Goal: Task Accomplishment & Management: Use online tool/utility

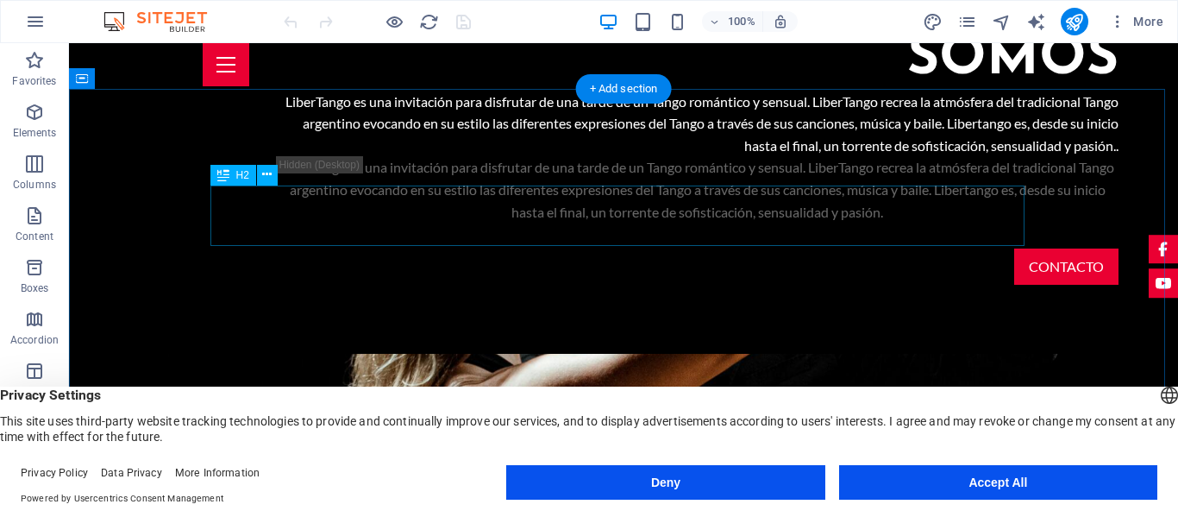
scroll to position [1012, 0]
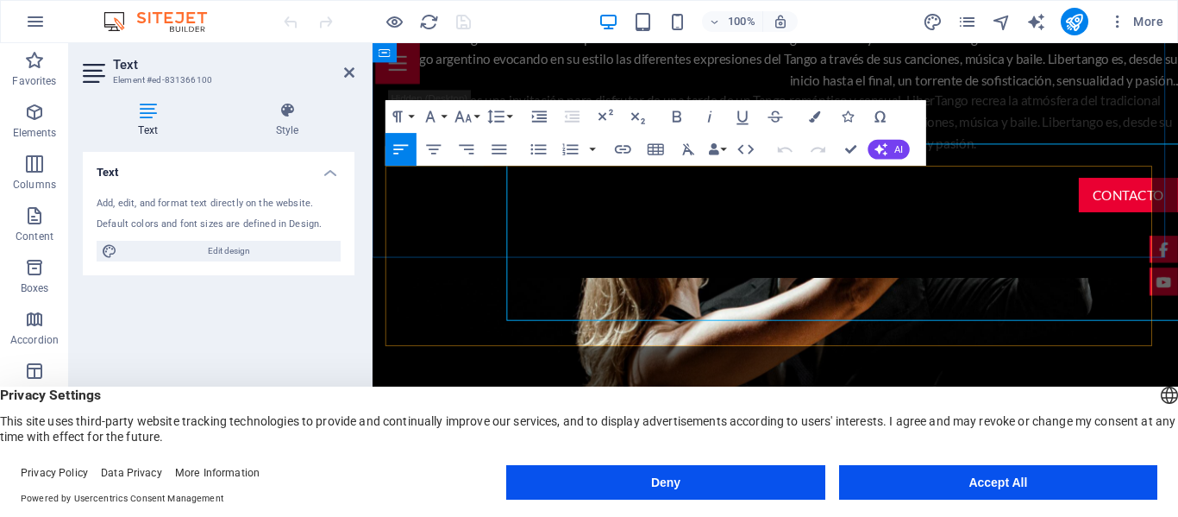
scroll to position [1036, 0]
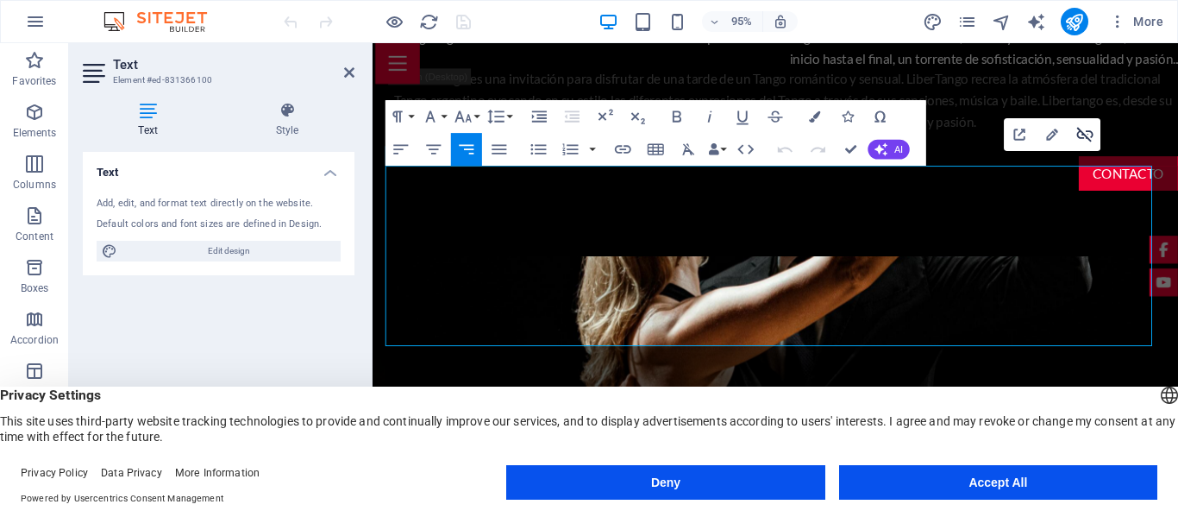
click at [1083, 135] on icon "button" at bounding box center [1085, 135] width 16 height 15
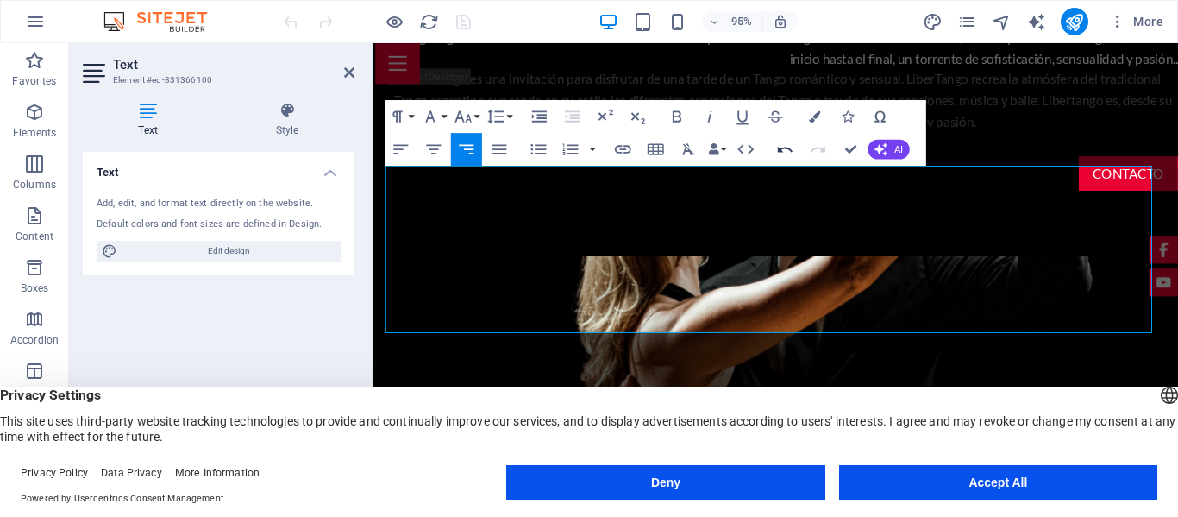
click at [780, 153] on icon "button" at bounding box center [785, 150] width 20 height 20
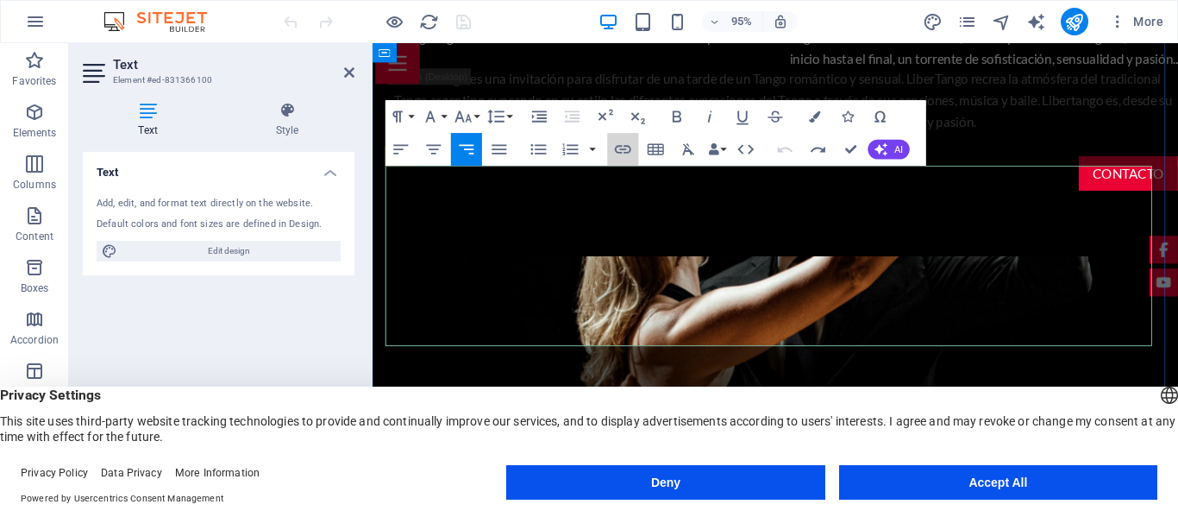
drag, startPoint x: 995, startPoint y: 191, endPoint x: 952, endPoint y: 201, distance: 44.1
drag, startPoint x: 1087, startPoint y: 202, endPoint x: 1184, endPoint y: 199, distance: 96.6
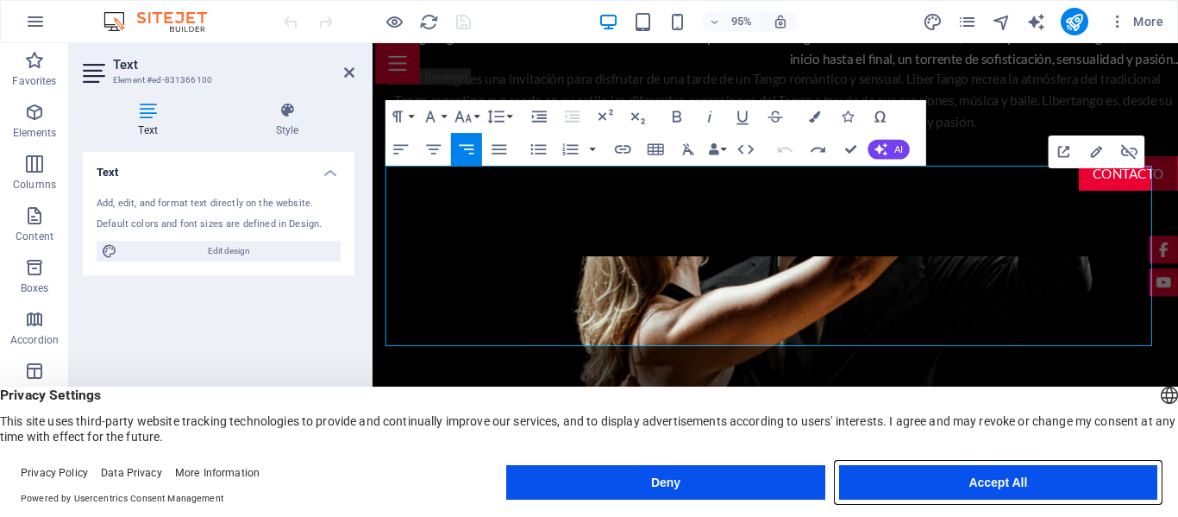
click at [992, 482] on button "Accept All" at bounding box center [998, 482] width 318 height 34
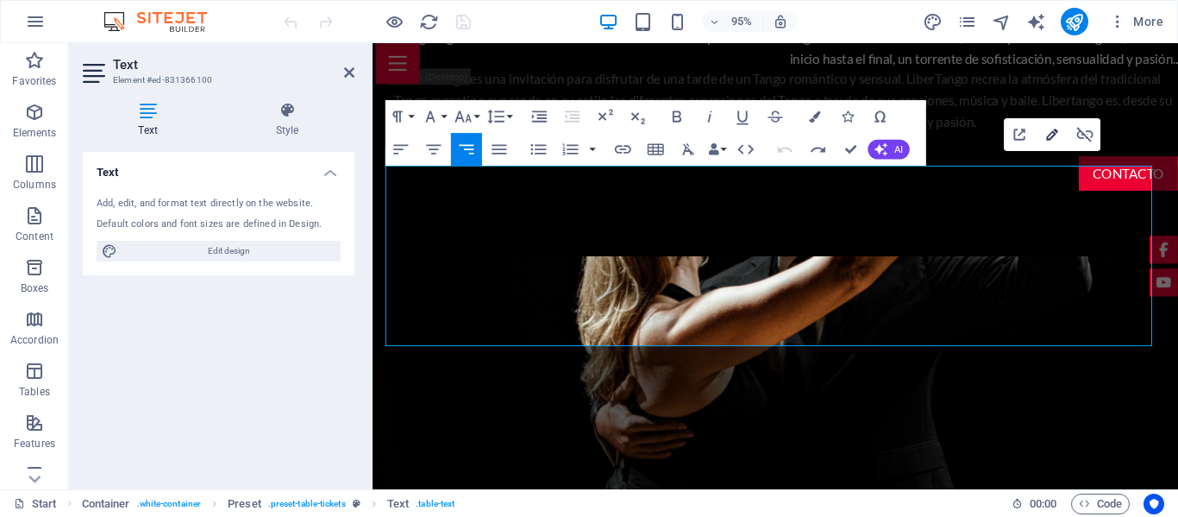
click at [1049, 135] on icon "button" at bounding box center [1052, 134] width 11 height 11
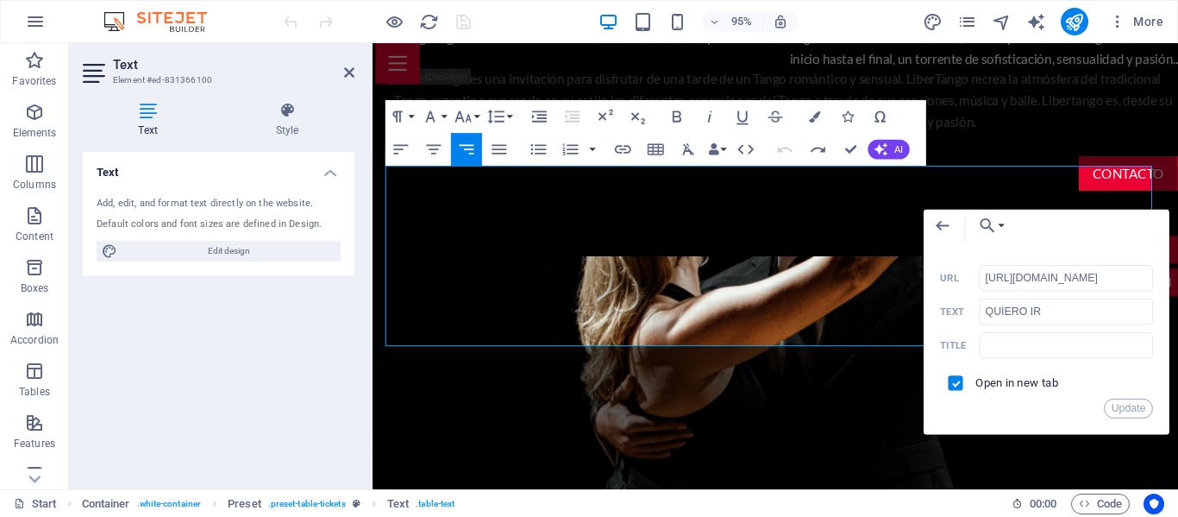
scroll to position [0, 0]
drag, startPoint x: 1456, startPoint y: 319, endPoint x: 918, endPoint y: 288, distance: 539.8
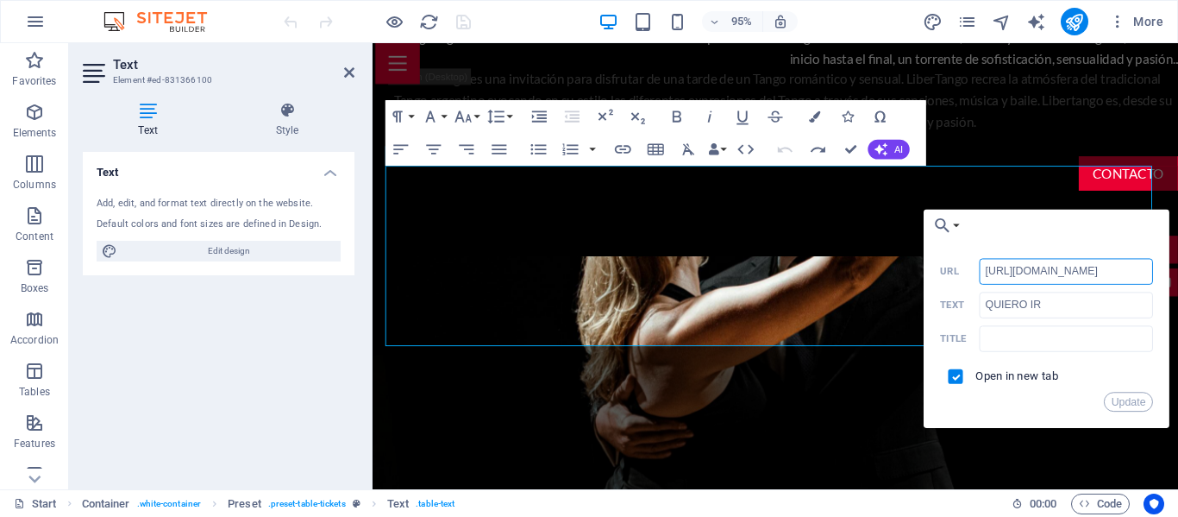
click at [1006, 271] on input "https://www.facebook.com/reel/1810253889910200" at bounding box center [1066, 272] width 173 height 26
paste input "https://www.facebook.com/yelly.zu.tango"
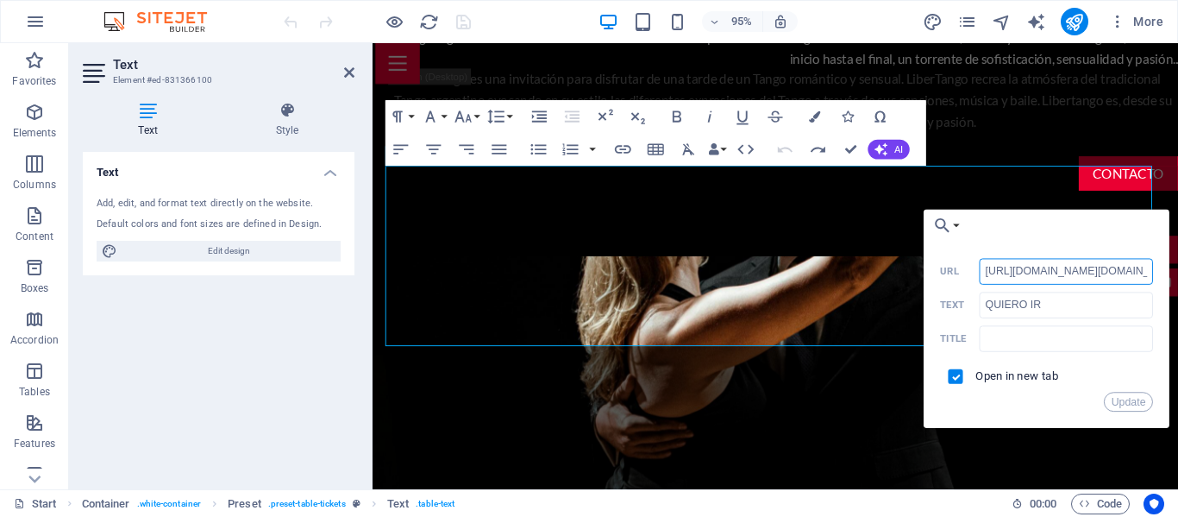
scroll to position [0, 30]
click at [1124, 399] on button "Update" at bounding box center [1129, 402] width 49 height 20
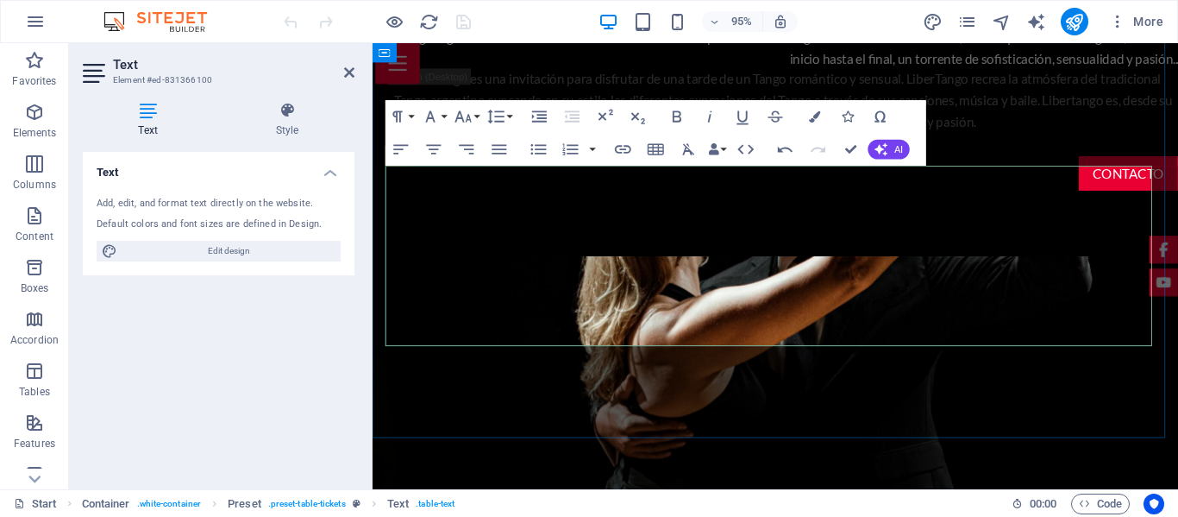
drag, startPoint x: 1109, startPoint y: 262, endPoint x: 1122, endPoint y: 263, distance: 13.0
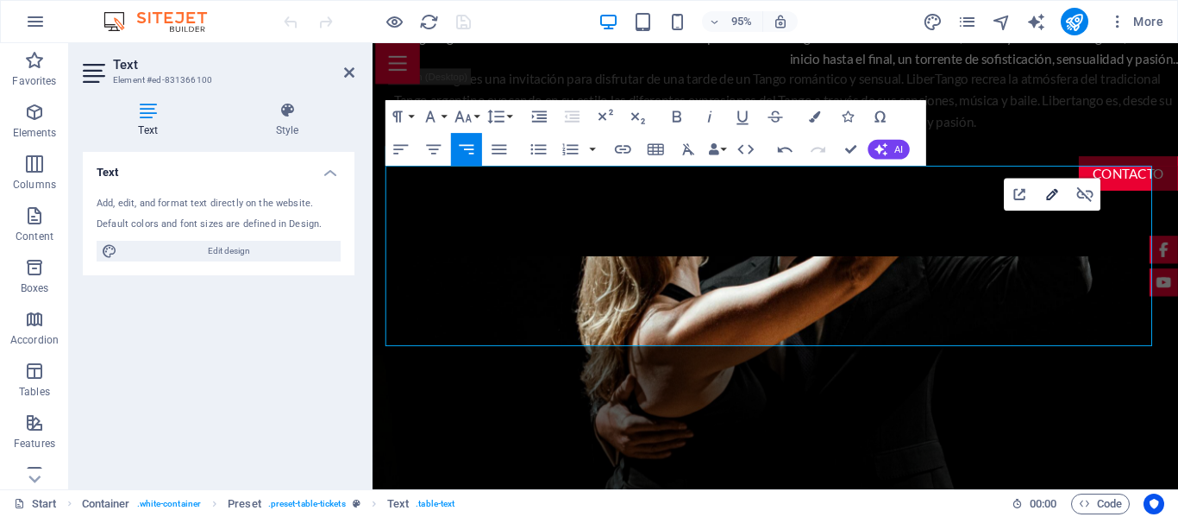
click at [1044, 194] on icon "button" at bounding box center [1053, 195] width 20 height 20
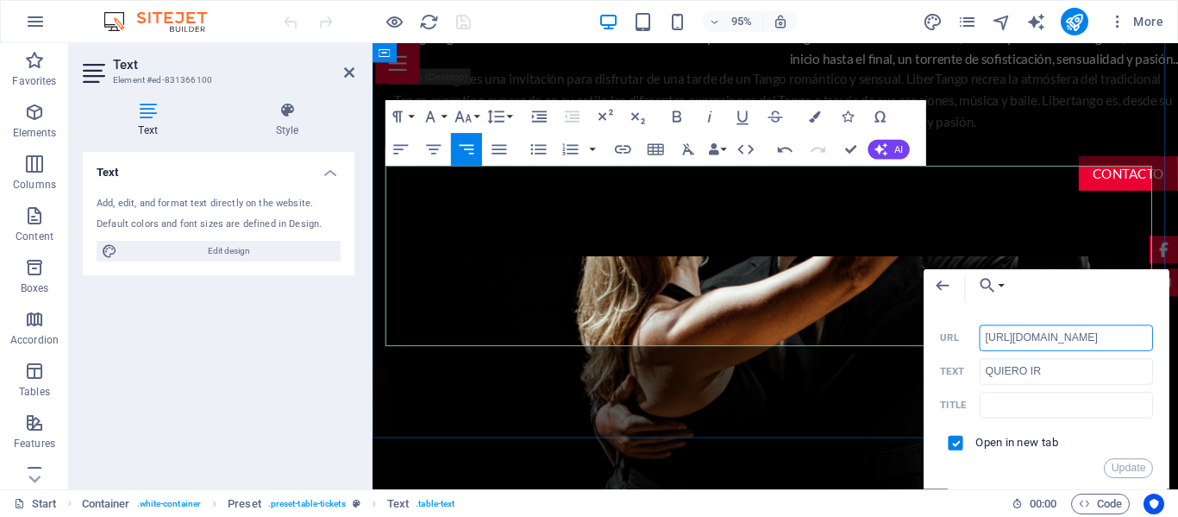
scroll to position [0, 272]
click at [1074, 339] on input "https://www.facebook.com/photo?fbid=10161536707862314&set=a.10150295623987314" at bounding box center [1066, 338] width 173 height 26
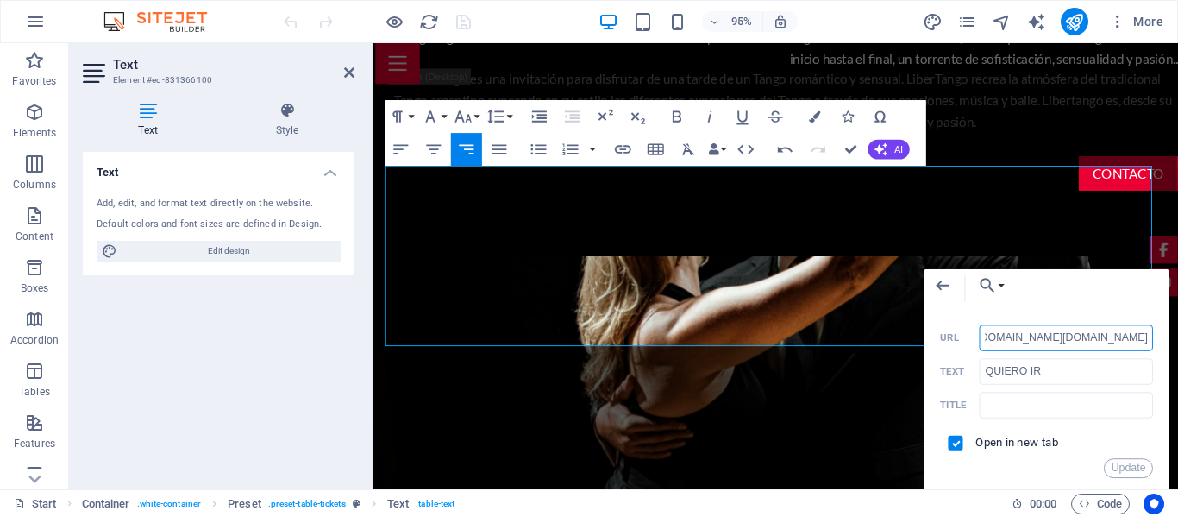
scroll to position [0, 30]
click at [1125, 469] on button "Update" at bounding box center [1129, 469] width 49 height 20
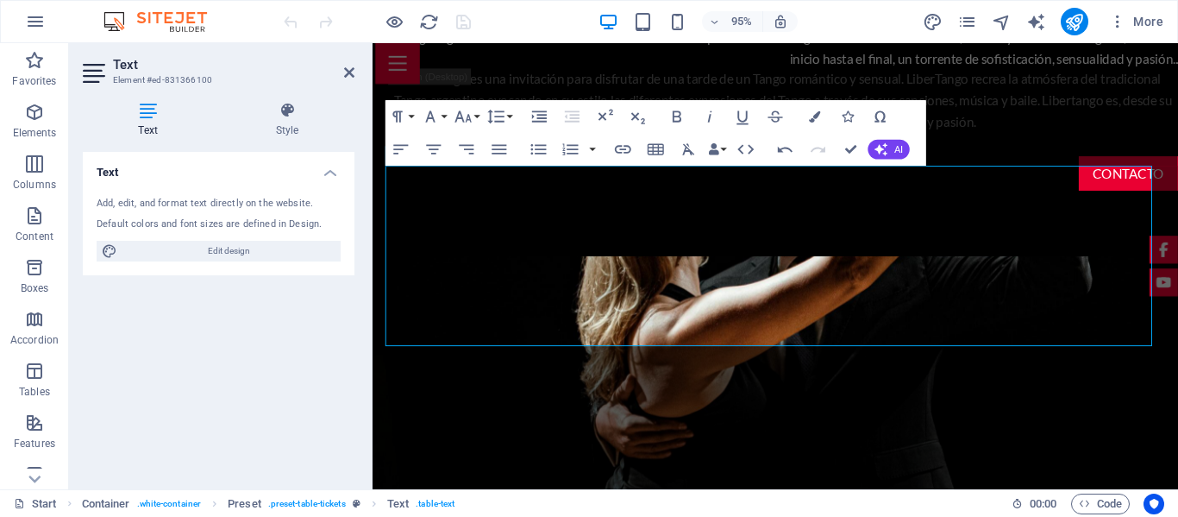
scroll to position [0, 0]
drag, startPoint x: 1118, startPoint y: 335, endPoint x: 1130, endPoint y: 324, distance: 15.3
click at [1012, 249] on icon "button" at bounding box center [1020, 255] width 20 height 20
drag, startPoint x: 1137, startPoint y: 330, endPoint x: 1149, endPoint y: 332, distance: 12.2
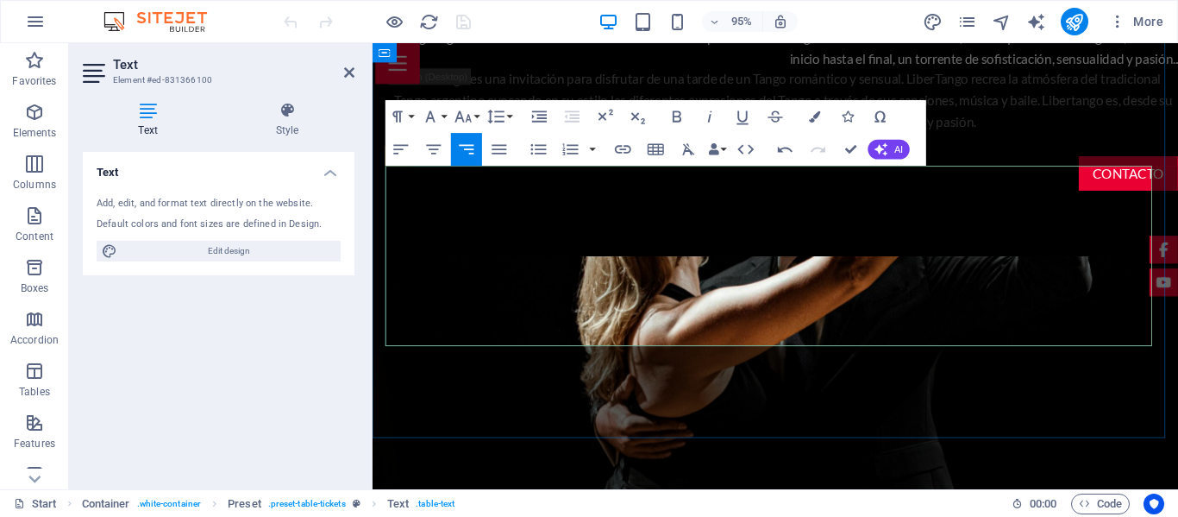
click at [1048, 259] on icon "button" at bounding box center [1052, 254] width 11 height 11
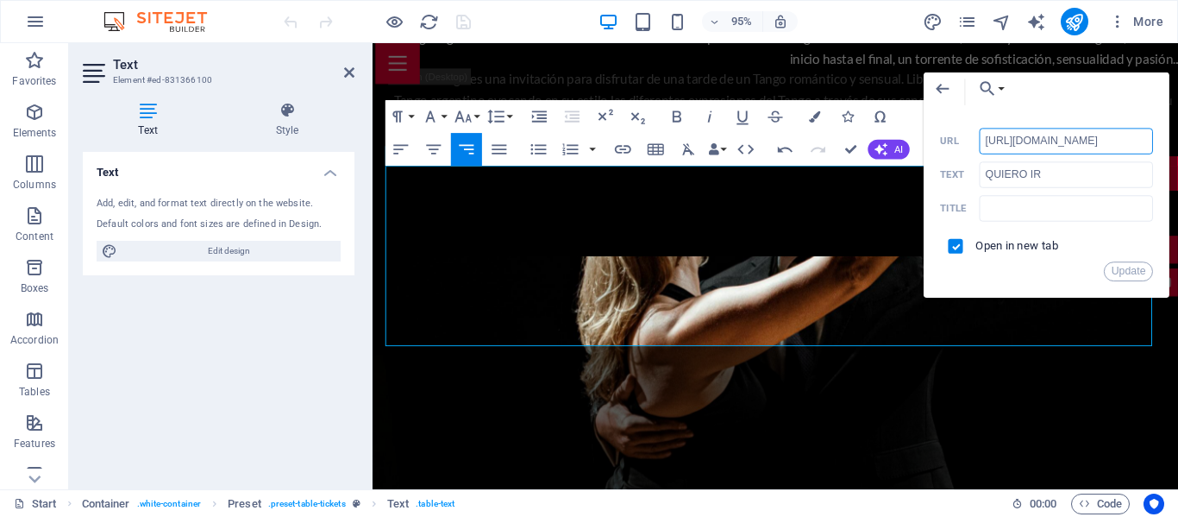
scroll to position [0, 272]
click at [1043, 139] on input "https://www.facebook.com/photo?fbid=10161536707862314&set=a.10150295623987314" at bounding box center [1066, 141] width 173 height 26
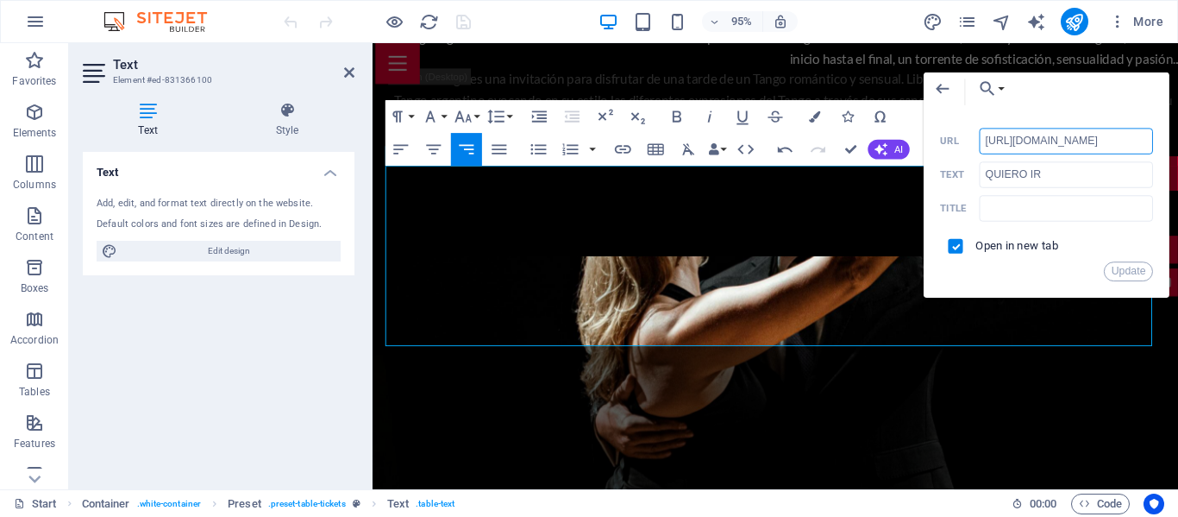
type input "https://www.facebook.com/yelly.zu.tango"
click at [1138, 271] on button "Update" at bounding box center [1129, 271] width 49 height 20
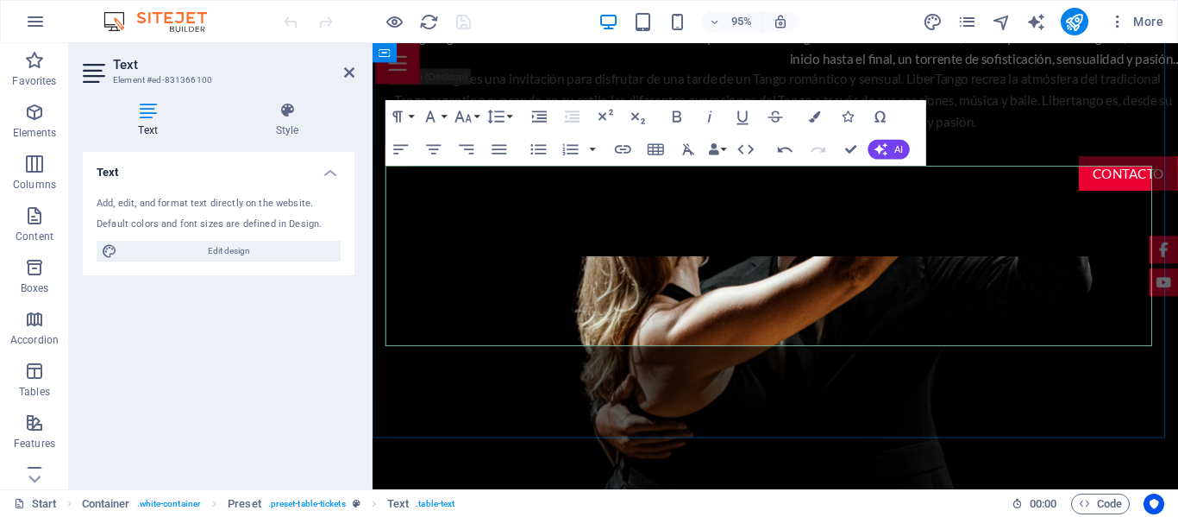
drag, startPoint x: 441, startPoint y: 273, endPoint x: 455, endPoint y: 263, distance: 17.9
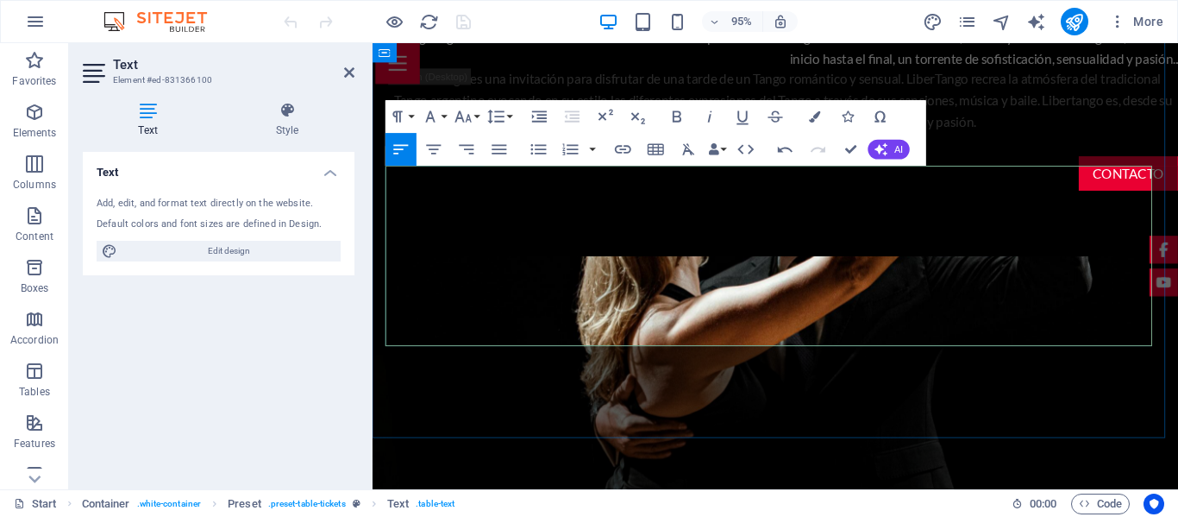
drag, startPoint x: 799, startPoint y: 203, endPoint x: 857, endPoint y: 204, distance: 58.6
drag, startPoint x: 916, startPoint y: 204, endPoint x: 750, endPoint y: 185, distance: 166.6
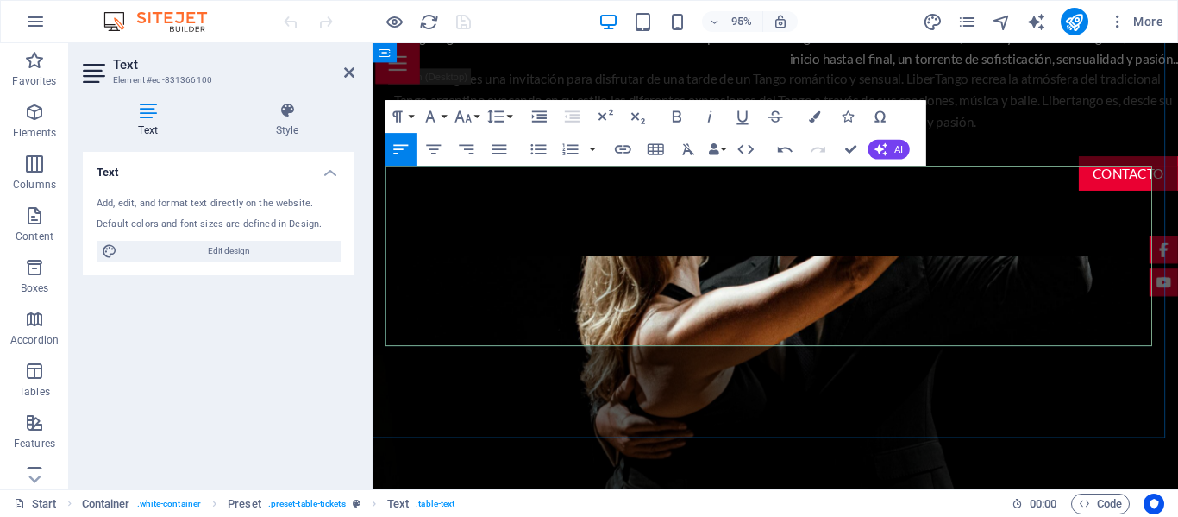
drag, startPoint x: 918, startPoint y: 202, endPoint x: 730, endPoint y: 194, distance: 188.1
copy td "Restaurante Club Providencia"
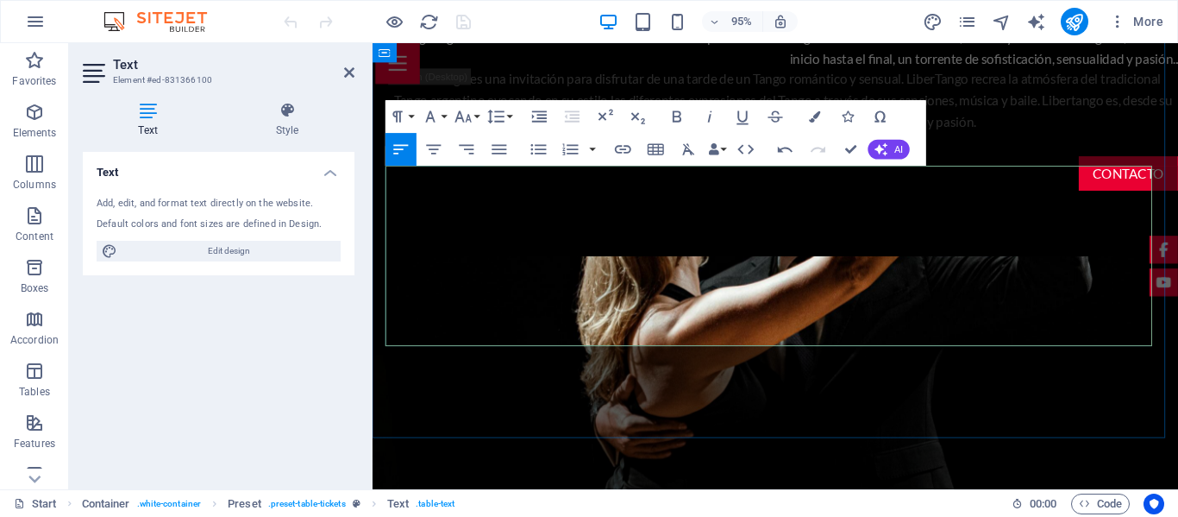
drag, startPoint x: 826, startPoint y: 264, endPoint x: 732, endPoint y: 260, distance: 94.1
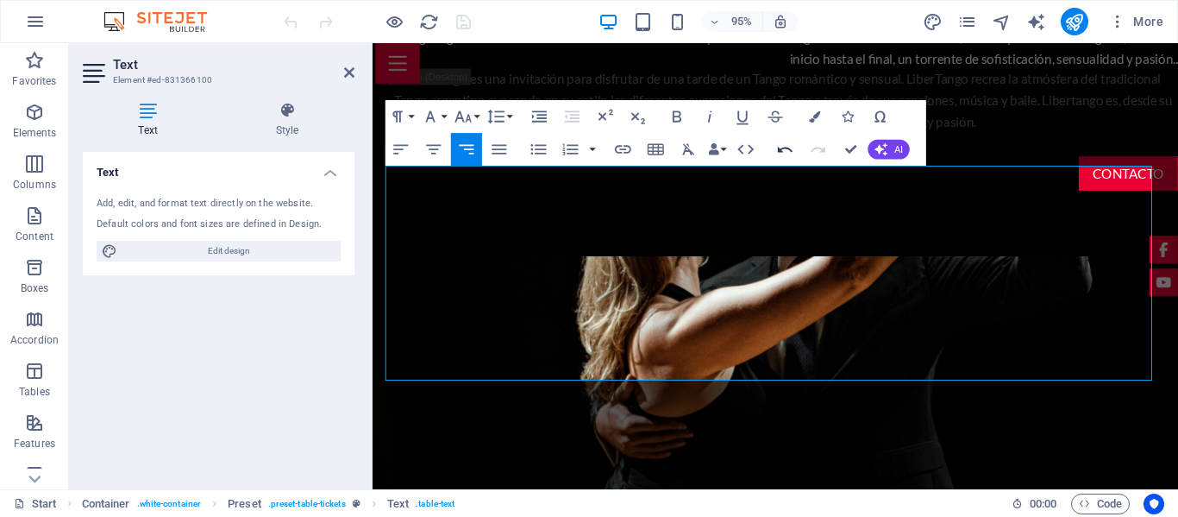
click at [779, 151] on icon "button" at bounding box center [785, 150] width 15 height 6
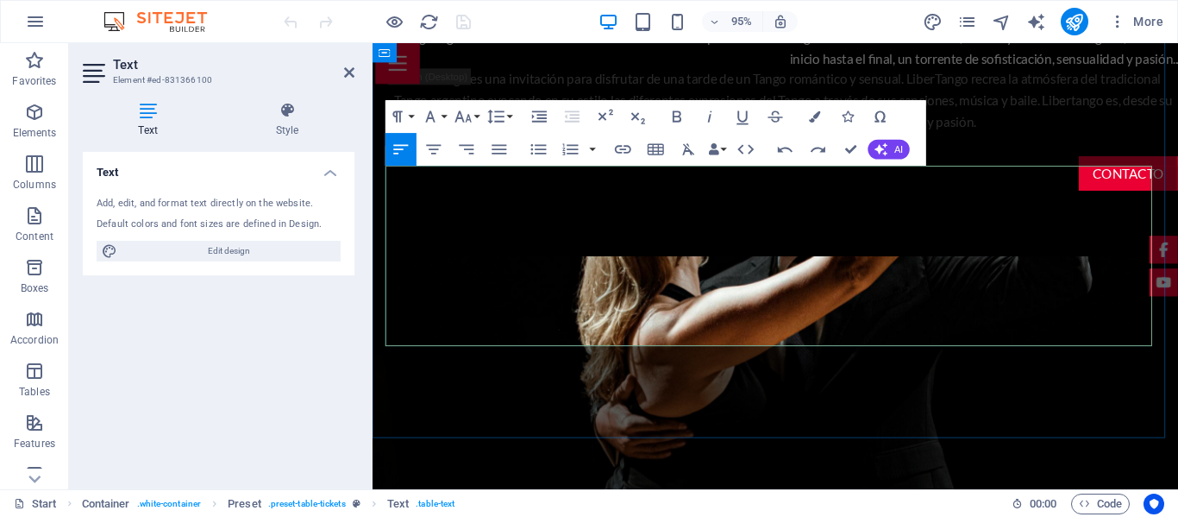
drag, startPoint x: 830, startPoint y: 269, endPoint x: 738, endPoint y: 254, distance: 92.7
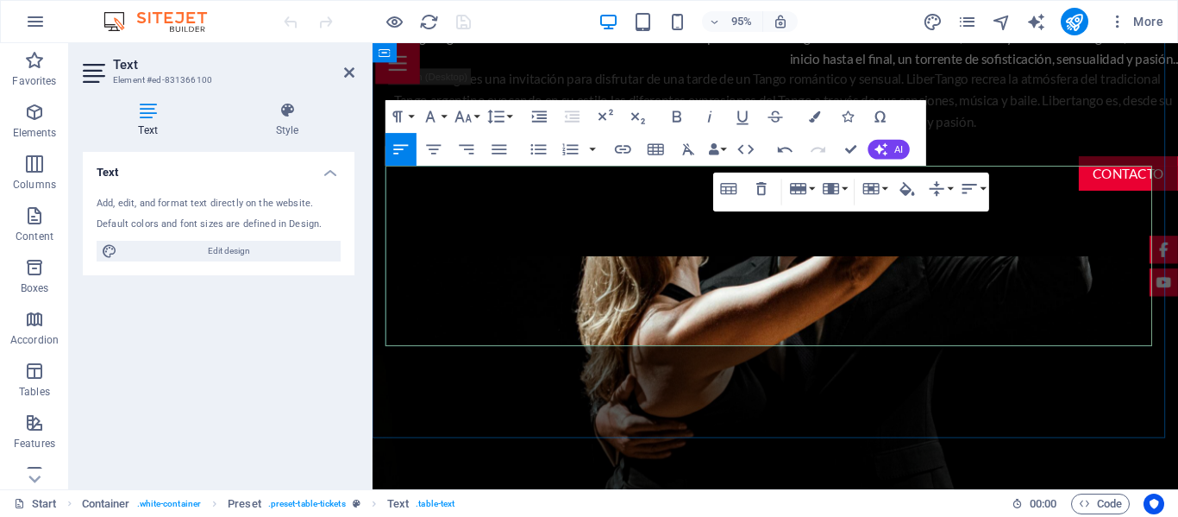
drag, startPoint x: 817, startPoint y: 324, endPoint x: 830, endPoint y: 328, distance: 13.4
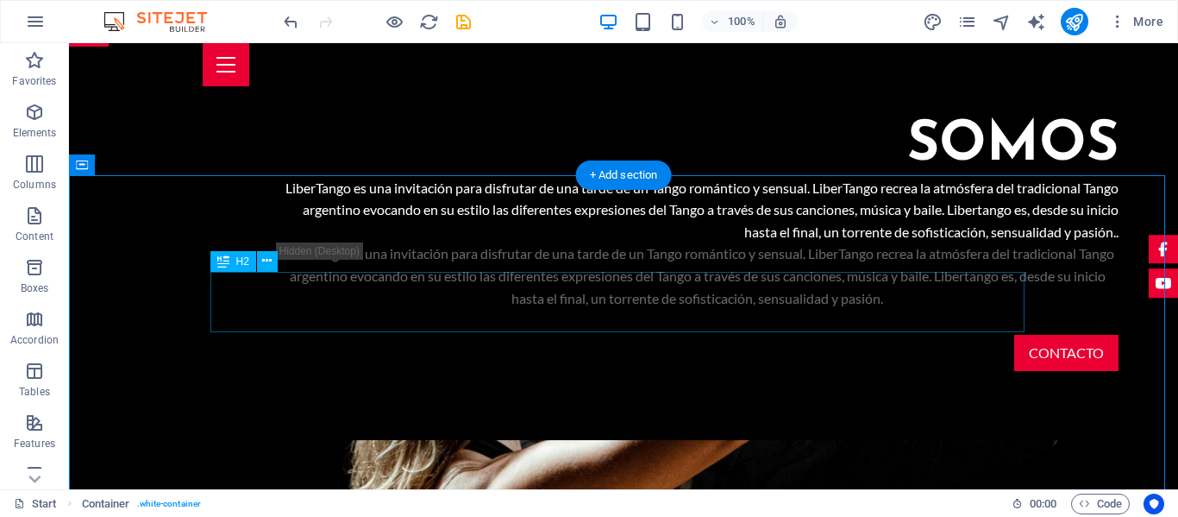
scroll to position [1012, 0]
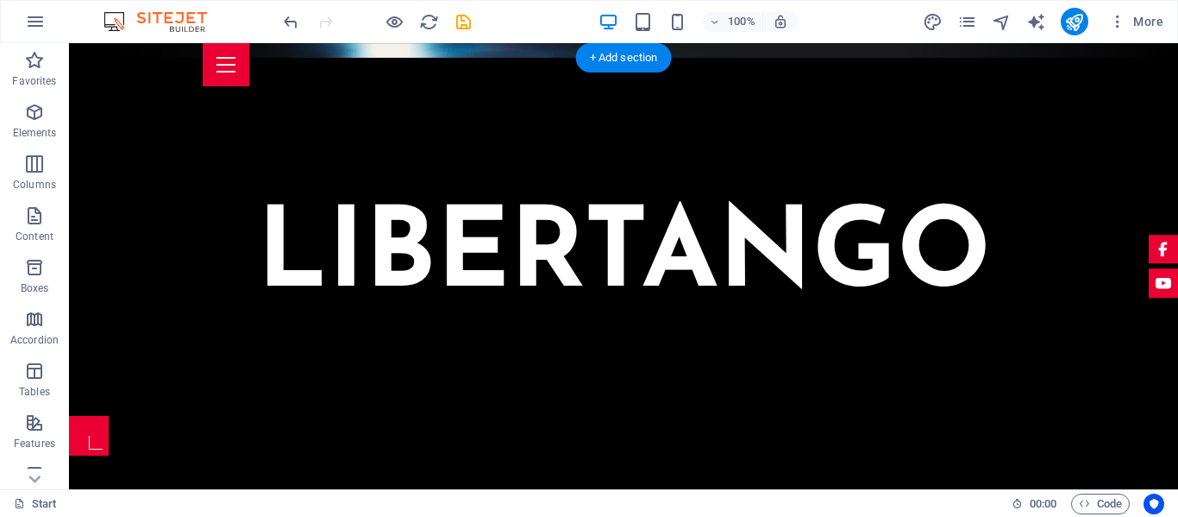
scroll to position [776, 0]
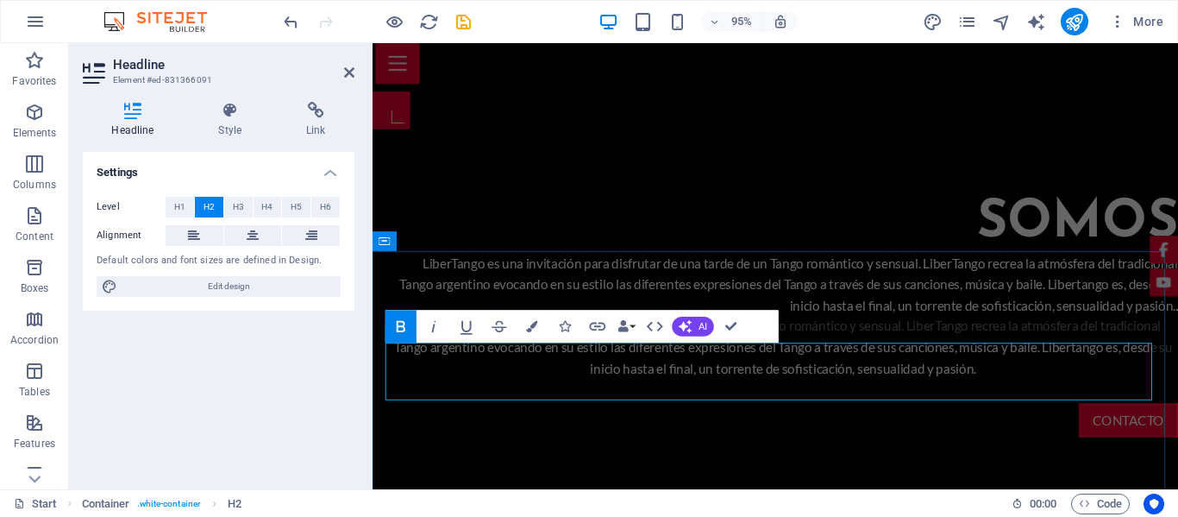
drag, startPoint x: 715, startPoint y: 377, endPoint x: 981, endPoint y: 398, distance: 267.3
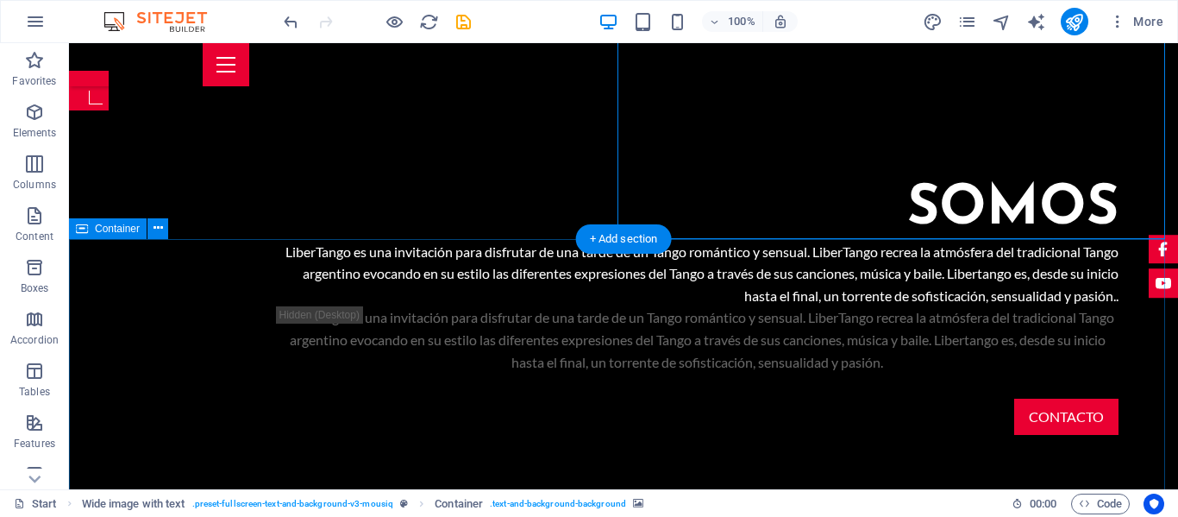
scroll to position [862, 0]
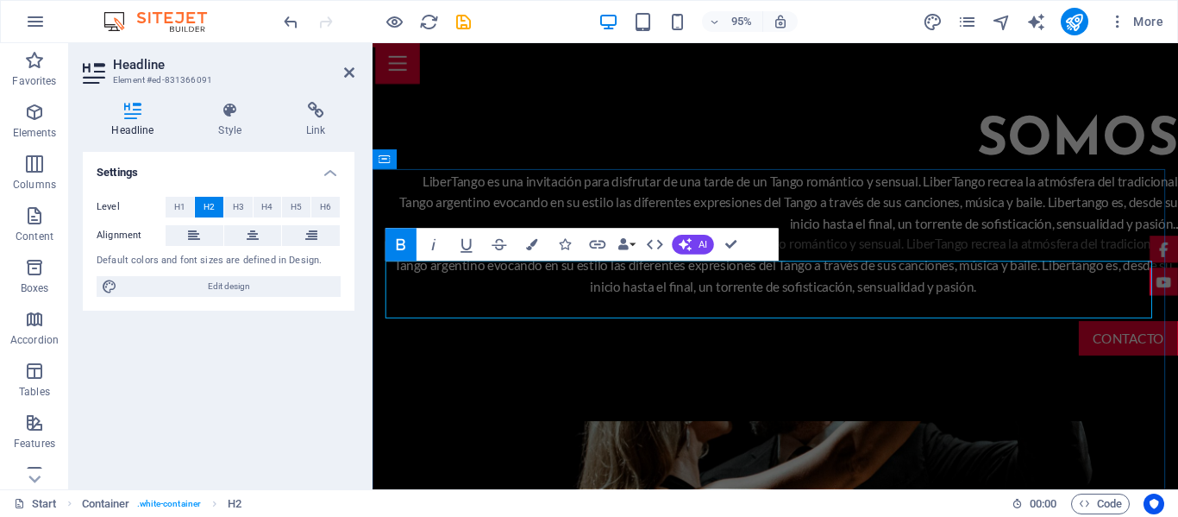
drag, startPoint x: 892, startPoint y: 299, endPoint x: 687, endPoint y: 295, distance: 204.4
click at [534, 244] on icon "button" at bounding box center [532, 244] width 11 height 11
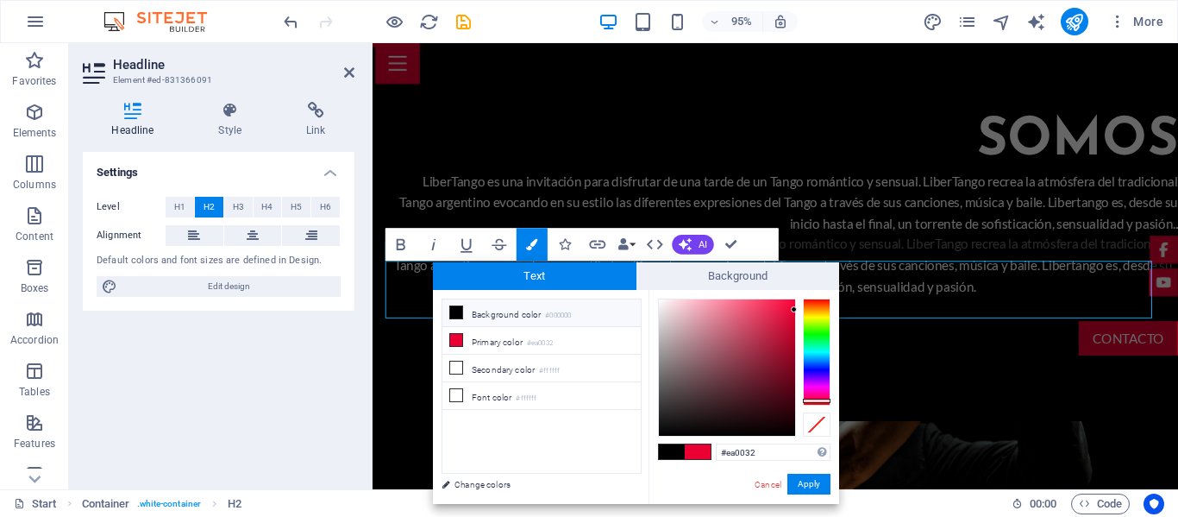
click at [454, 310] on icon at bounding box center [456, 312] width 12 height 12
type input "#000000"
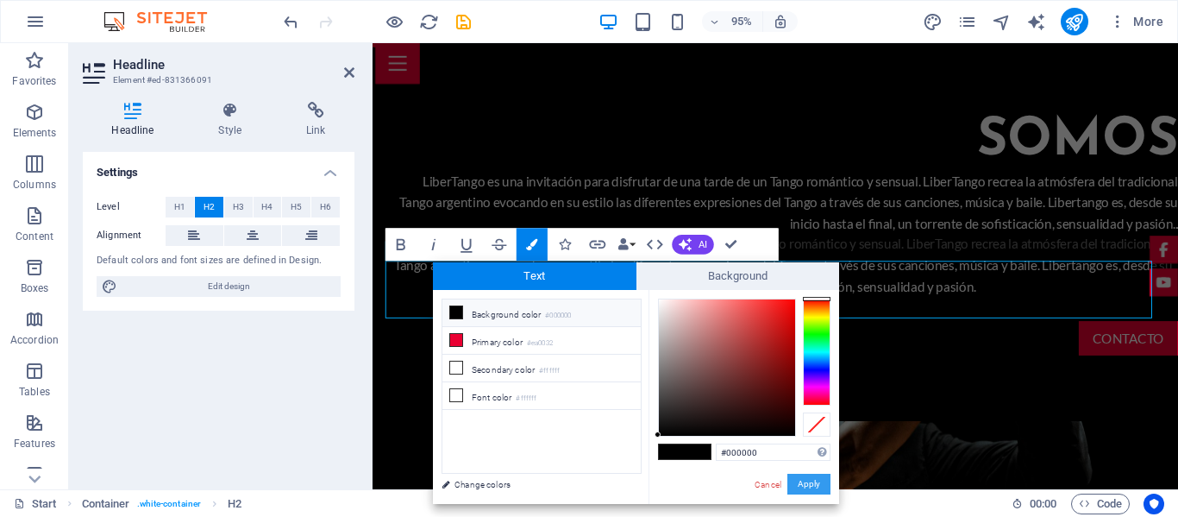
click at [814, 479] on button "Apply" at bounding box center [808, 483] width 43 height 21
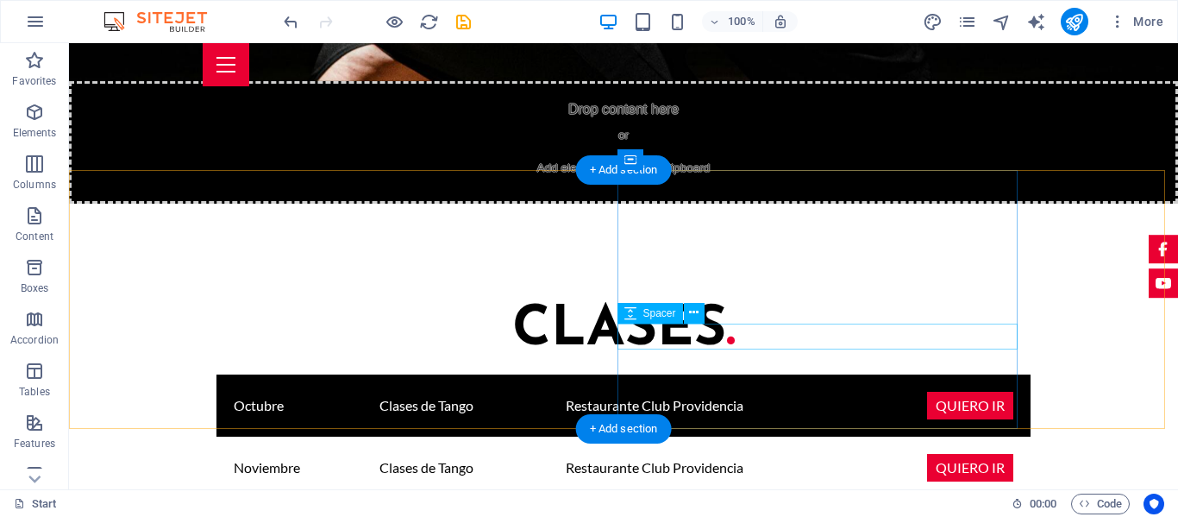
scroll to position [2242, 0]
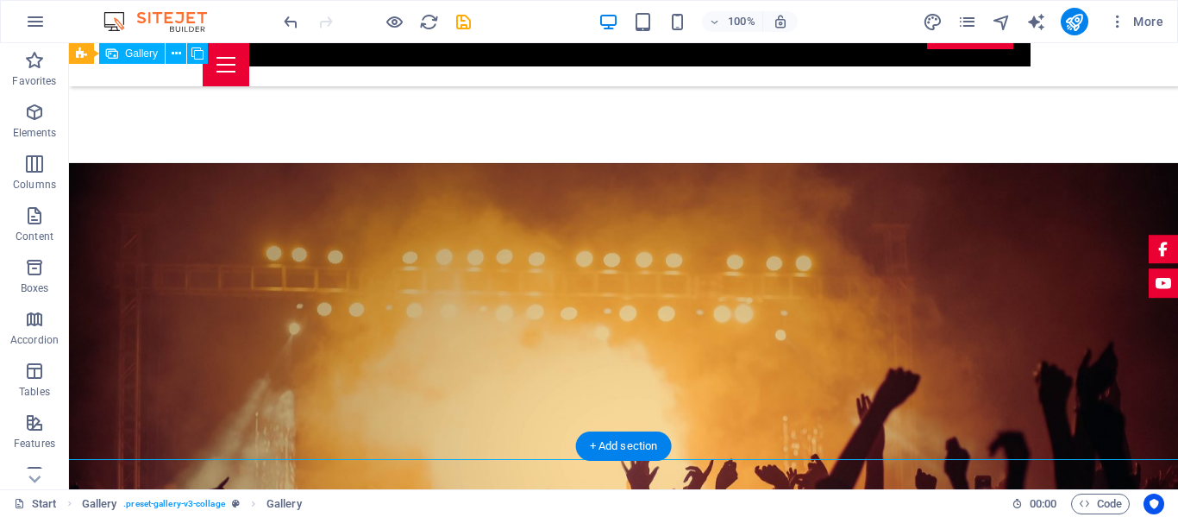
select select "4"
select select "px"
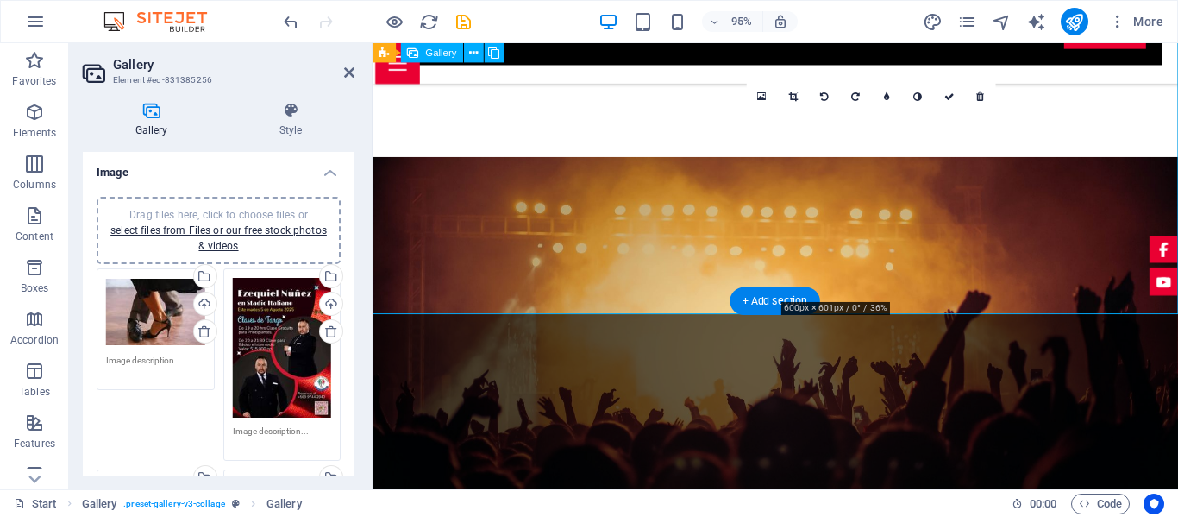
scroll to position [2265, 0]
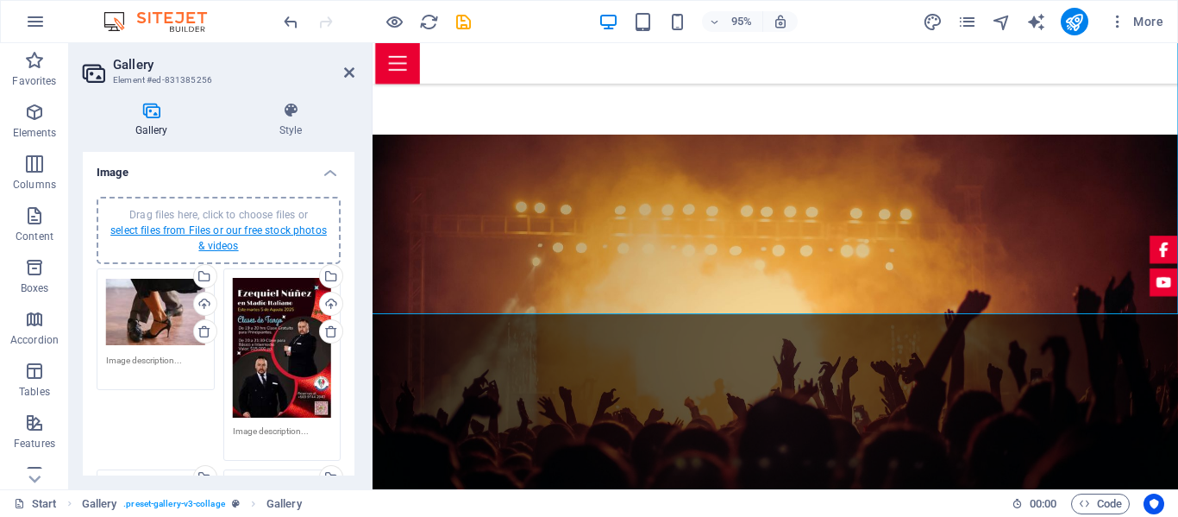
click at [210, 228] on link "select files from Files or our free stock photos & videos" at bounding box center [218, 238] width 216 height 28
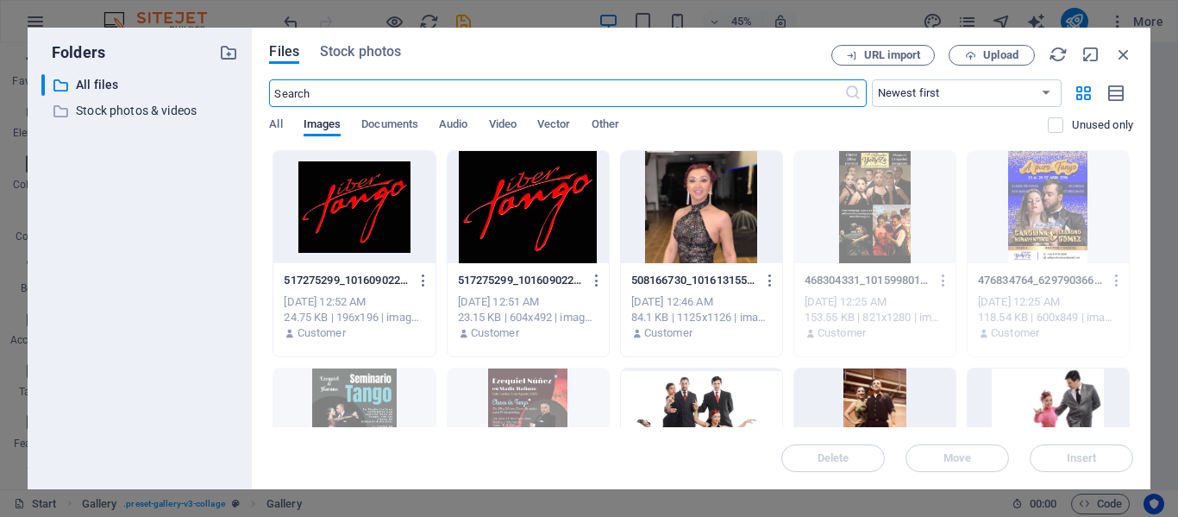
scroll to position [2787, 0]
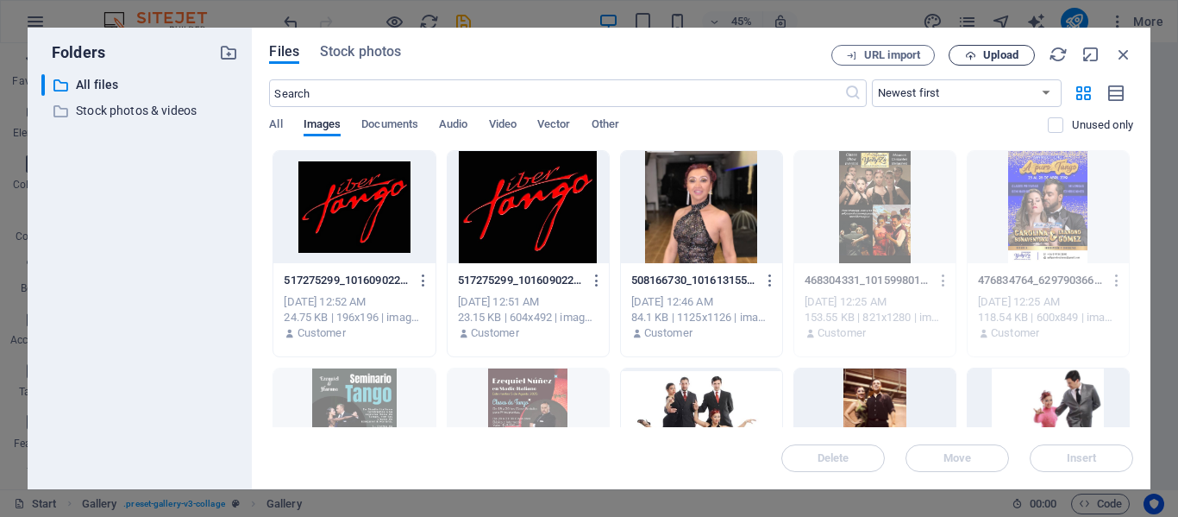
click at [983, 56] on span "Upload" at bounding box center [1000, 55] width 35 height 10
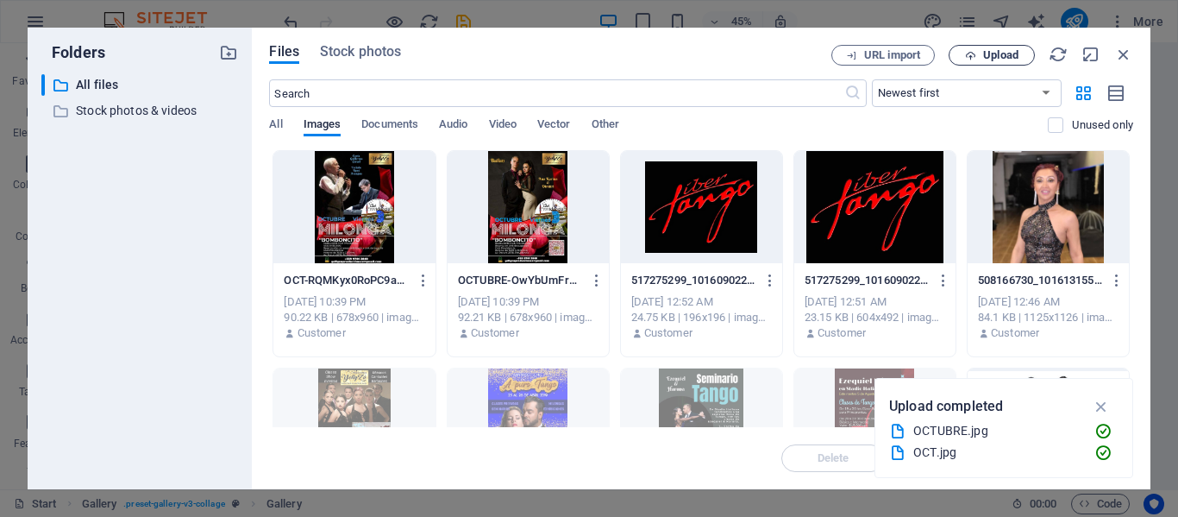
click at [983, 55] on span "Upload" at bounding box center [1000, 55] width 35 height 10
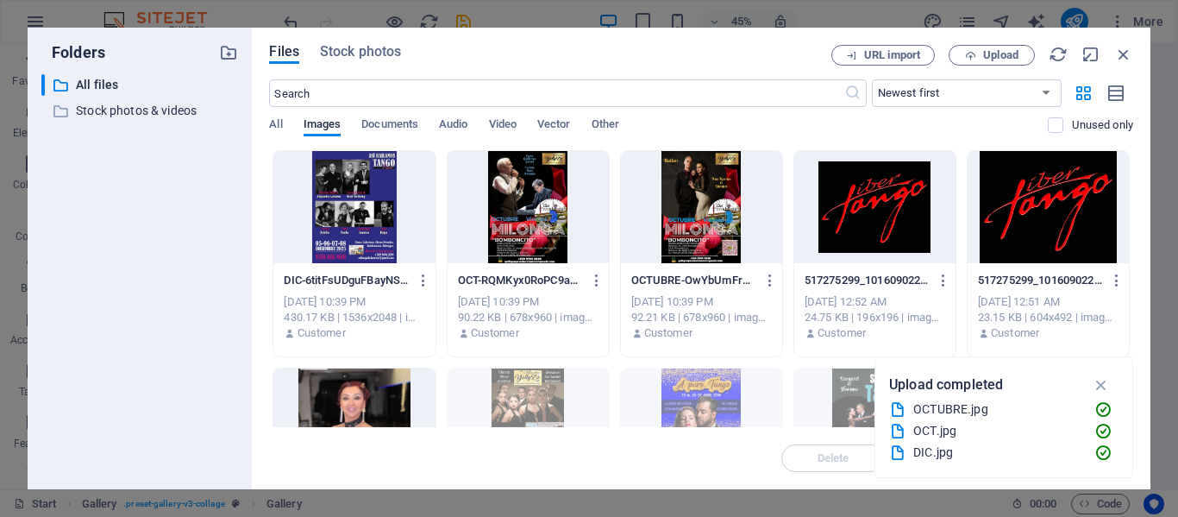
click at [344, 208] on div at bounding box center [353, 207] width 161 height 112
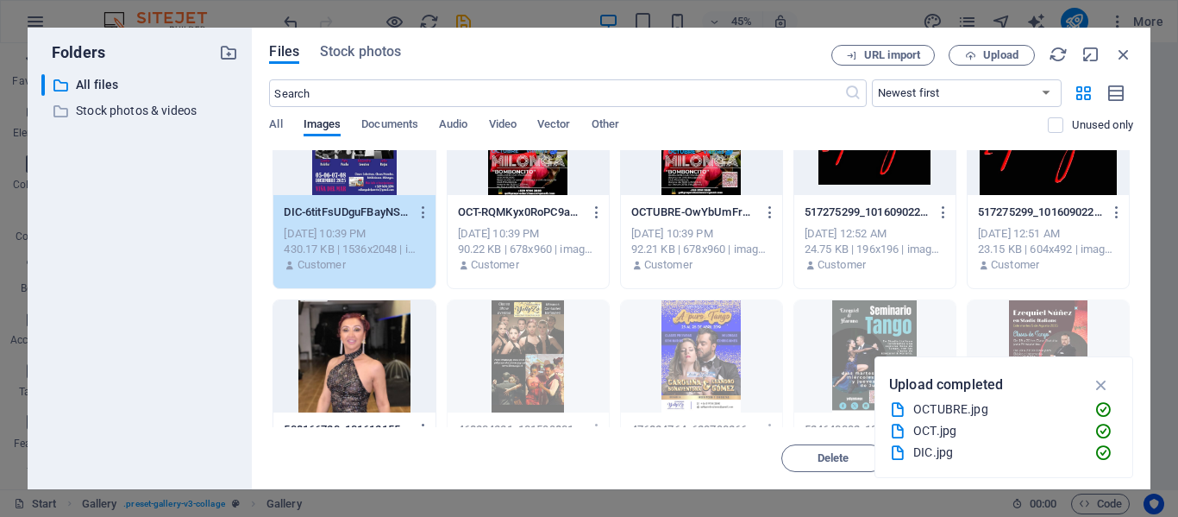
scroll to position [0, 0]
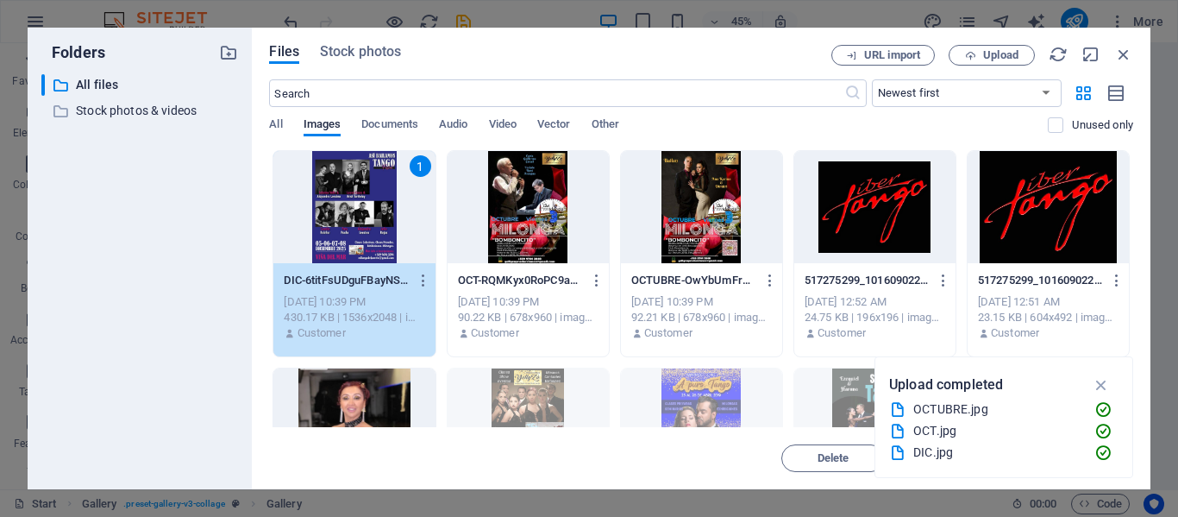
click at [519, 193] on div at bounding box center [528, 207] width 161 height 112
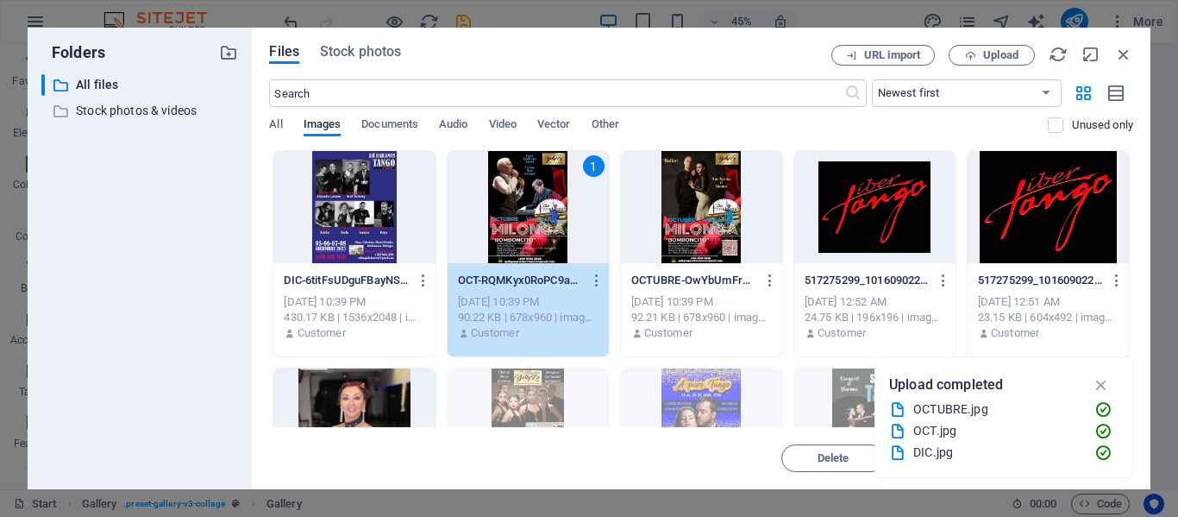
click at [368, 180] on div at bounding box center [353, 207] width 161 height 112
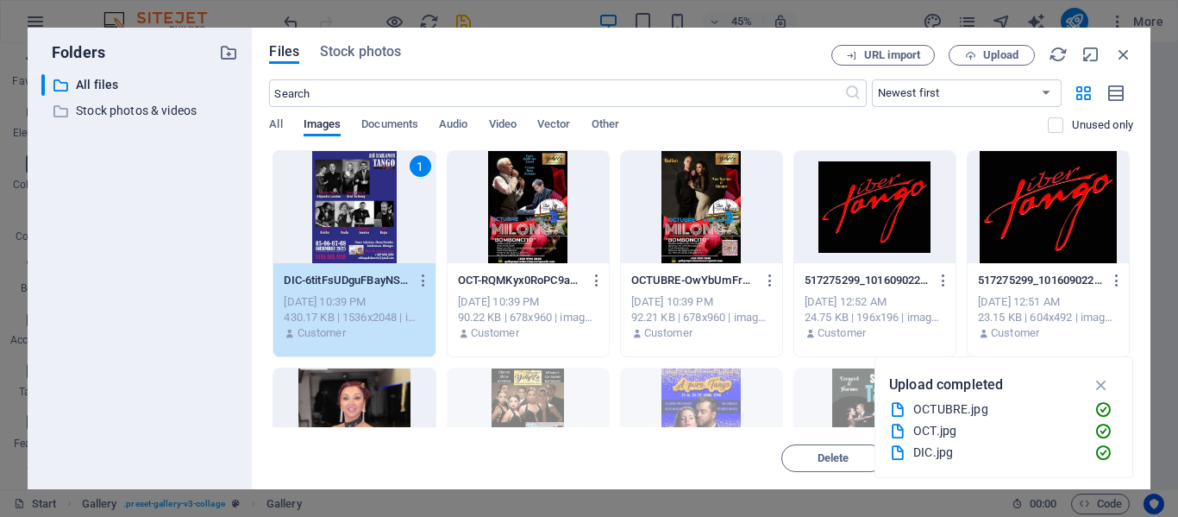
click at [519, 204] on div at bounding box center [528, 207] width 161 height 112
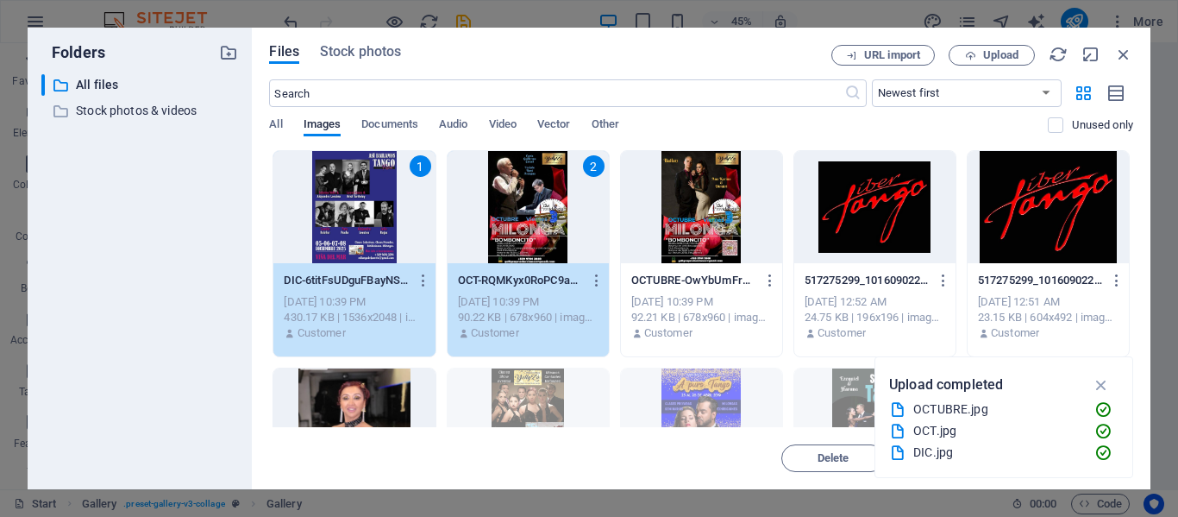
click at [678, 187] on div at bounding box center [701, 207] width 161 height 112
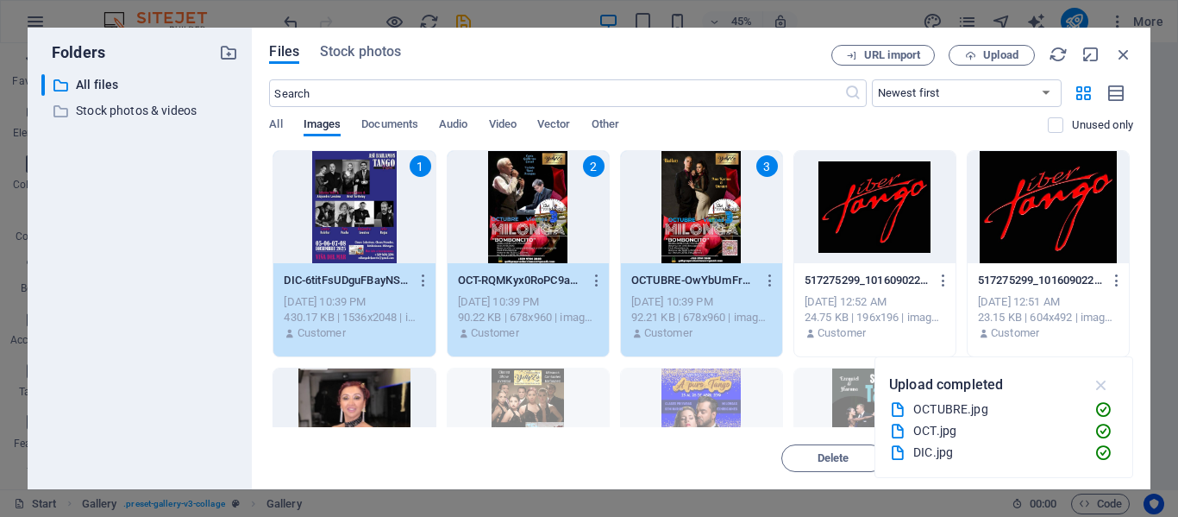
click at [1102, 385] on icon "button" at bounding box center [1102, 384] width 20 height 19
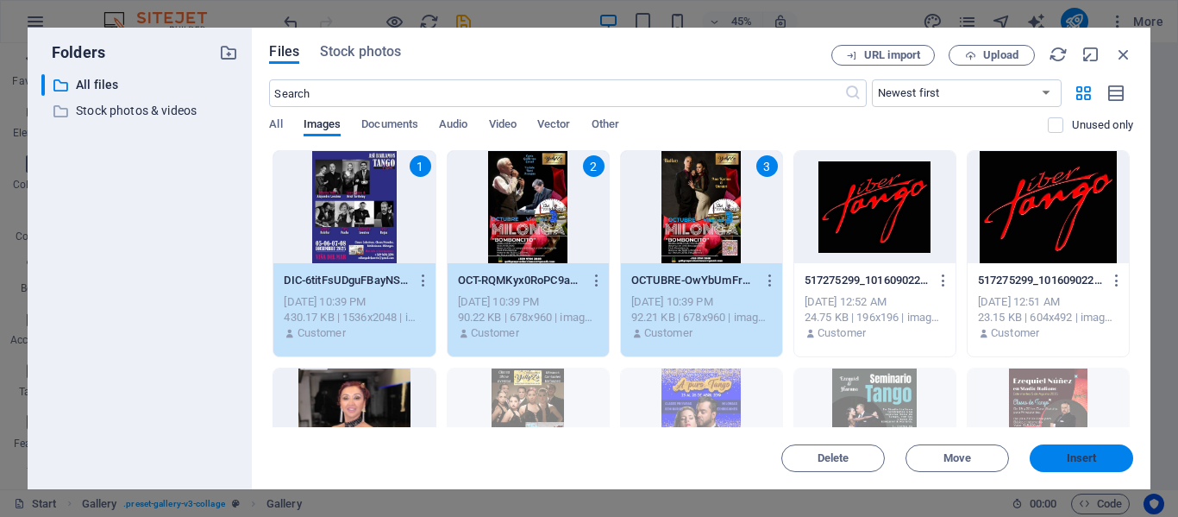
click at [1090, 454] on span "Insert" at bounding box center [1082, 458] width 30 height 10
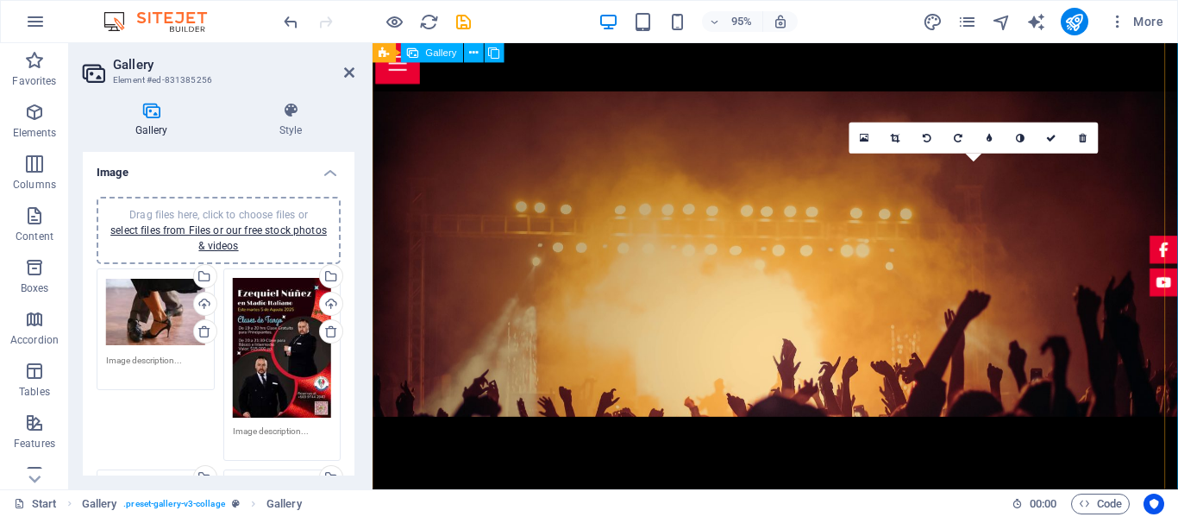
scroll to position [2265, 0]
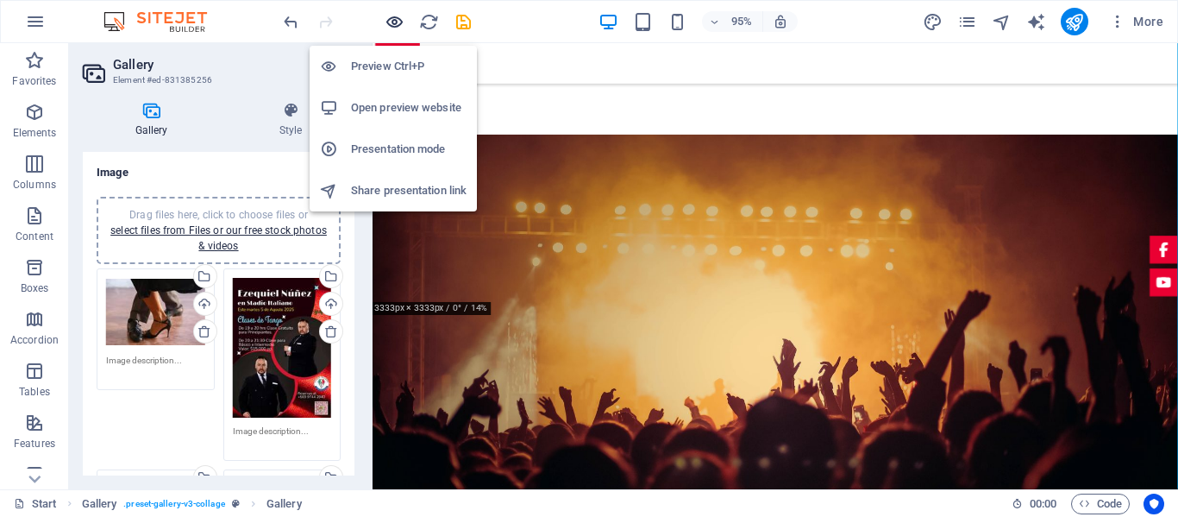
click at [391, 22] on icon "button" at bounding box center [395, 22] width 20 height 20
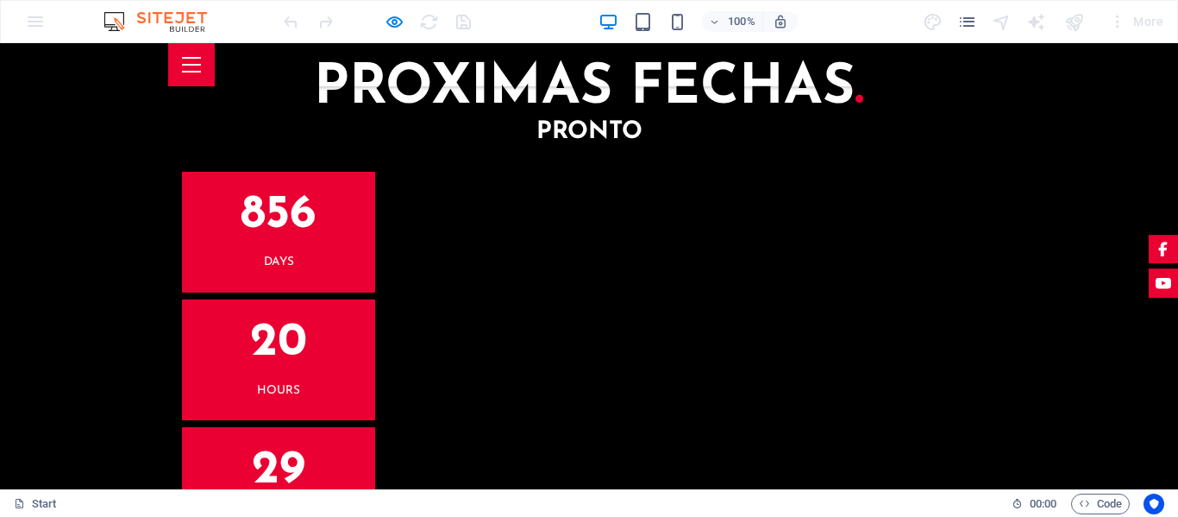
scroll to position [2455, 0]
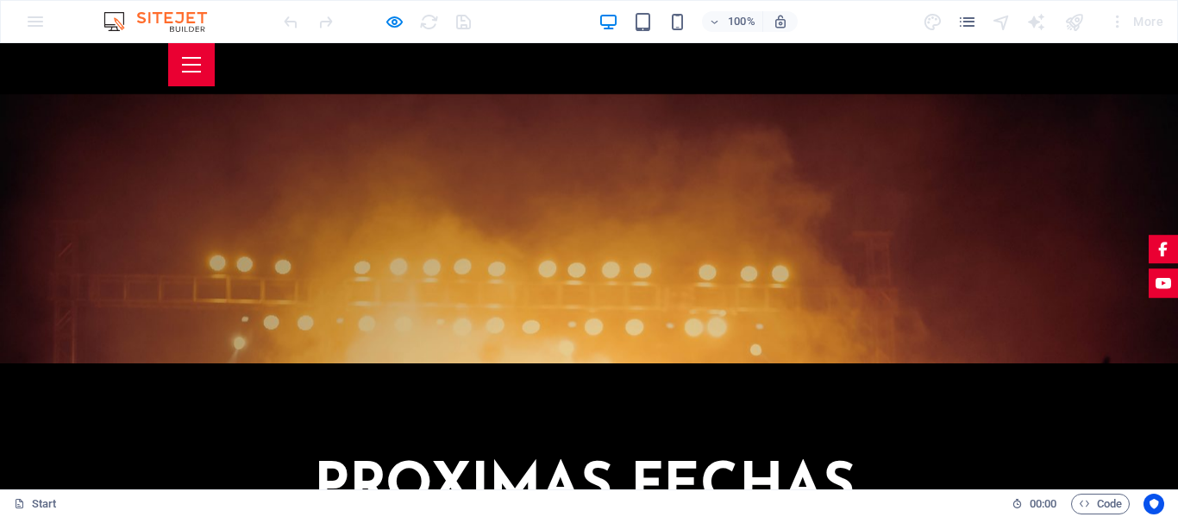
scroll to position [2057, 0]
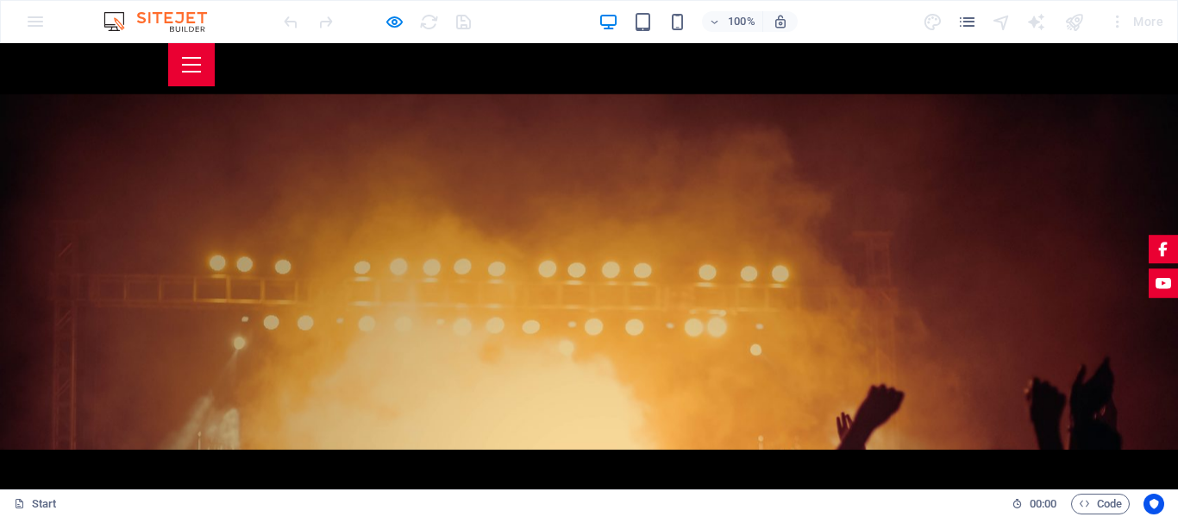
scroll to position [2101, 0]
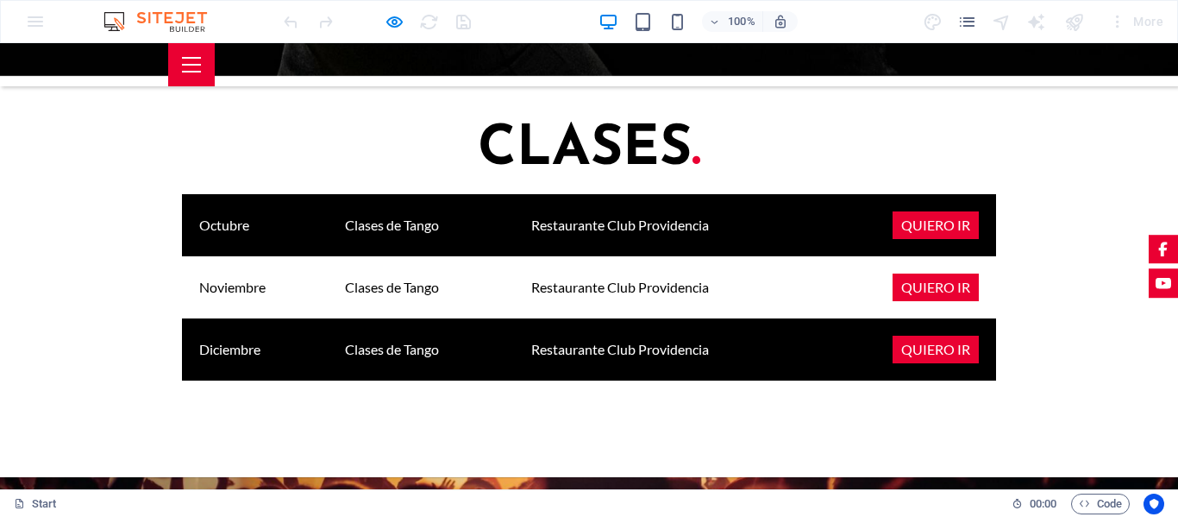
scroll to position [1238, 0]
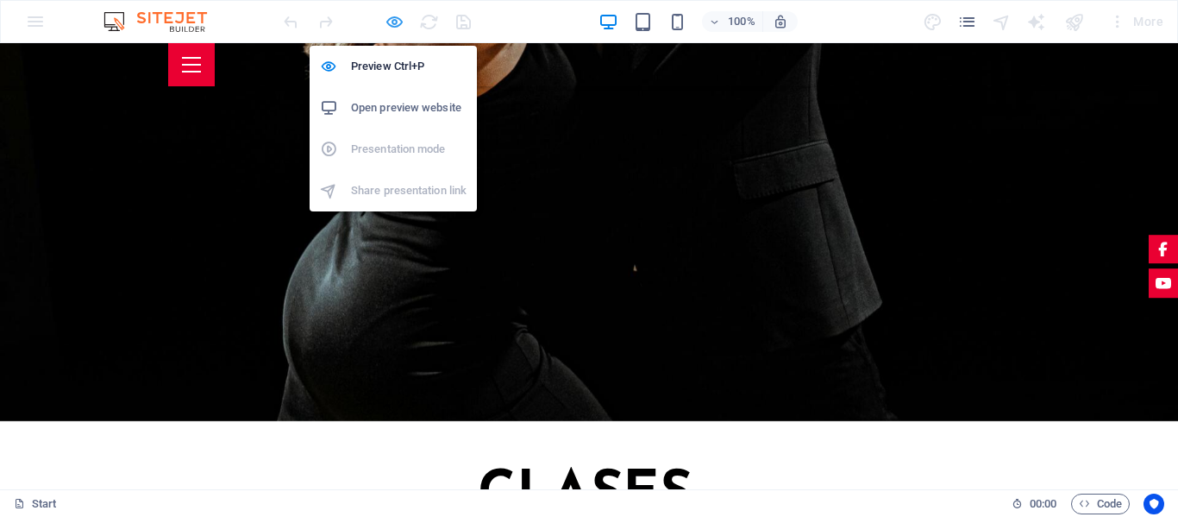
drag, startPoint x: 393, startPoint y: 23, endPoint x: 399, endPoint y: 31, distance: 9.8
click at [393, 22] on icon "button" at bounding box center [395, 22] width 20 height 20
select select "4"
select select "px"
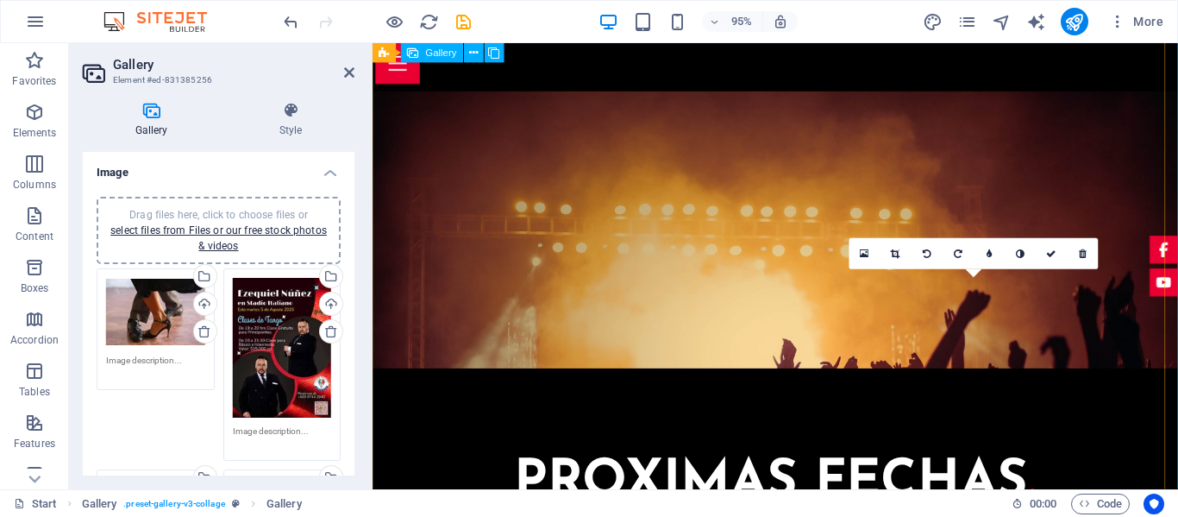
scroll to position [2575, 0]
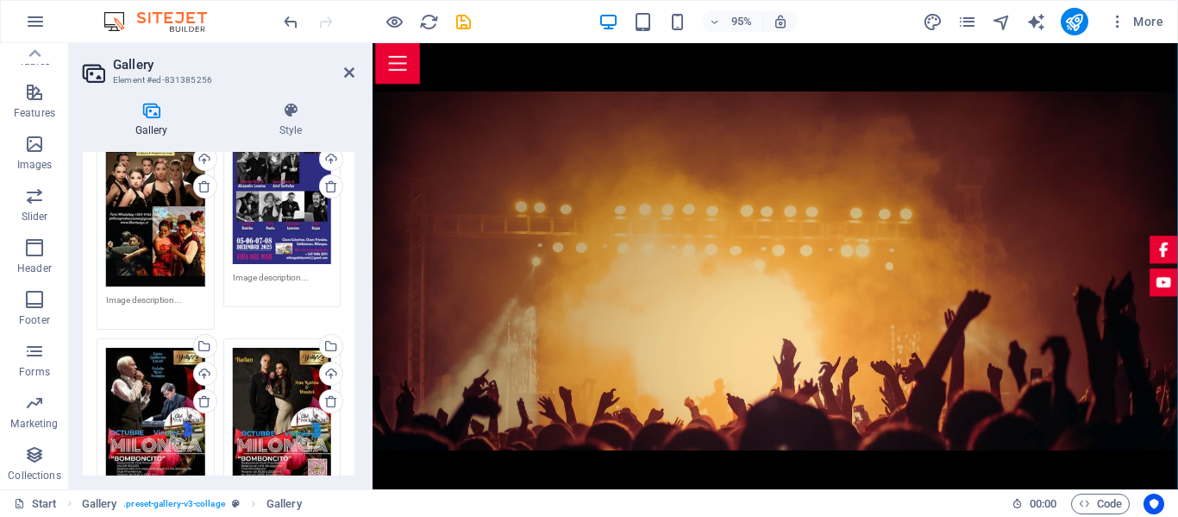
scroll to position [460, 0]
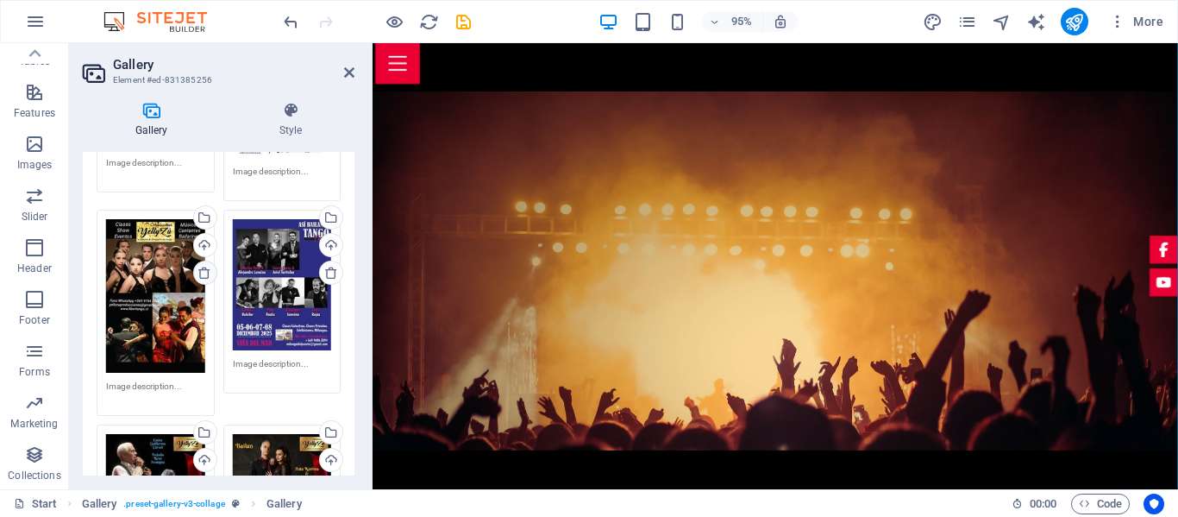
click at [201, 266] on icon at bounding box center [204, 273] width 14 height 14
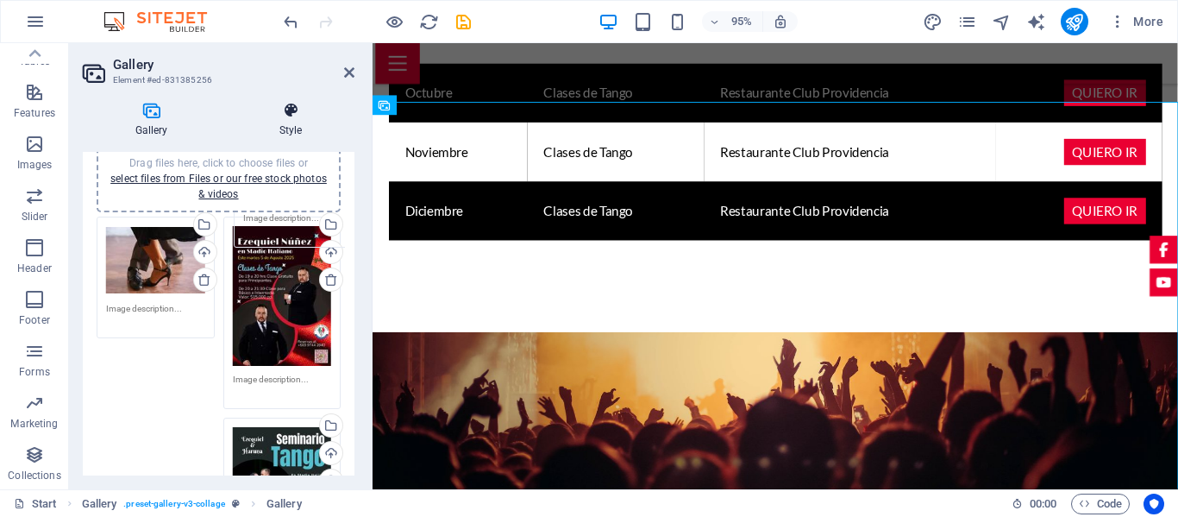
scroll to position [0, 0]
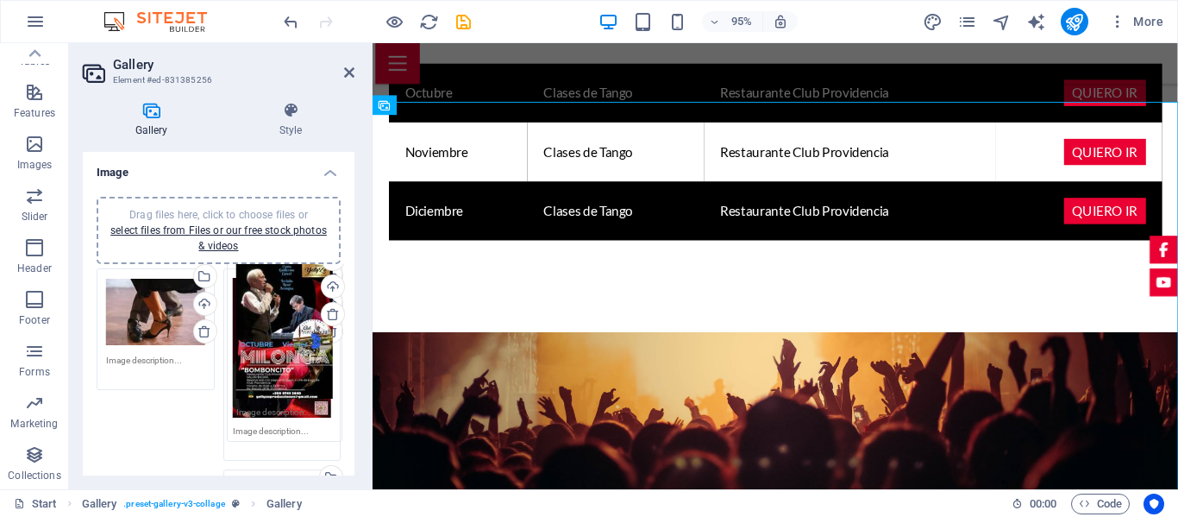
drag, startPoint x: 259, startPoint y: 438, endPoint x: 264, endPoint y: 283, distance: 155.3
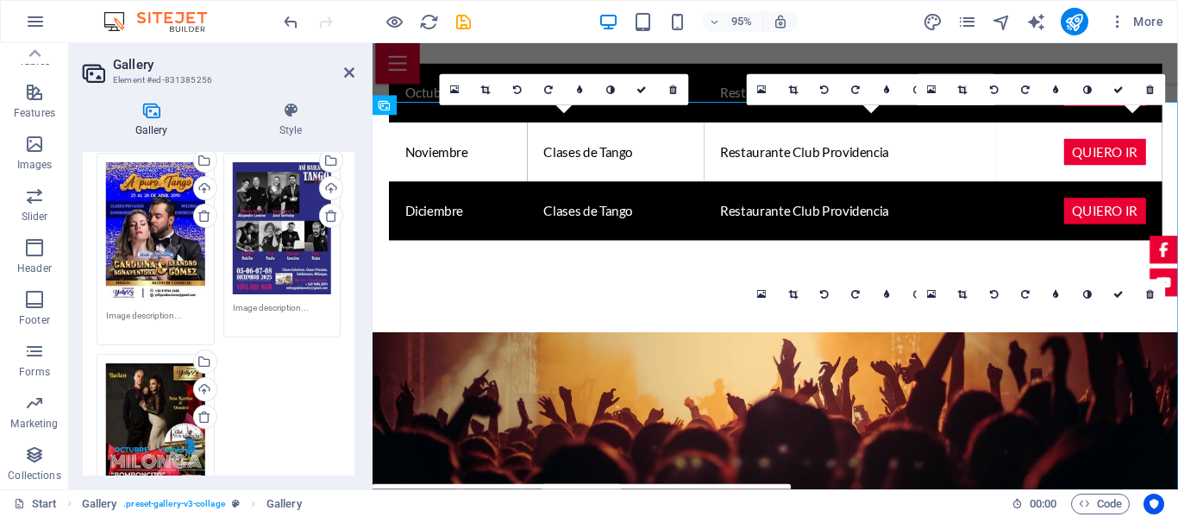
scroll to position [431, 0]
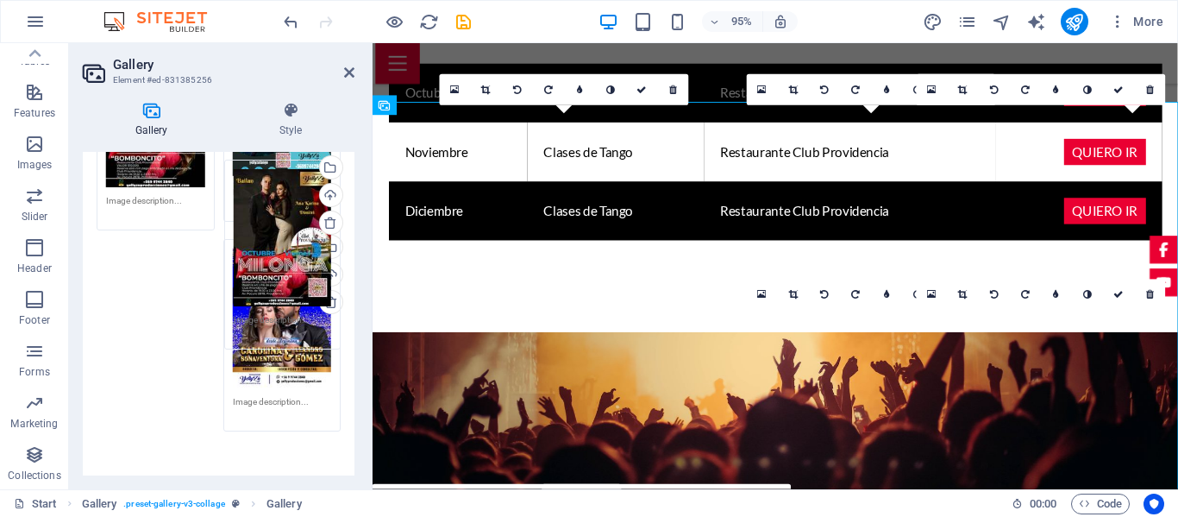
drag, startPoint x: 155, startPoint y: 456, endPoint x: 283, endPoint y: 183, distance: 301.7
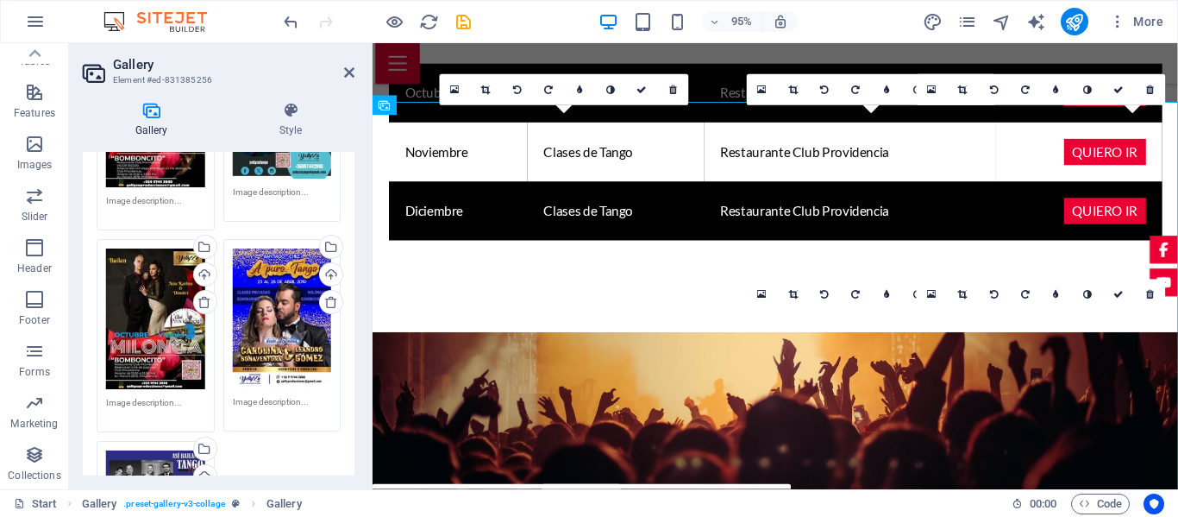
scroll to position [345, 0]
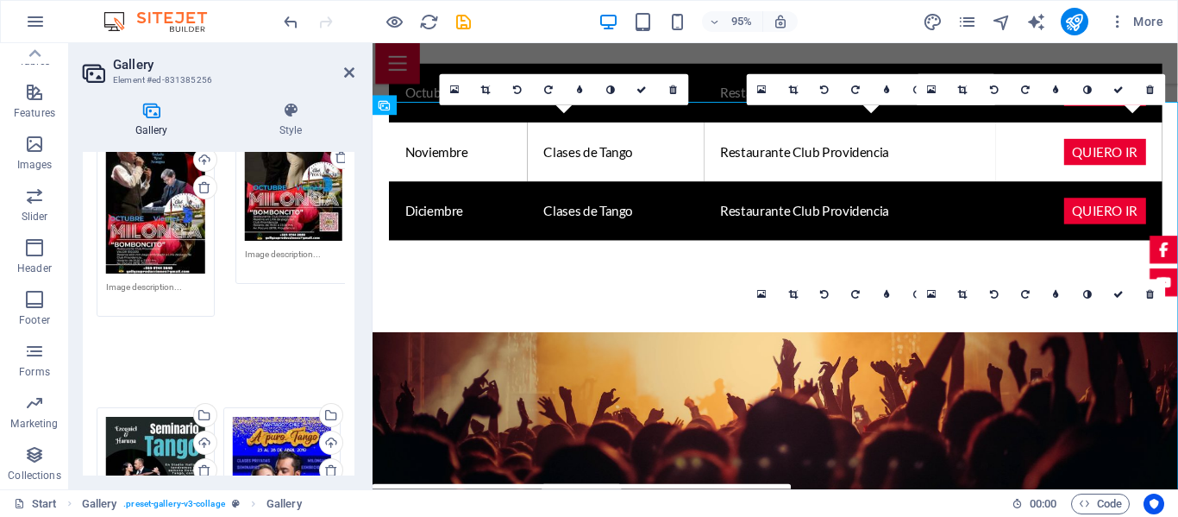
drag, startPoint x: 144, startPoint y: 396, endPoint x: 283, endPoint y: 169, distance: 265.9
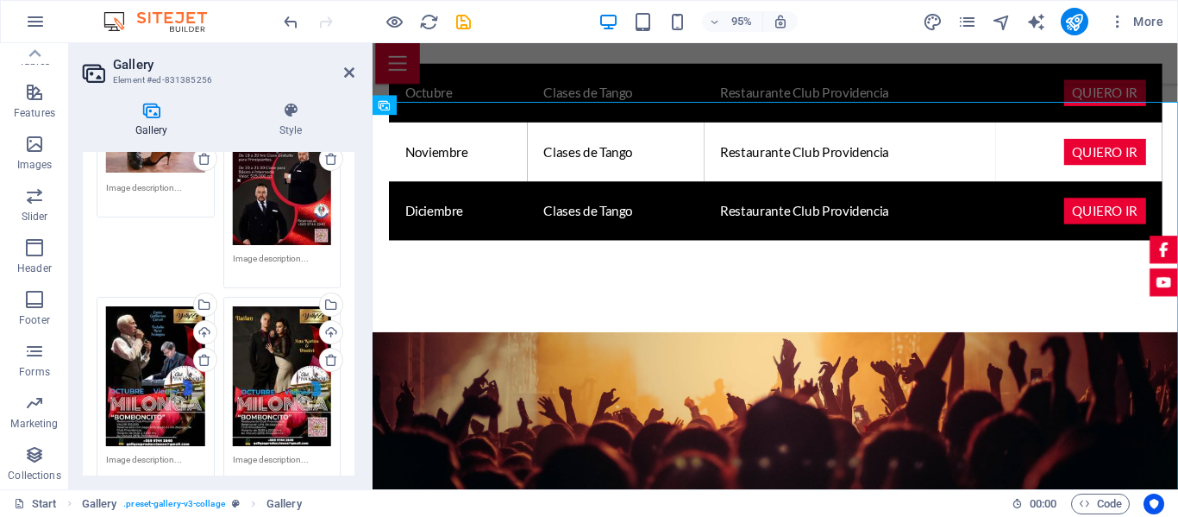
scroll to position [86, 0]
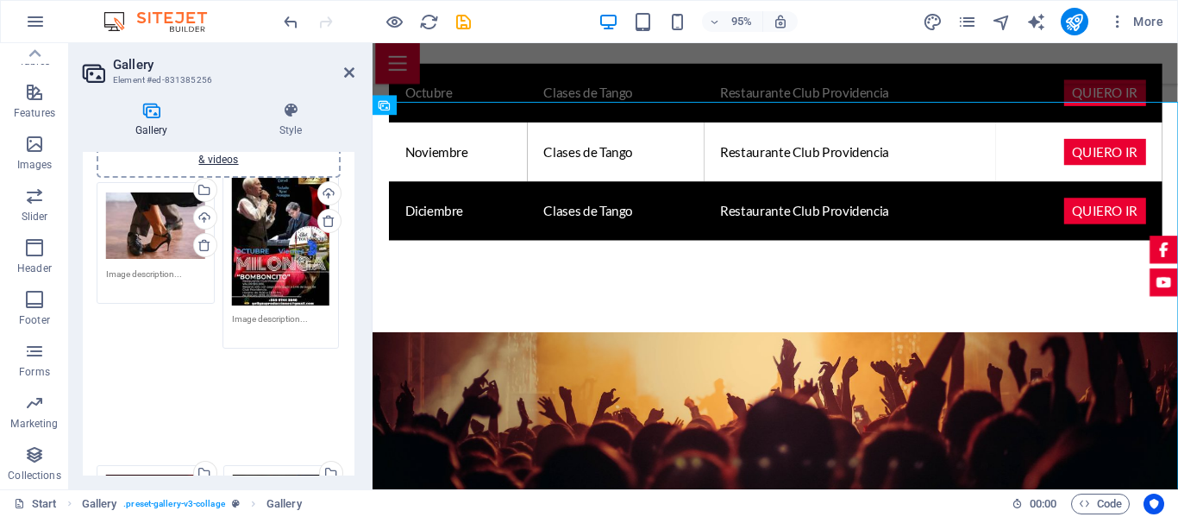
drag, startPoint x: 143, startPoint y: 435, endPoint x: 269, endPoint y: 212, distance: 256.4
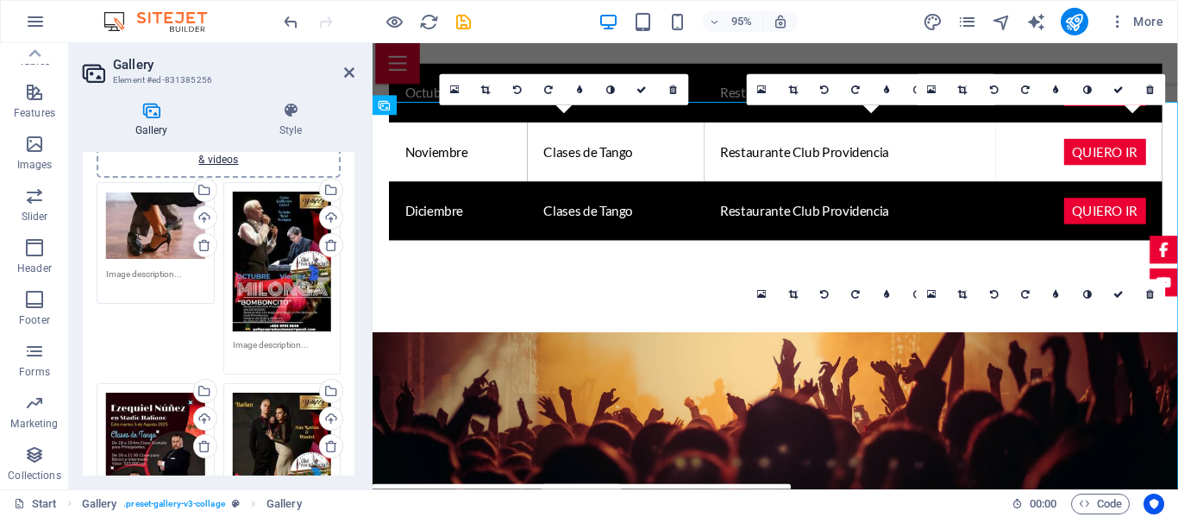
scroll to position [172, 0]
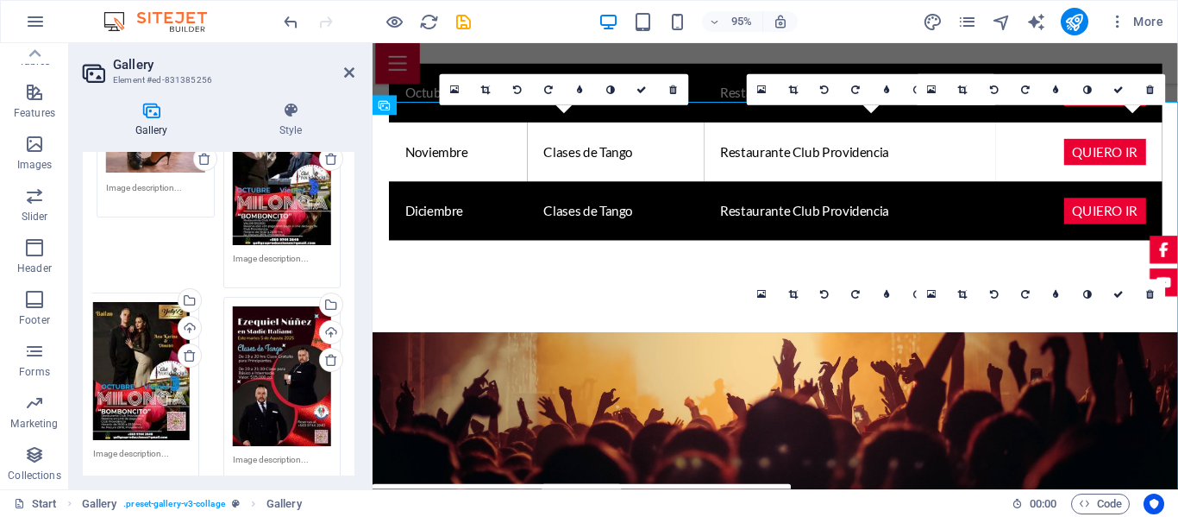
drag, startPoint x: 273, startPoint y: 354, endPoint x: 135, endPoint y: 352, distance: 138.0
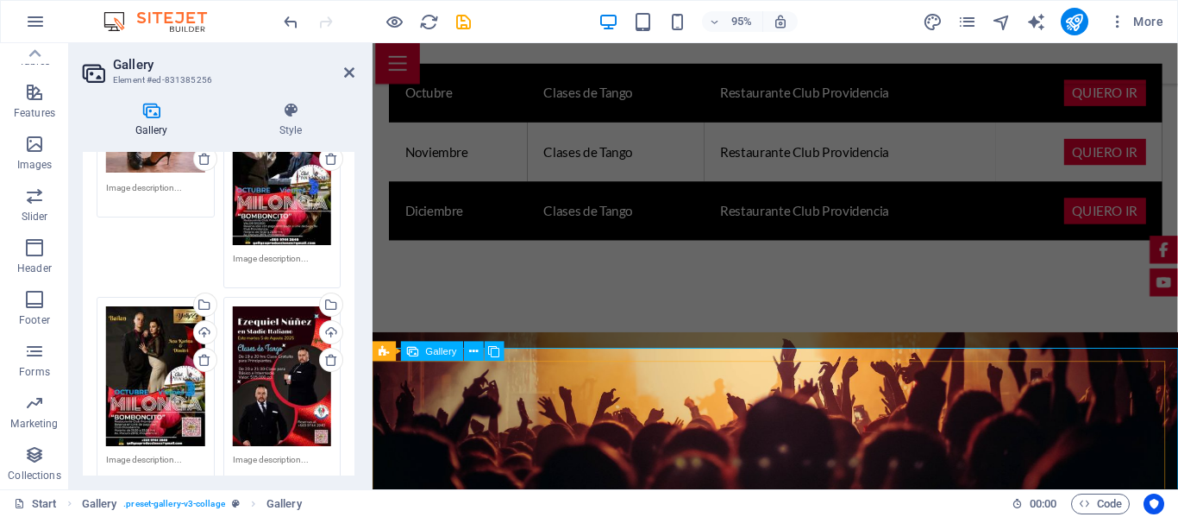
scroll to position [1799, 0]
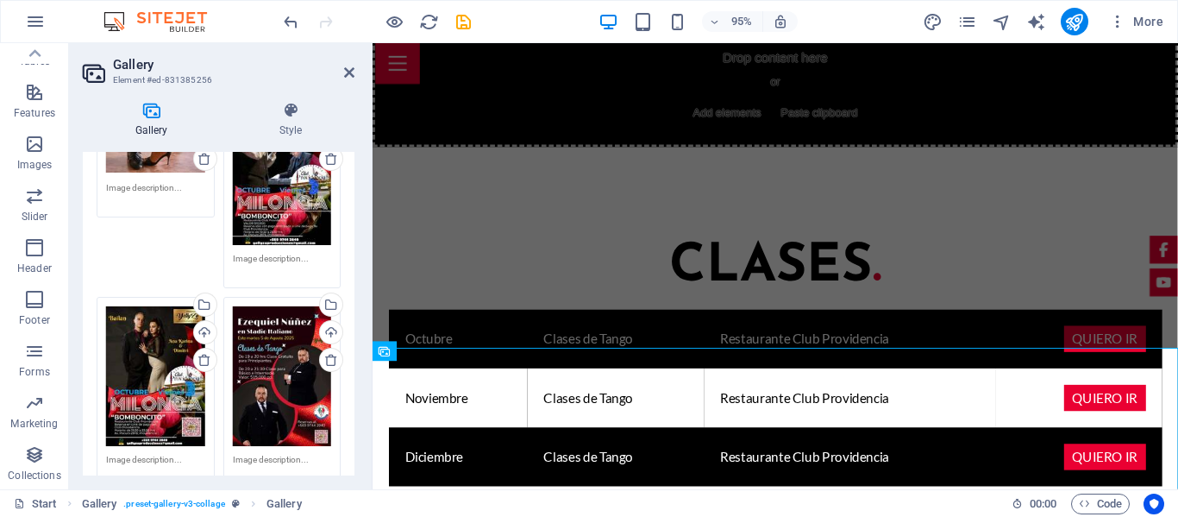
drag, startPoint x: 349, startPoint y: 243, endPoint x: 353, endPoint y: 268, distance: 25.2
click at [353, 268] on div "Image Drag files here, click to choose files or select files from Files or our …" at bounding box center [219, 313] width 272 height 323
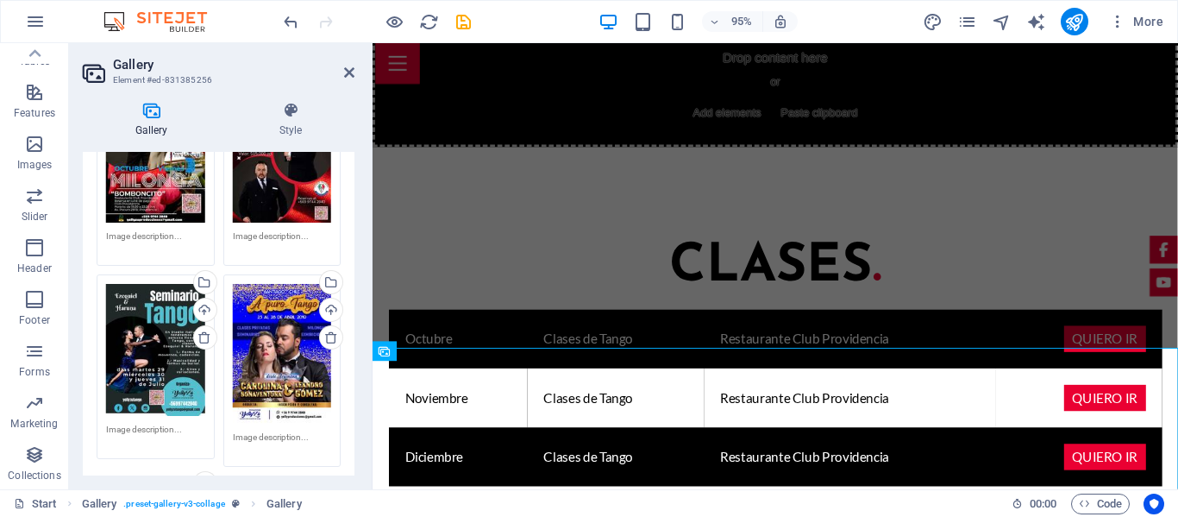
scroll to position [0, 0]
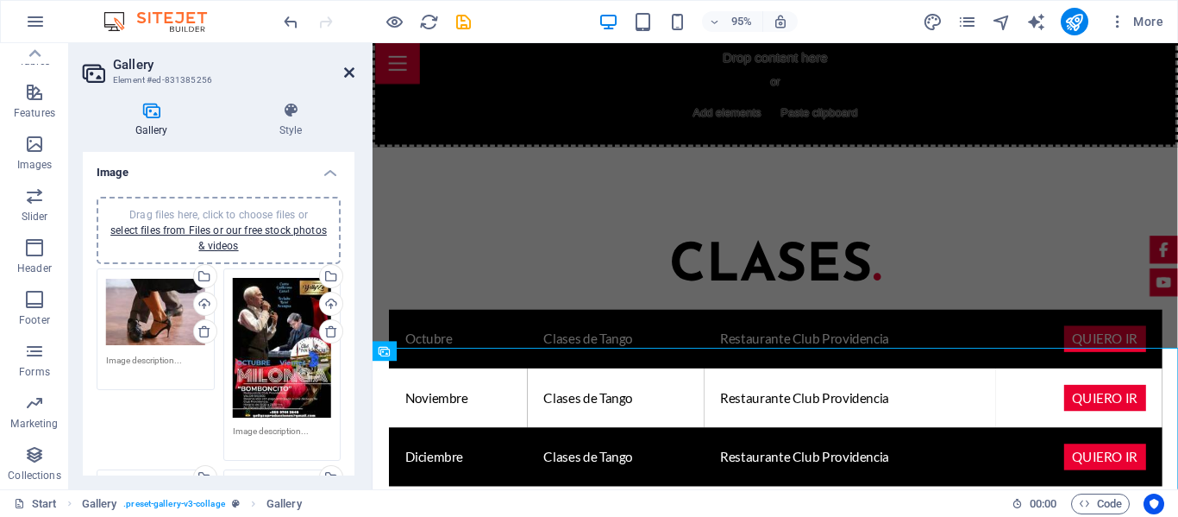
click at [348, 70] on icon at bounding box center [349, 73] width 10 height 14
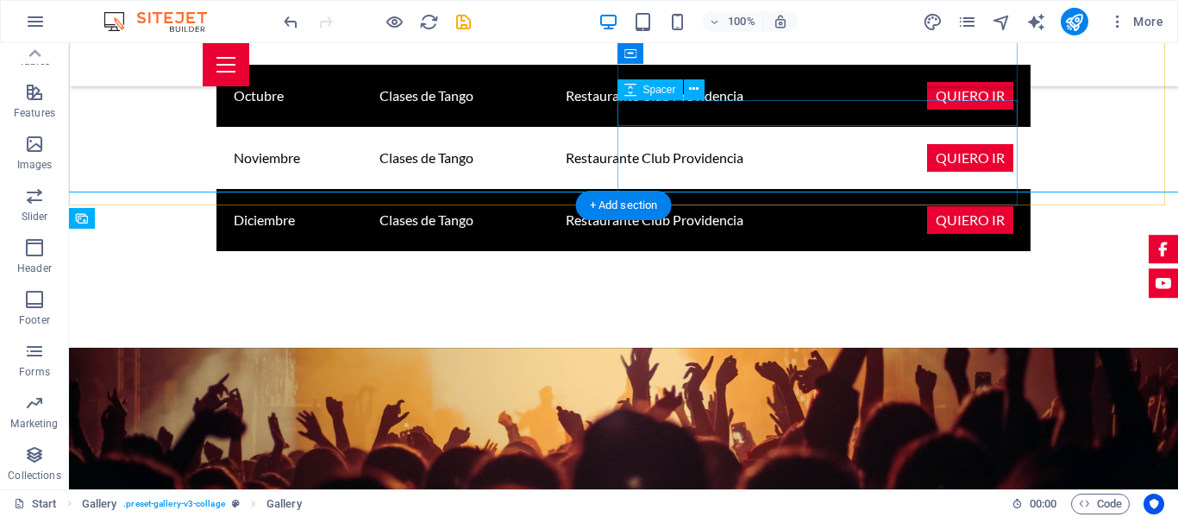
scroll to position [2120, 0]
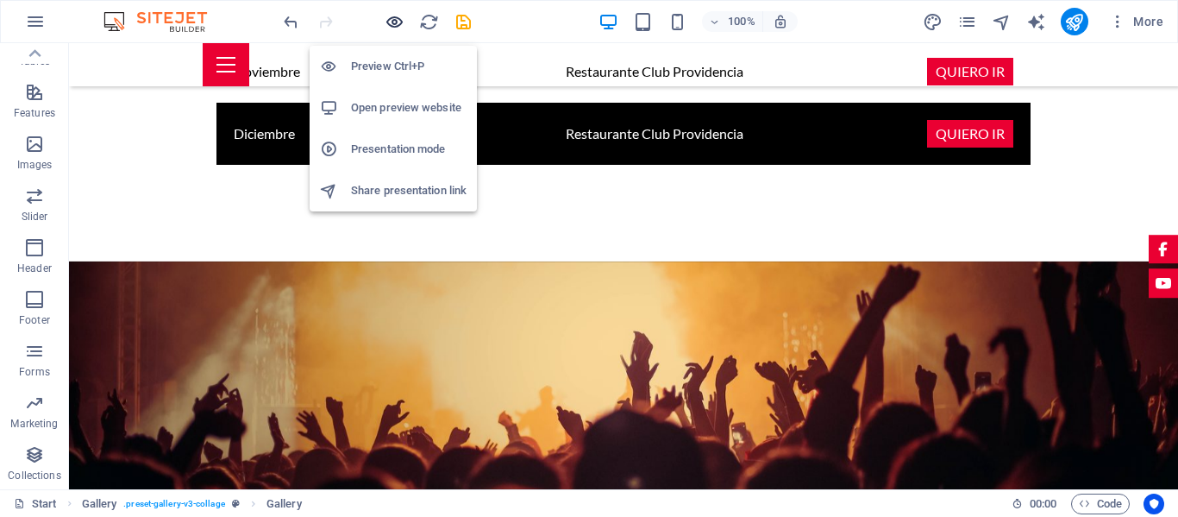
click at [392, 24] on icon "button" at bounding box center [395, 22] width 20 height 20
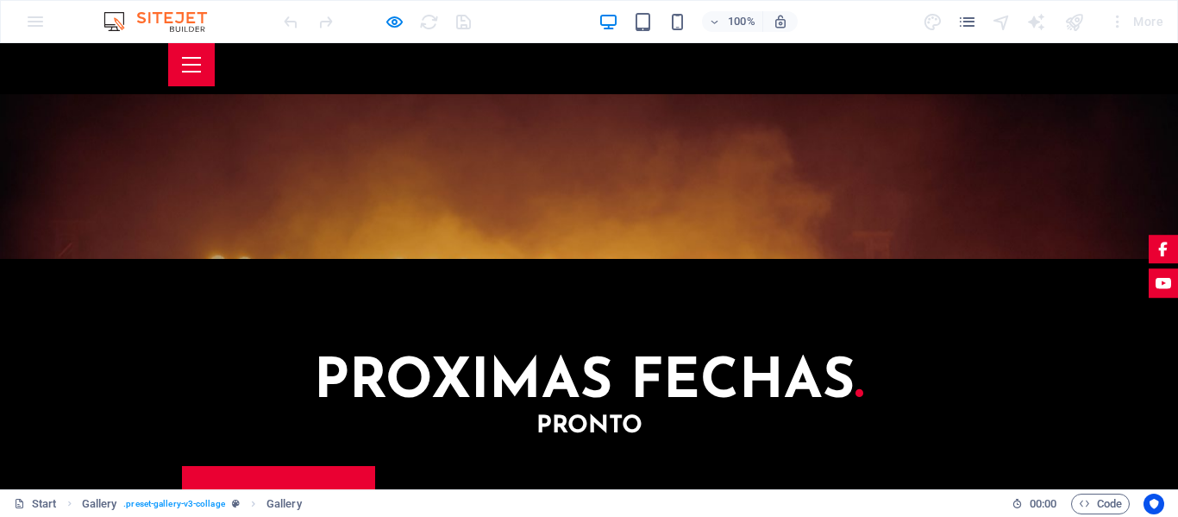
scroll to position [1989, 0]
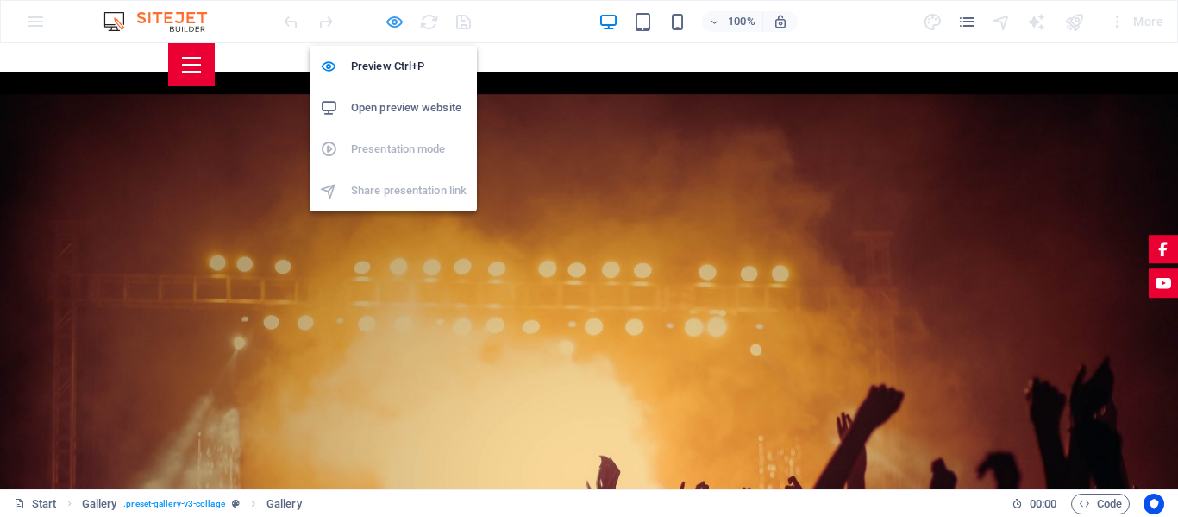
click at [398, 21] on icon "button" at bounding box center [395, 22] width 20 height 20
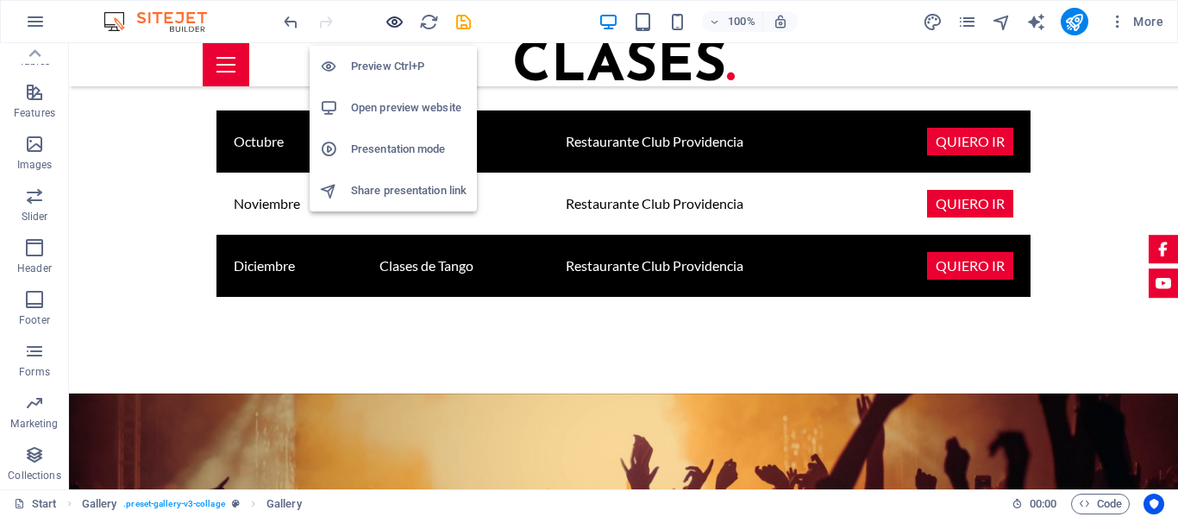
scroll to position [2120, 0]
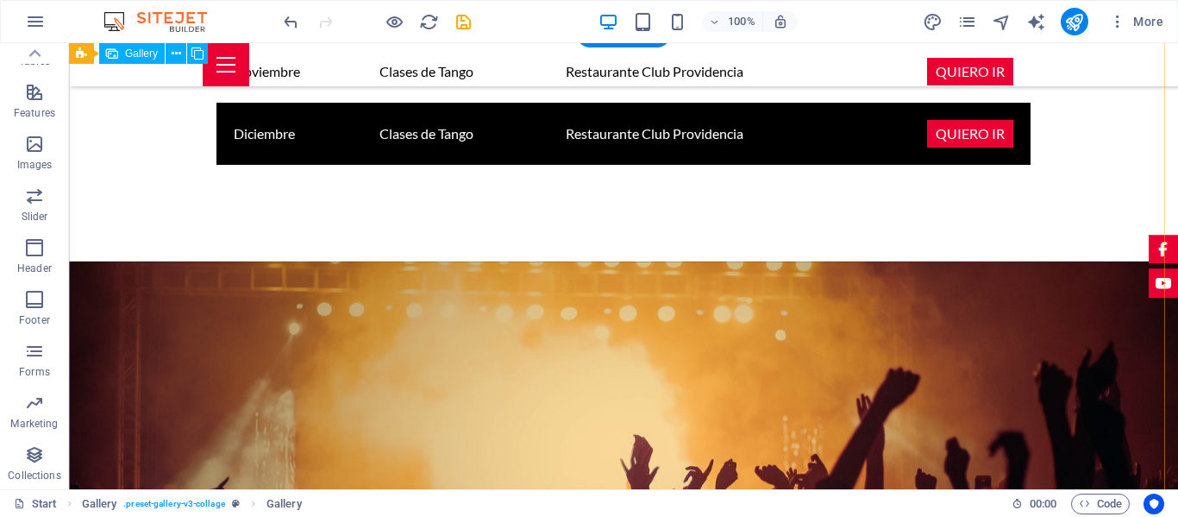
select select "4"
select select "px"
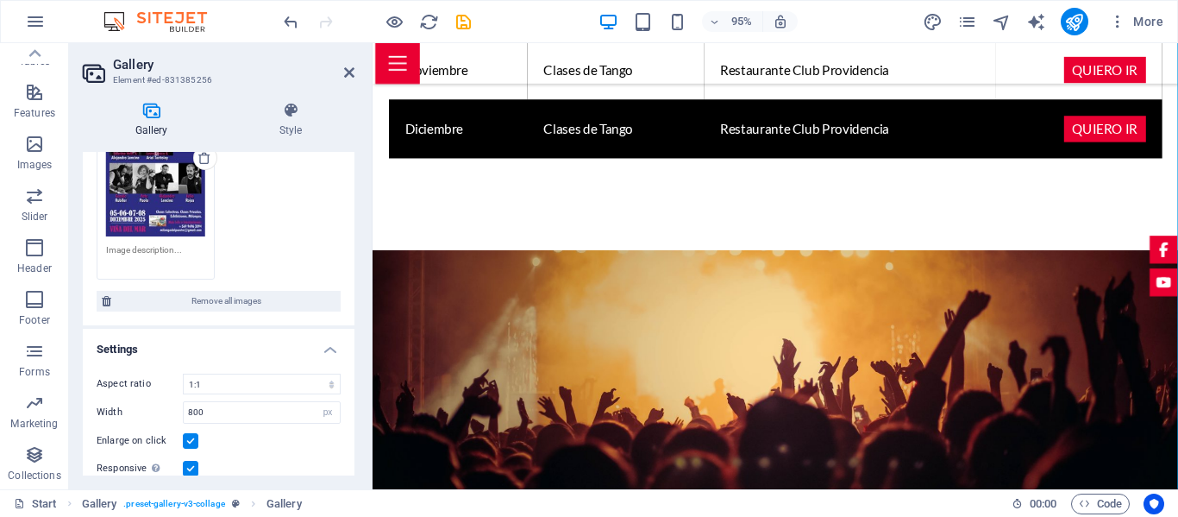
scroll to position [869, 0]
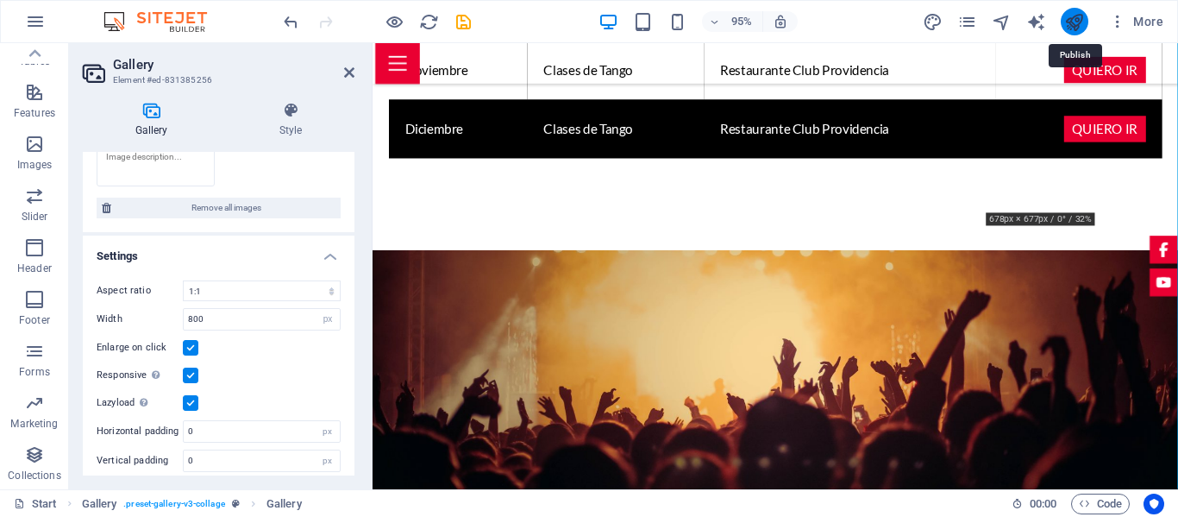
click at [1077, 22] on icon "publish" at bounding box center [1074, 22] width 20 height 20
checkbox input "false"
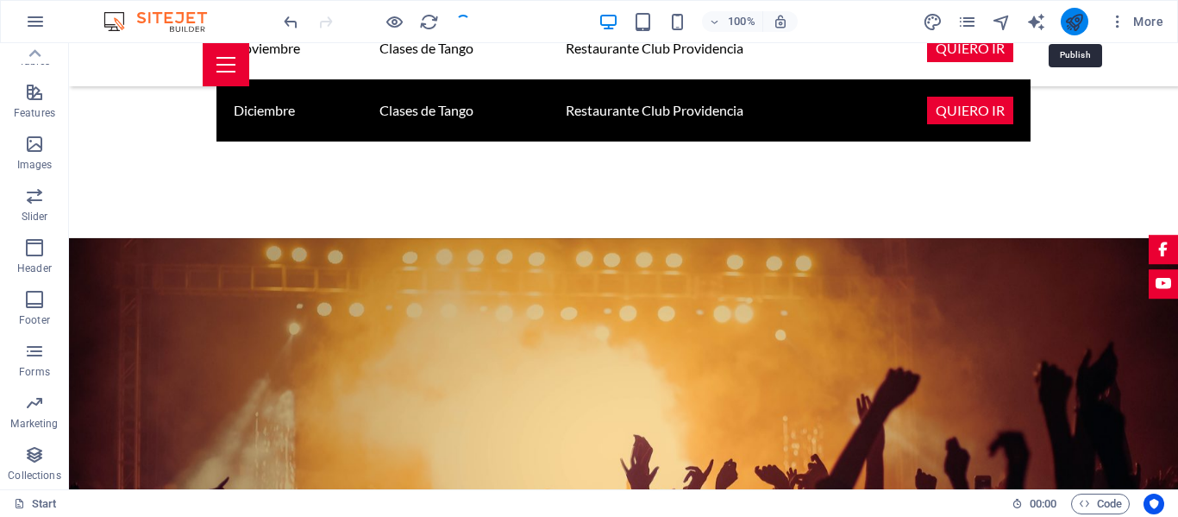
scroll to position [2120, 0]
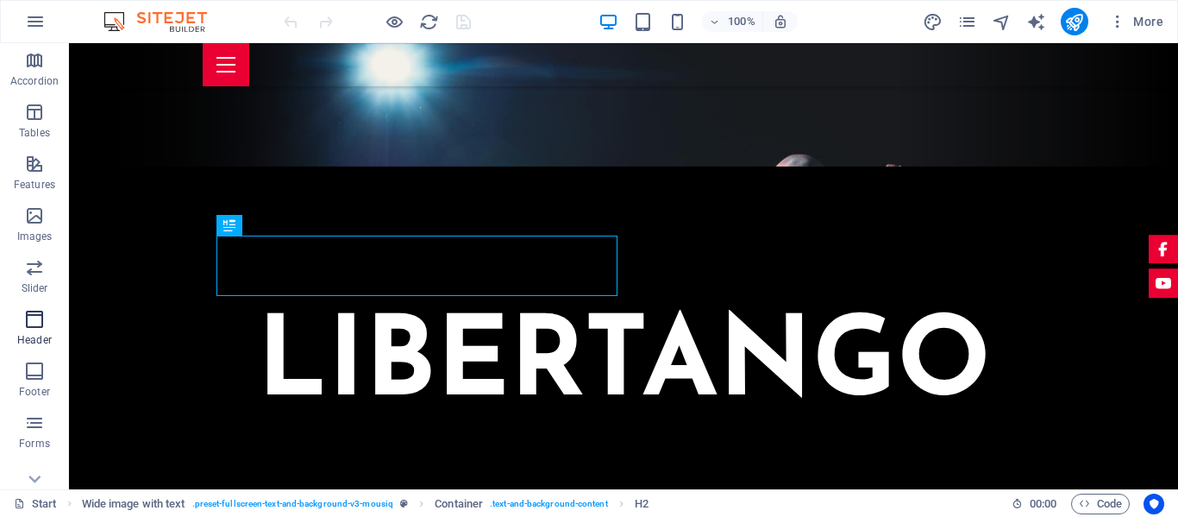
scroll to position [330, 0]
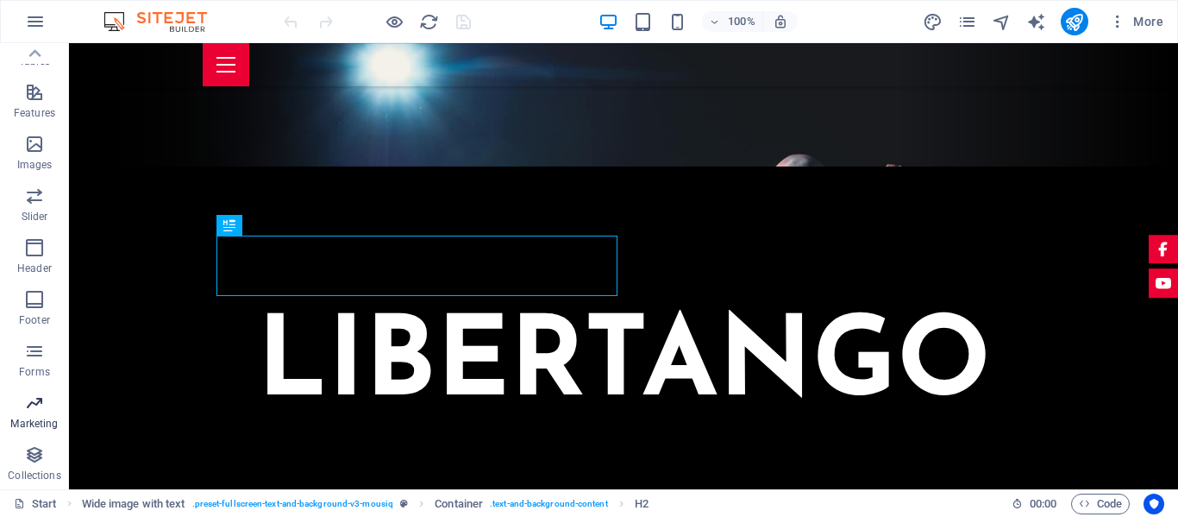
click at [31, 404] on icon "button" at bounding box center [34, 402] width 21 height 21
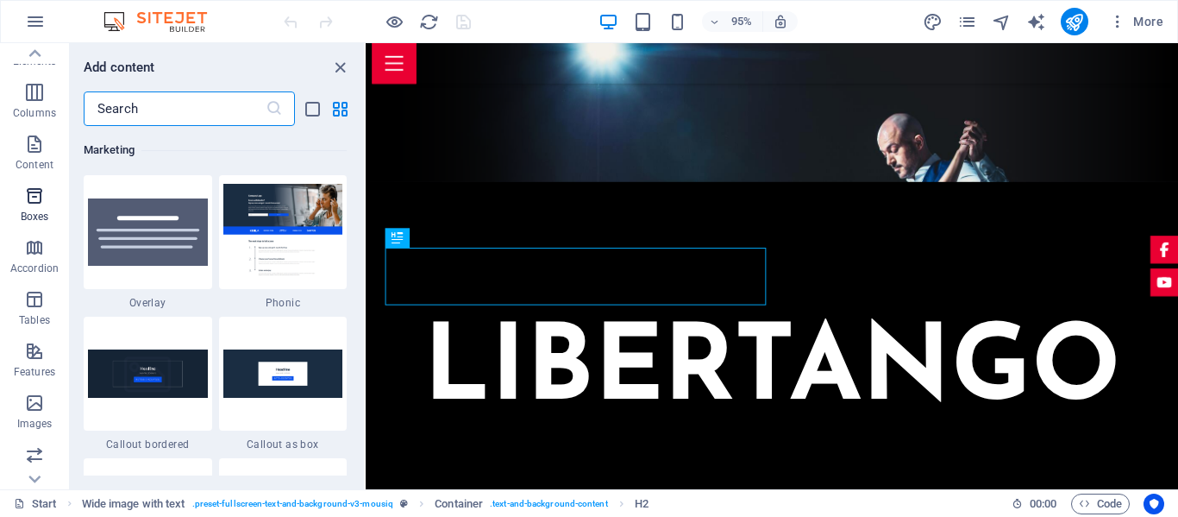
scroll to position [0, 0]
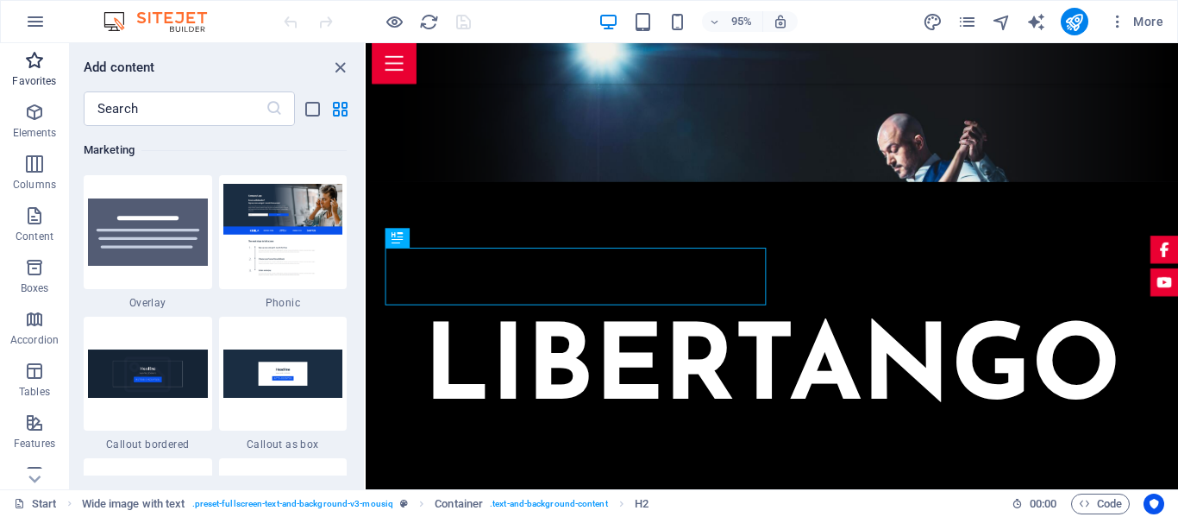
click at [34, 47] on button "Favorites" at bounding box center [34, 69] width 69 height 52
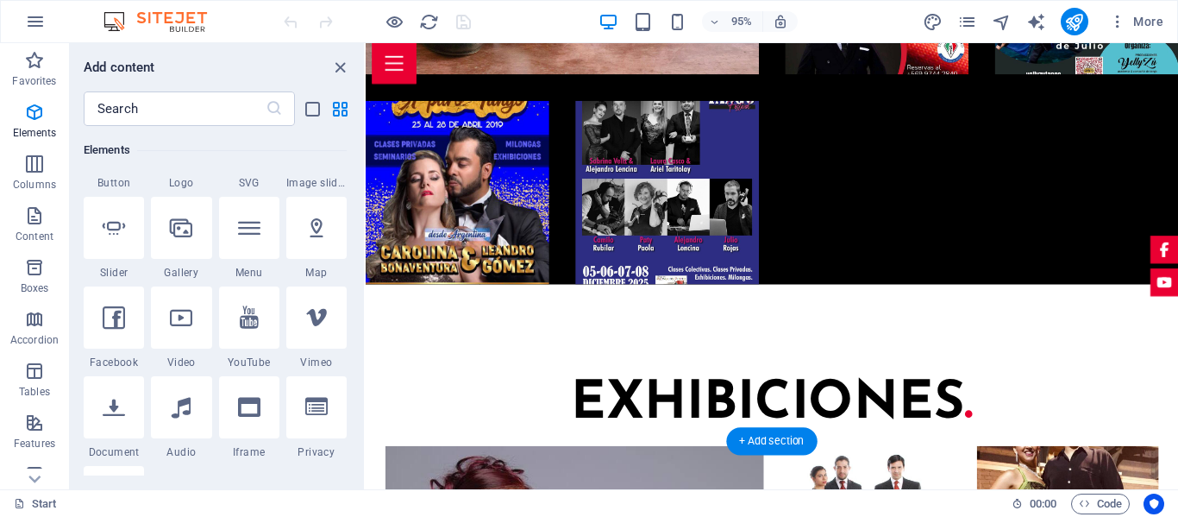
scroll to position [4831, 0]
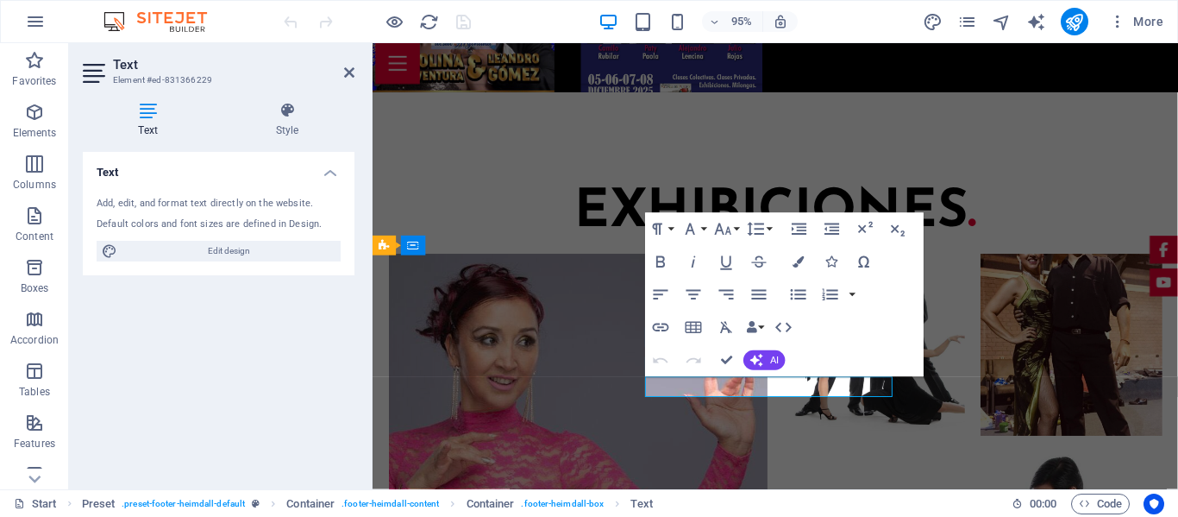
scroll to position [4819, 0]
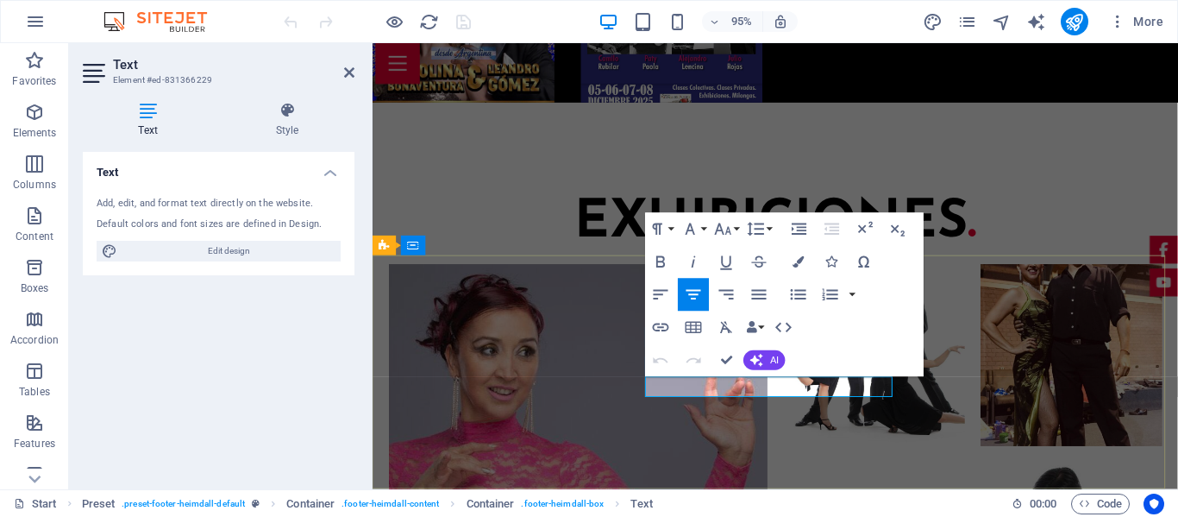
drag, startPoint x: 853, startPoint y: 399, endPoint x: 705, endPoint y: 394, distance: 147.5
drag, startPoint x: 391, startPoint y: 359, endPoint x: 663, endPoint y: 328, distance: 274.3
click at [663, 328] on icon "button" at bounding box center [661, 327] width 20 height 20
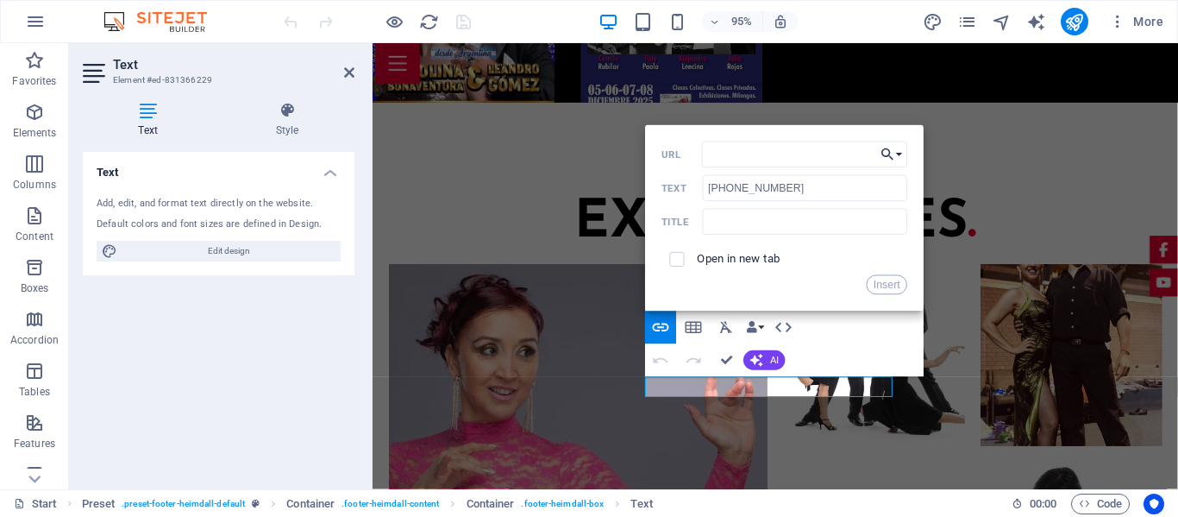
click at [899, 150] on button "Choose Link" at bounding box center [892, 154] width 31 height 26
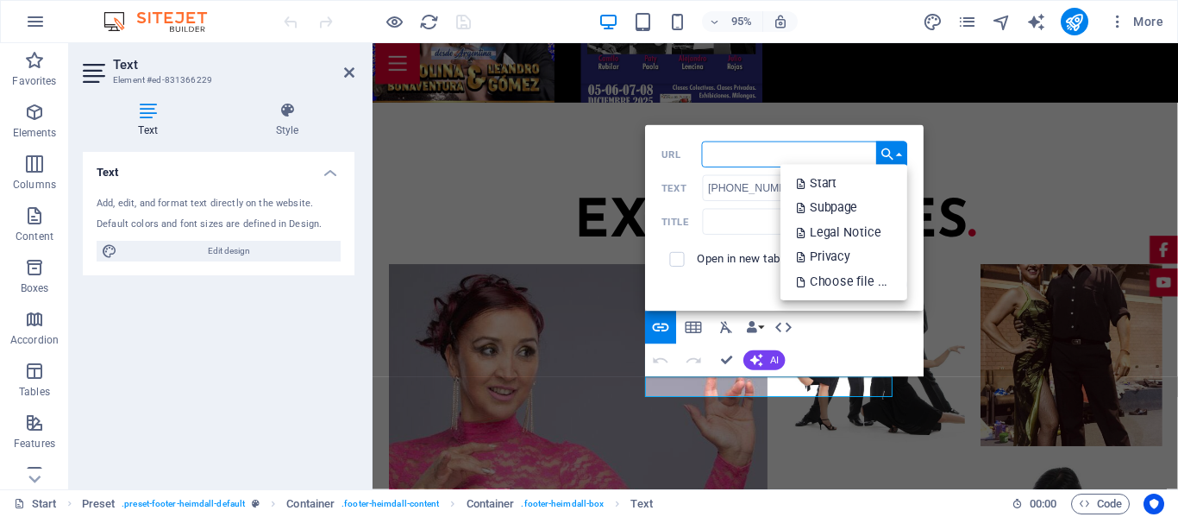
click at [757, 154] on input "URL" at bounding box center [805, 154] width 206 height 26
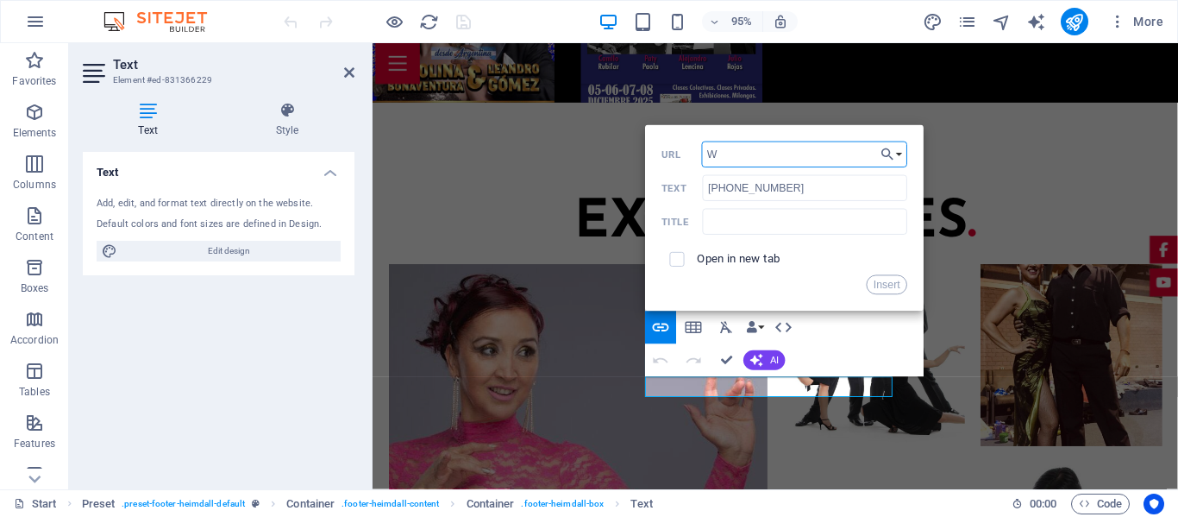
type input "WH"
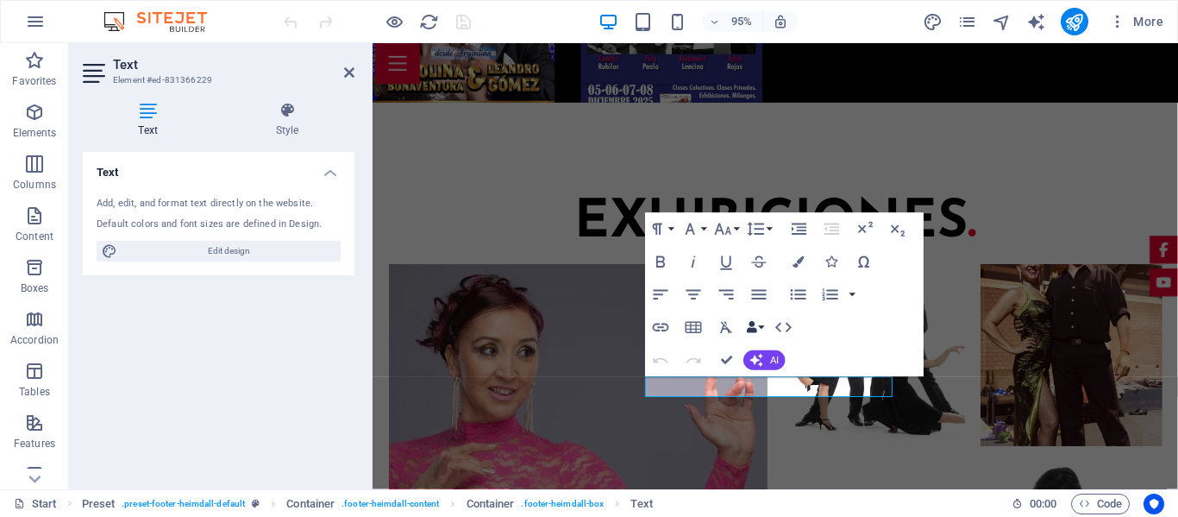
click at [761, 327] on button "Data Bindings" at bounding box center [755, 326] width 23 height 33
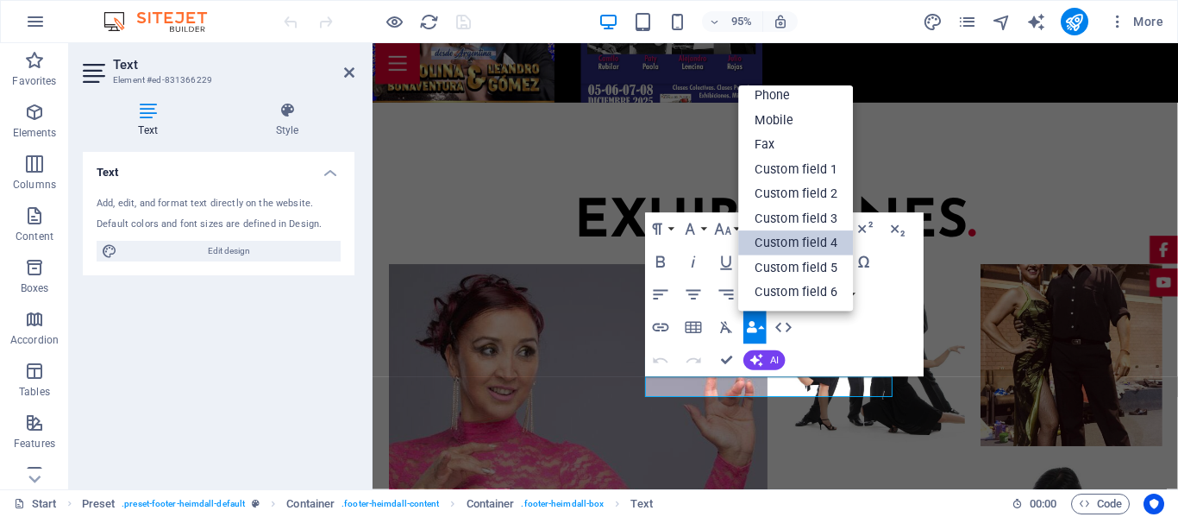
scroll to position [18, 0]
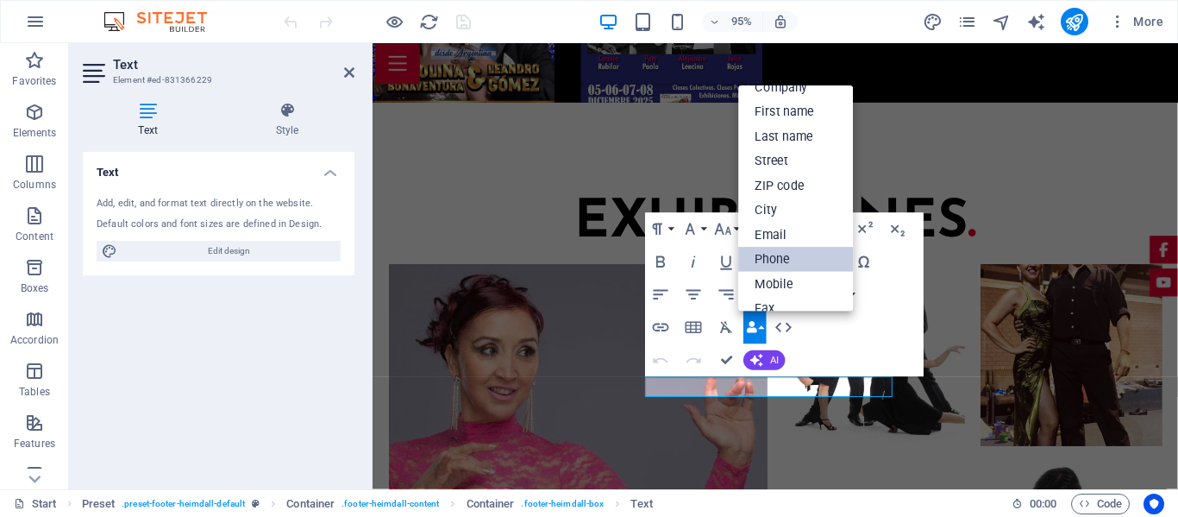
click at [799, 249] on link "Phone" at bounding box center [796, 259] width 115 height 25
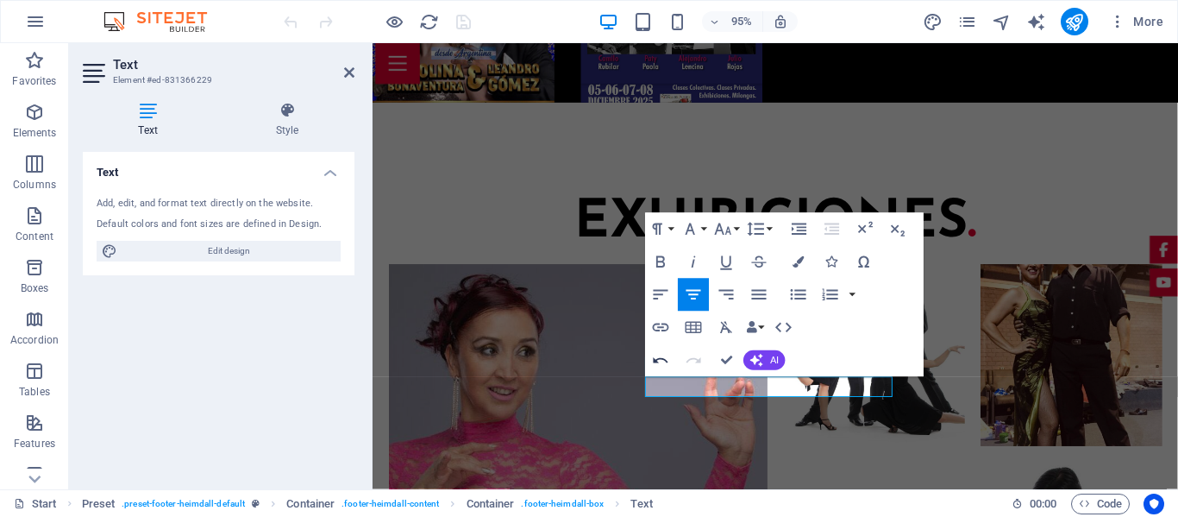
click at [660, 358] on icon "button" at bounding box center [661, 360] width 15 height 6
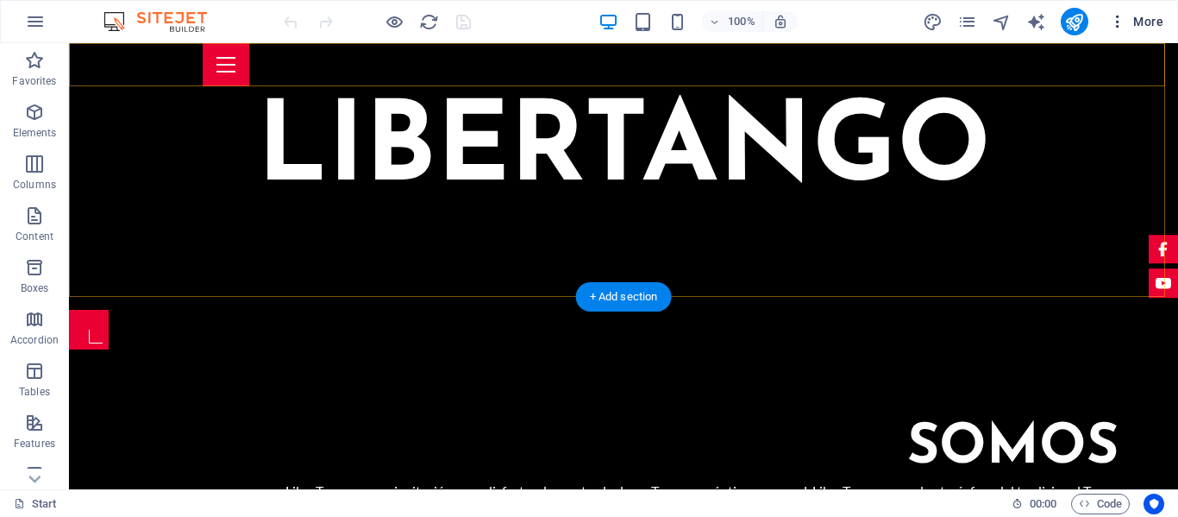
scroll to position [192, 0]
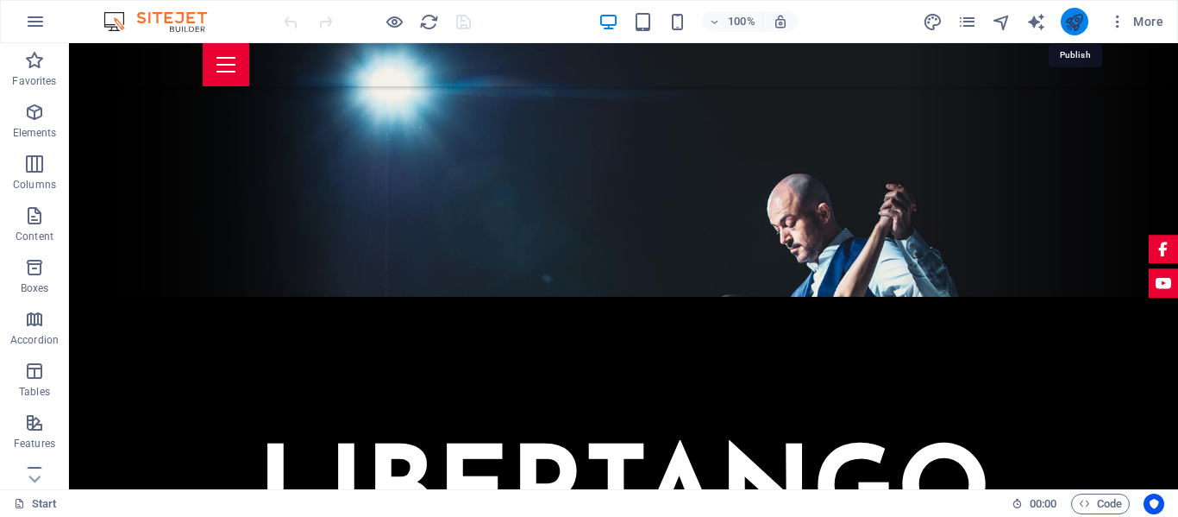
click at [1076, 22] on icon "publish" at bounding box center [1074, 22] width 20 height 20
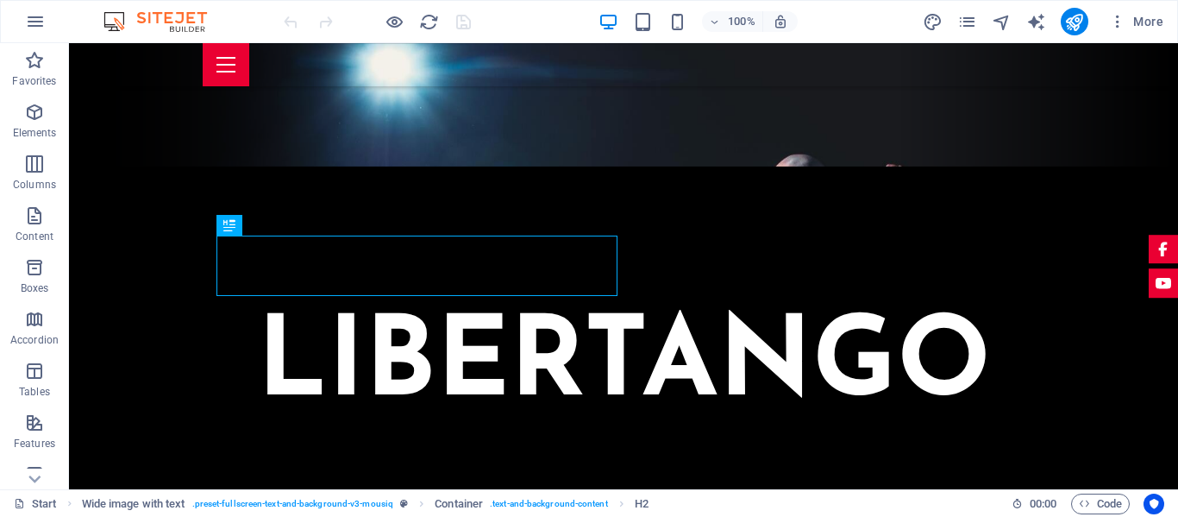
scroll to position [172, 0]
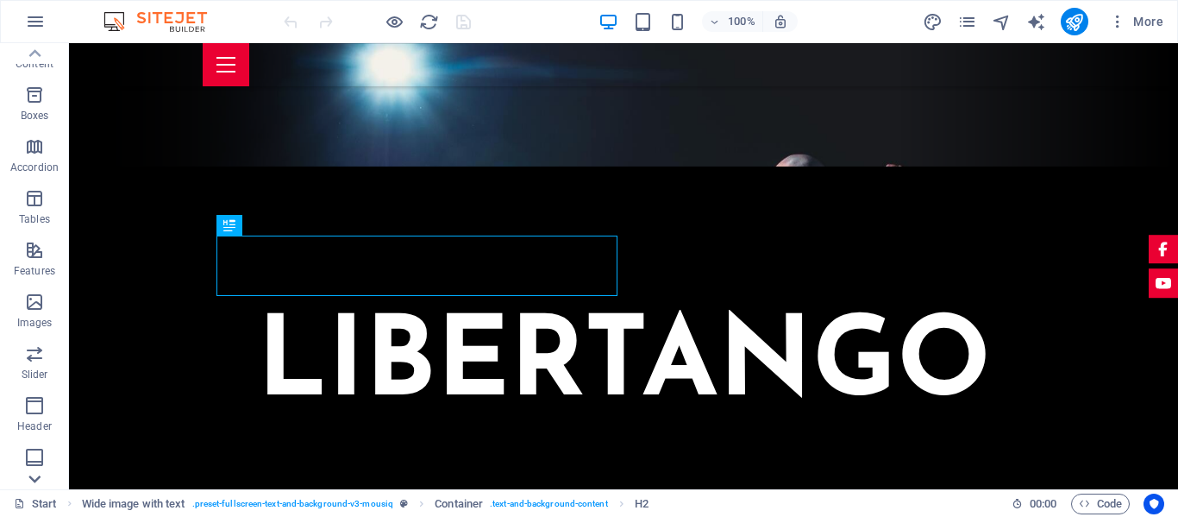
click at [33, 479] on icon at bounding box center [34, 479] width 12 height 8
click at [965, 25] on icon "pages" at bounding box center [967, 22] width 20 height 20
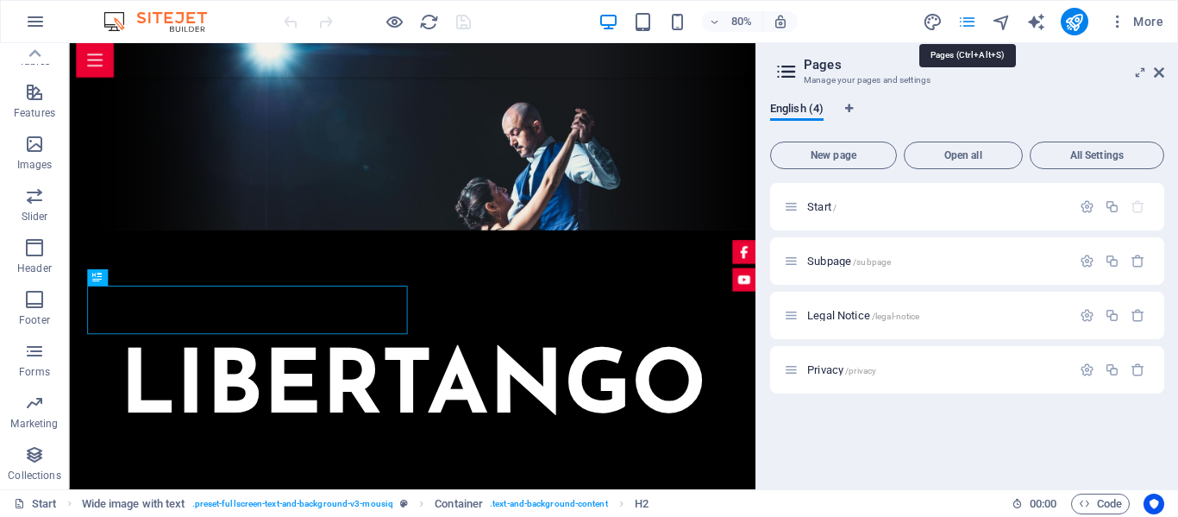
click at [965, 25] on icon "pages" at bounding box center [967, 22] width 20 height 20
click at [1155, 23] on span "More" at bounding box center [1136, 21] width 54 height 17
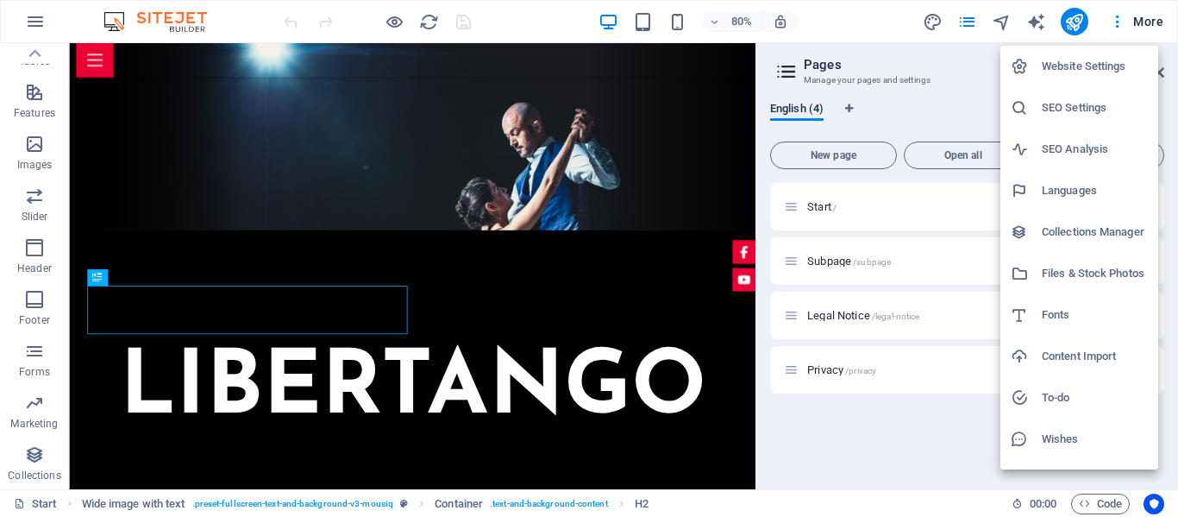
click at [1070, 441] on h6 "Wishes" at bounding box center [1095, 439] width 106 height 21
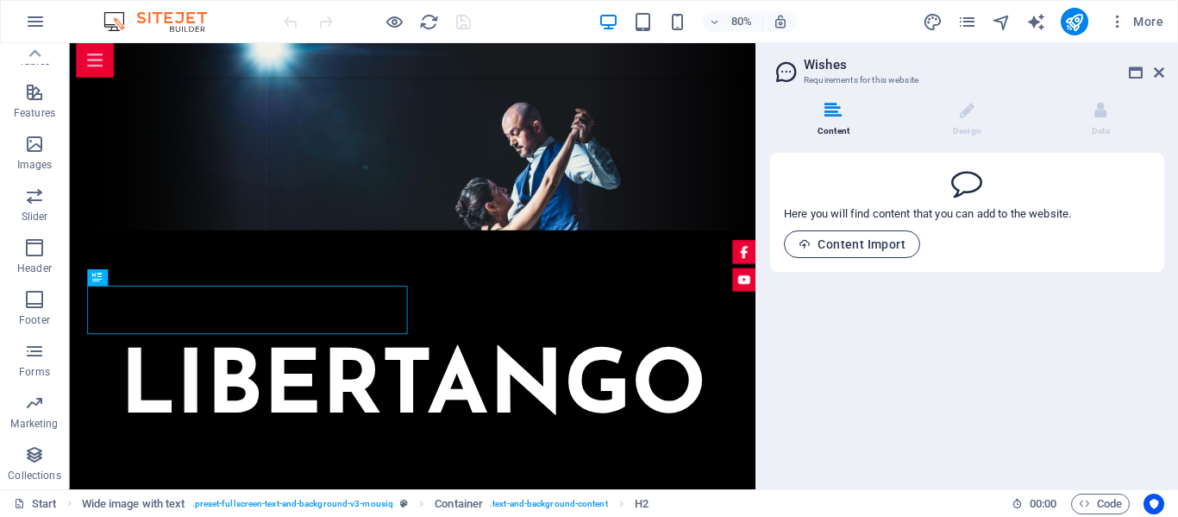
click at [886, 241] on span "Content Import" at bounding box center [852, 244] width 107 height 14
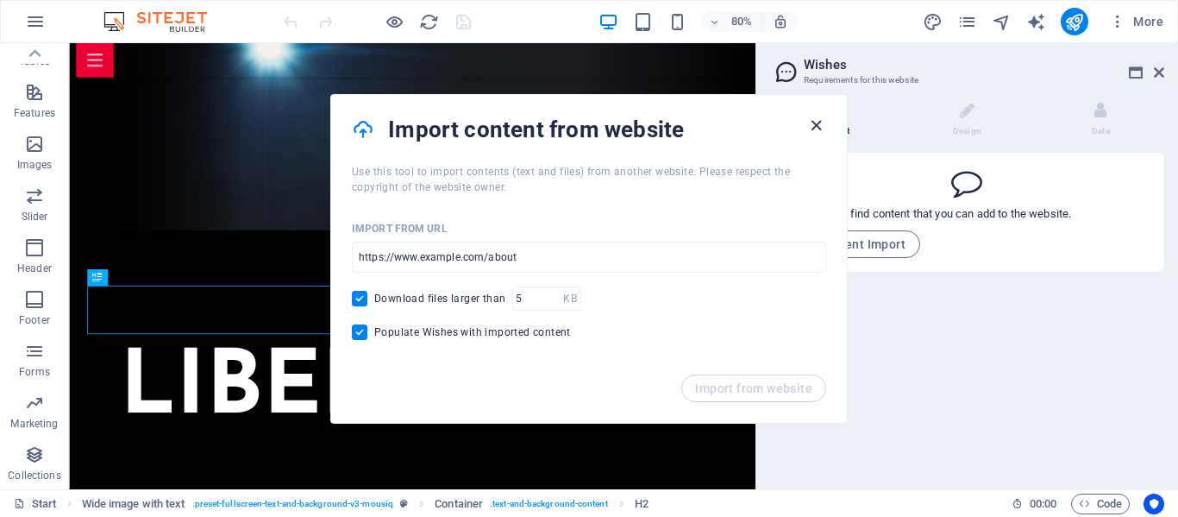
click at [818, 126] on icon "button" at bounding box center [816, 126] width 20 height 20
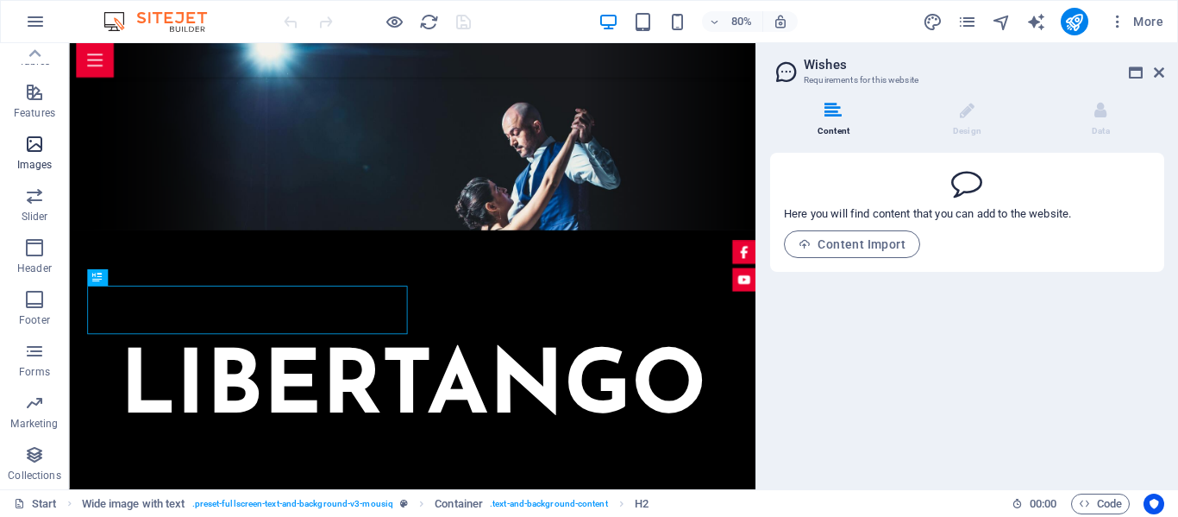
scroll to position [0, 0]
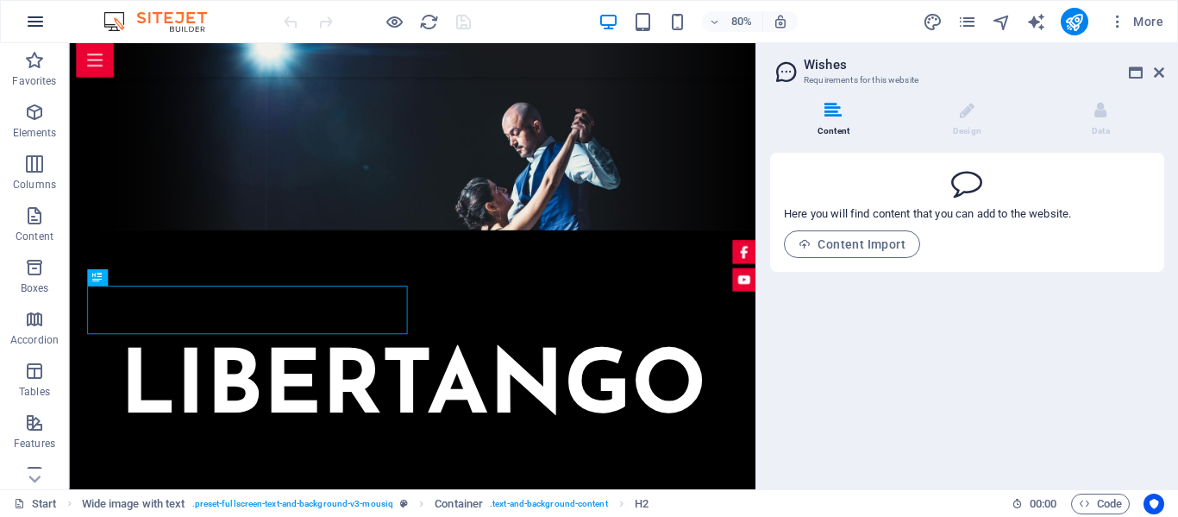
click at [34, 18] on icon "button" at bounding box center [35, 21] width 21 height 21
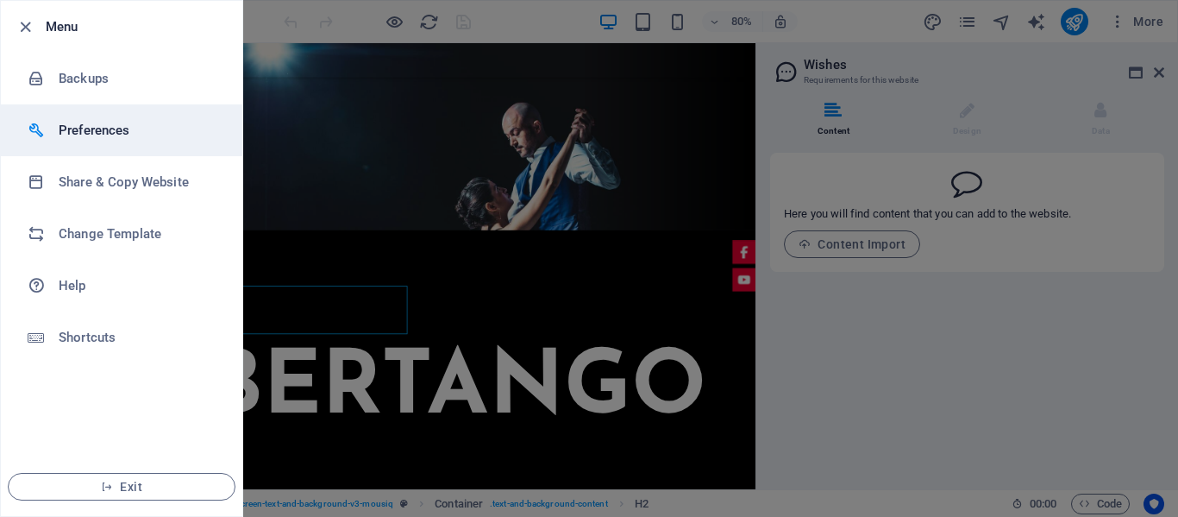
click at [109, 122] on h6 "Preferences" at bounding box center [139, 130] width 160 height 21
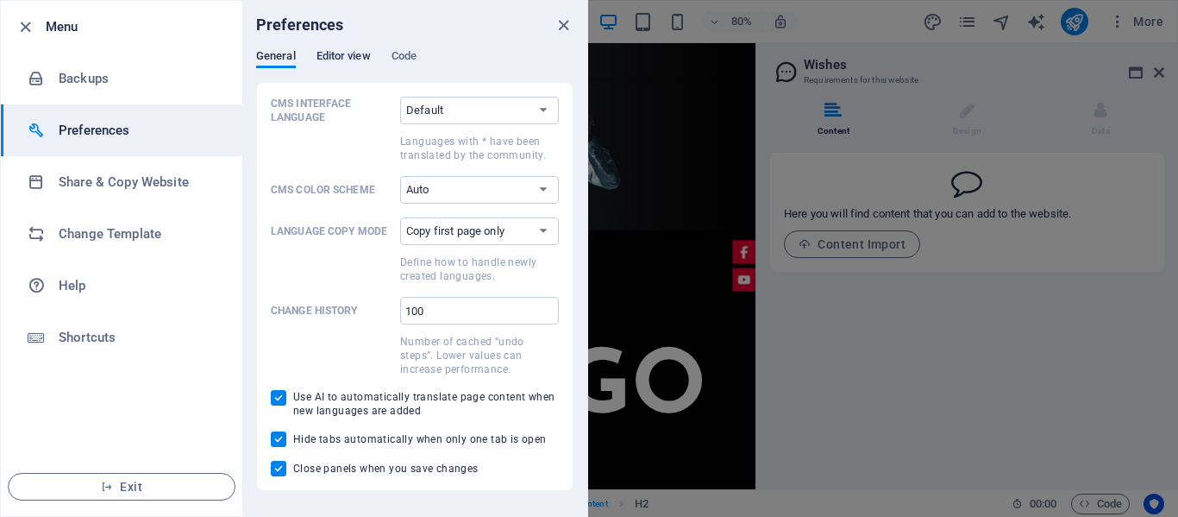
click at [337, 60] on span "Editor view" at bounding box center [343, 58] width 54 height 24
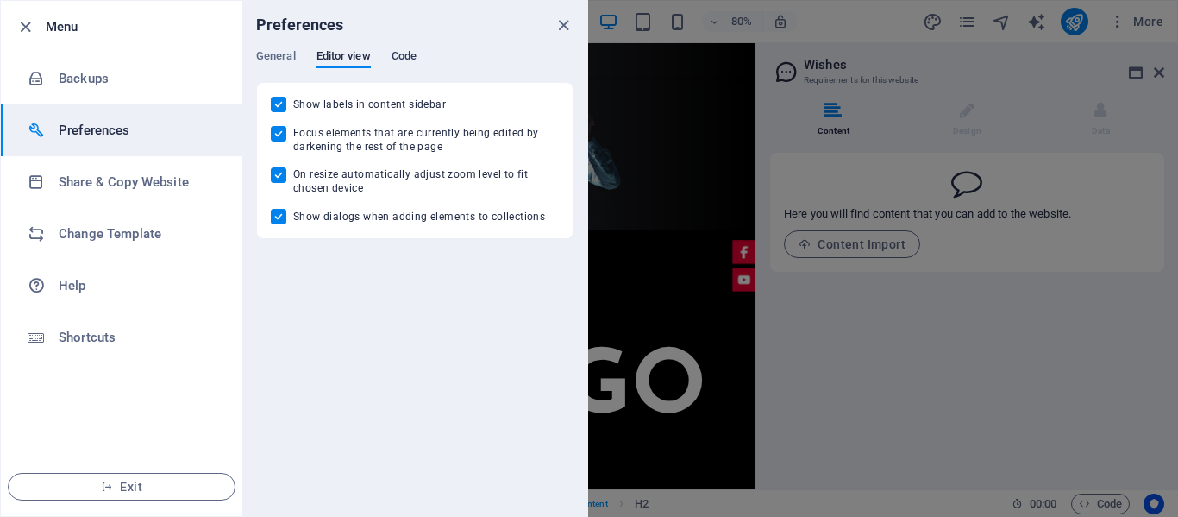
click at [411, 53] on span "Code" at bounding box center [403, 58] width 25 height 24
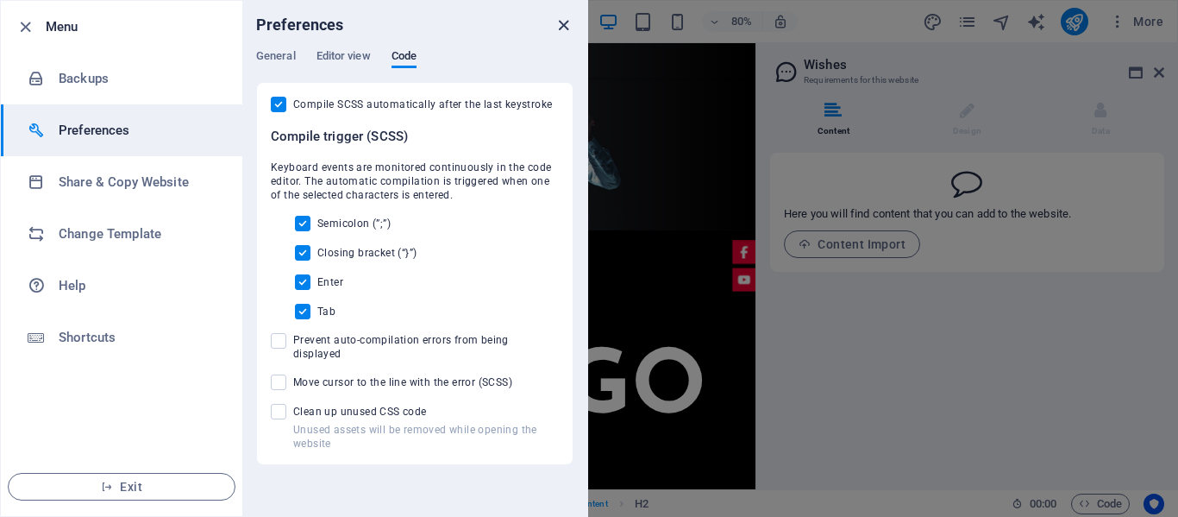
click at [564, 24] on icon "close" at bounding box center [564, 26] width 20 height 20
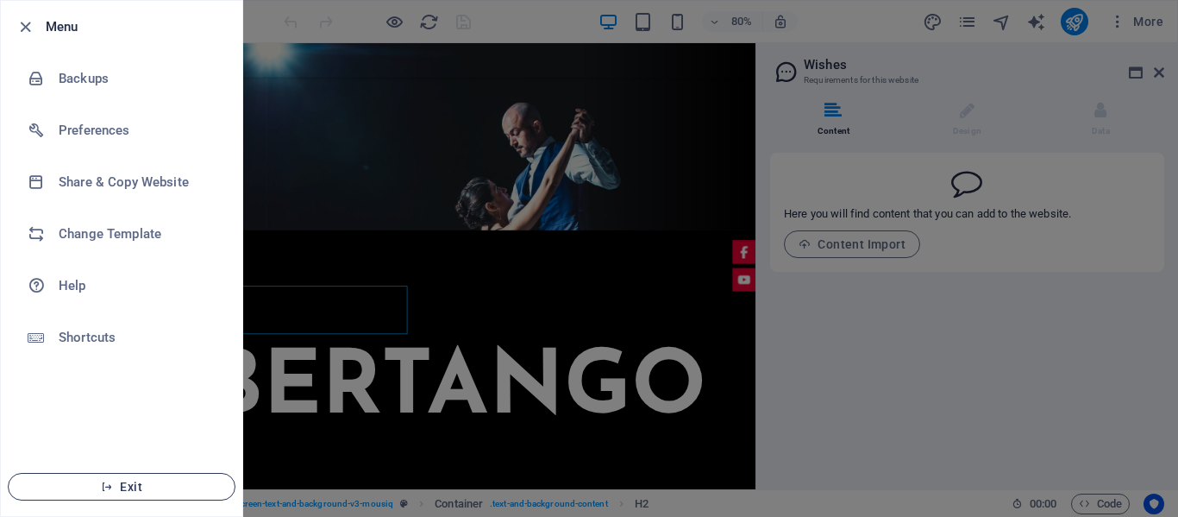
click at [147, 486] on span "Exit" at bounding box center [121, 486] width 198 height 14
